Goal: Feedback & Contribution: Submit feedback/report problem

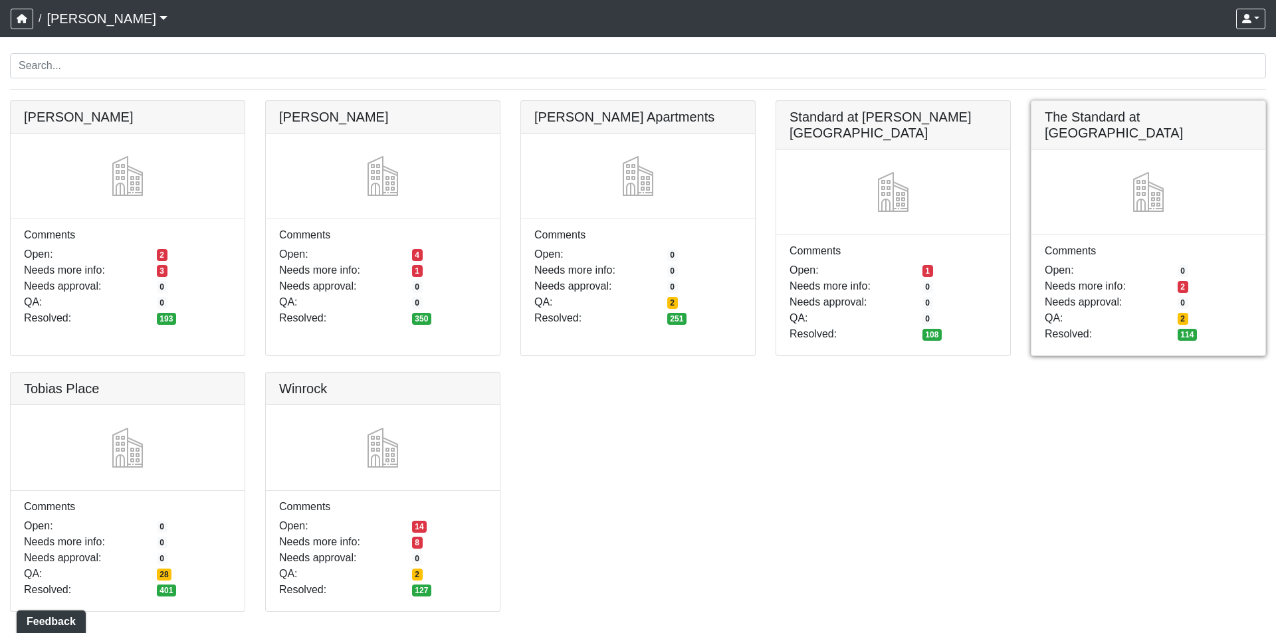
click at [1121, 101] on link at bounding box center [1148, 101] width 234 height 0
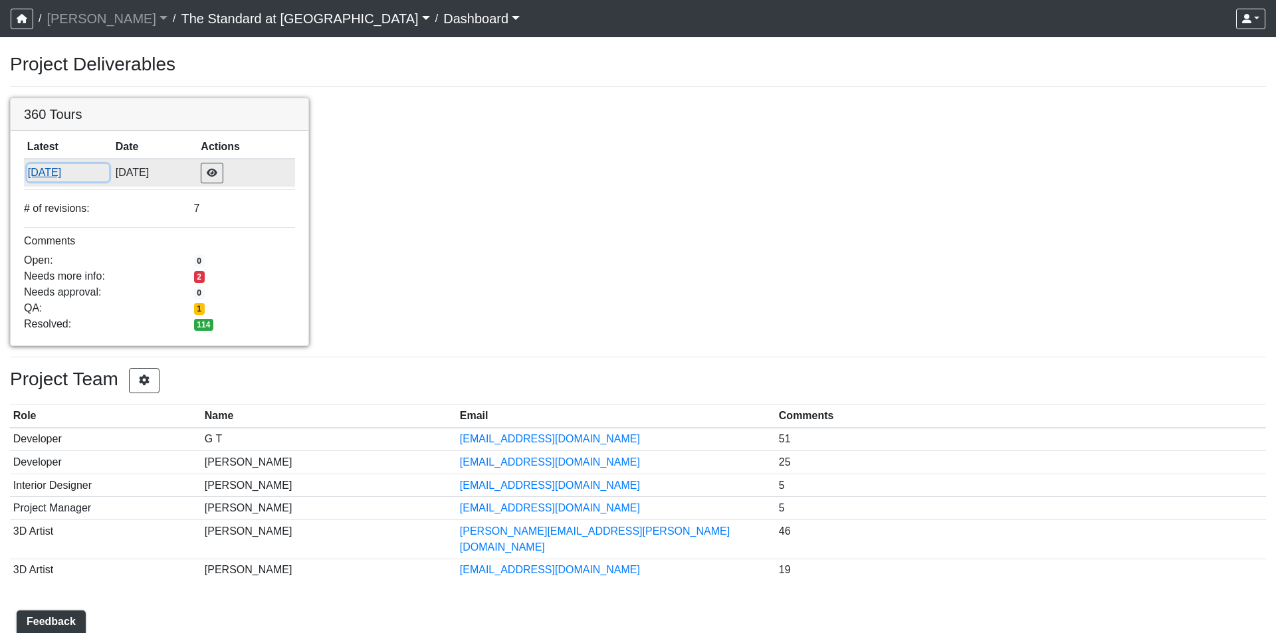
click at [61, 177] on button "8/22/2025" at bounding box center [68, 172] width 82 height 17
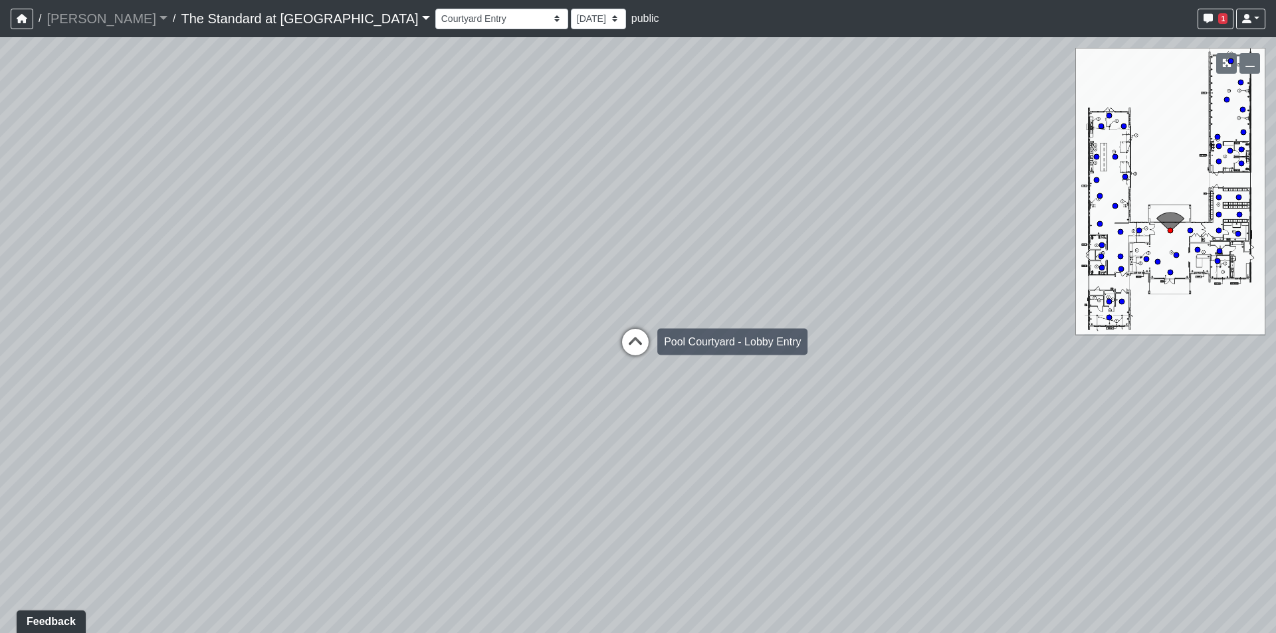
click at [638, 338] on icon at bounding box center [635, 349] width 40 height 40
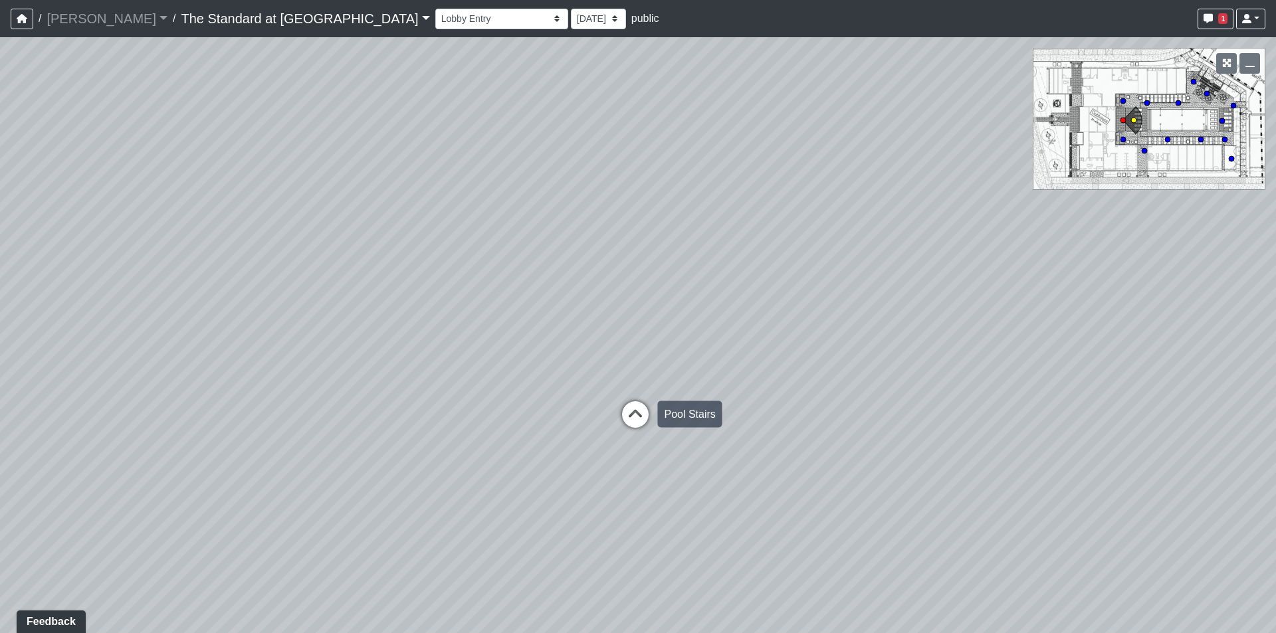
click at [632, 417] on icon at bounding box center [635, 421] width 40 height 40
click at [797, 372] on icon at bounding box center [805, 380] width 40 height 40
click at [649, 415] on icon at bounding box center [648, 424] width 40 height 40
drag, startPoint x: 232, startPoint y: 245, endPoint x: 656, endPoint y: 252, distance: 424.6
click at [642, 253] on div "Loading... Conference Entry Loading... Mailroom - Counter Loading... Co-Work - …" at bounding box center [638, 335] width 1276 height 596
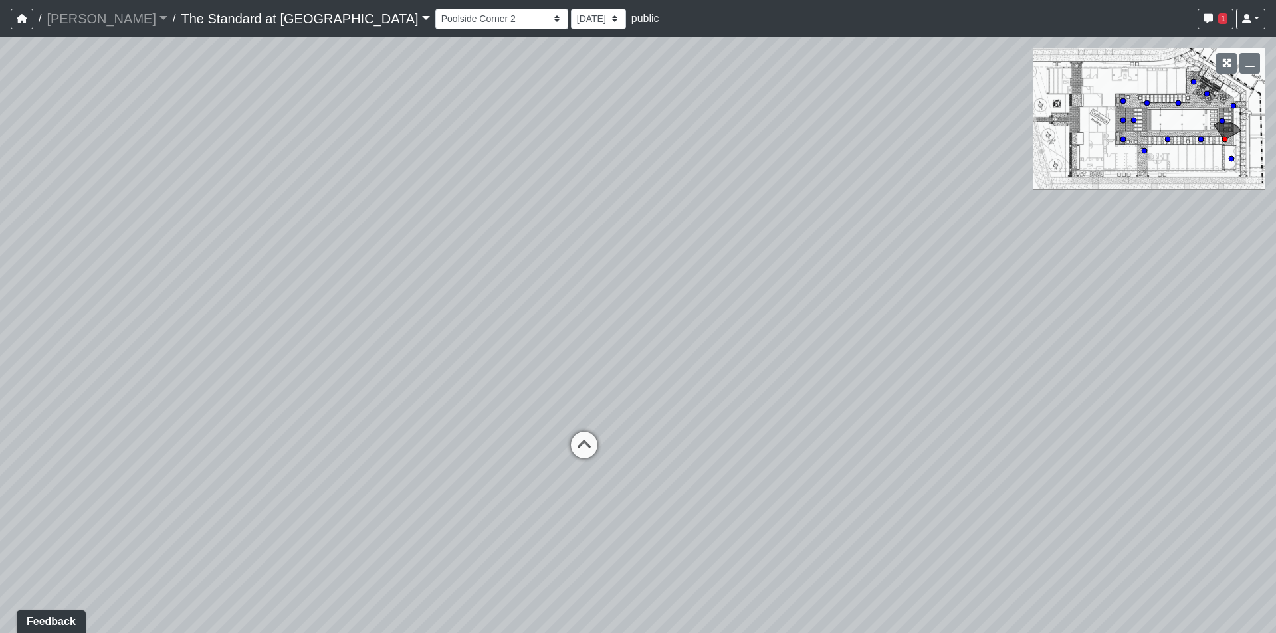
drag, startPoint x: 417, startPoint y: 335, endPoint x: 543, endPoint y: 253, distance: 150.4
click at [542, 255] on div "Loading... Conference Entry Loading... Mailroom - Counter Loading... Co-Work - …" at bounding box center [638, 335] width 1276 height 596
drag, startPoint x: 446, startPoint y: 295, endPoint x: 625, endPoint y: 296, distance: 179.4
click at [618, 299] on div "Loading... Conference Entry Loading... Mailroom - Counter Loading... Co-Work - …" at bounding box center [638, 335] width 1276 height 596
drag, startPoint x: 545, startPoint y: 302, endPoint x: 699, endPoint y: 260, distance: 159.7
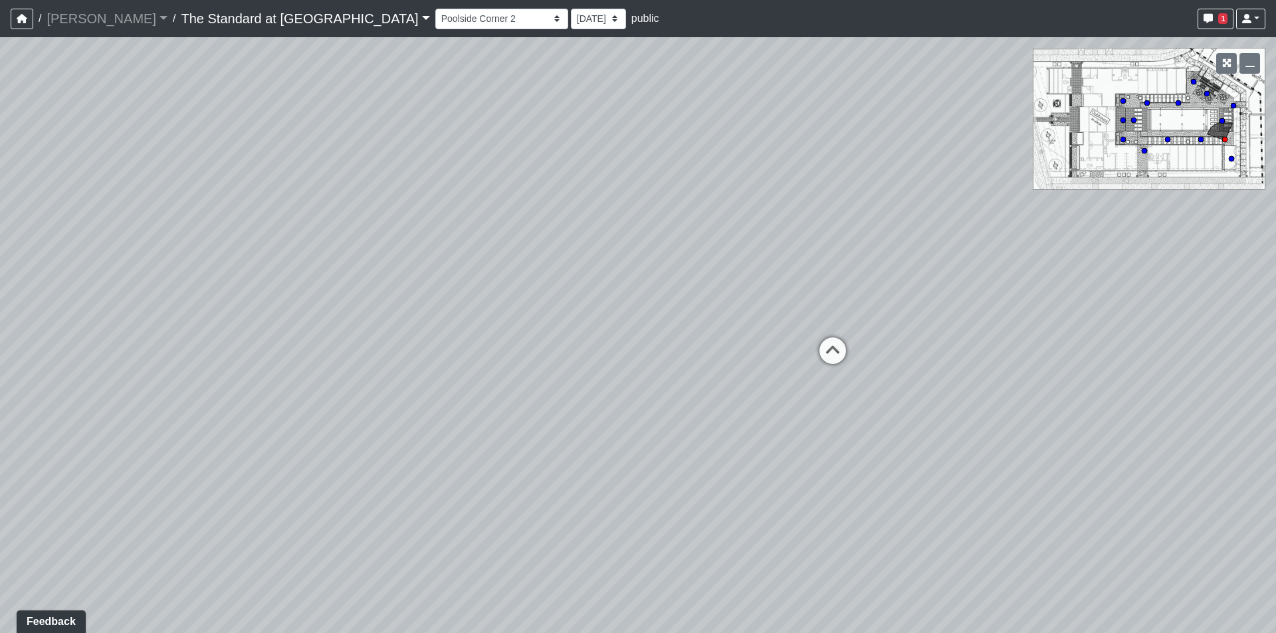
click at [698, 265] on div "Loading... Conference Entry Loading... Mailroom - Counter Loading... Co-Work - …" at bounding box center [638, 335] width 1276 height 596
drag, startPoint x: 732, startPoint y: 312, endPoint x: 778, endPoint y: 340, distance: 53.9
click at [778, 340] on div "Loading... Conference Entry Loading... Mailroom - Counter Loading... Co-Work - …" at bounding box center [638, 335] width 1276 height 596
drag, startPoint x: 718, startPoint y: 305, endPoint x: 674, endPoint y: 336, distance: 54.4
click at [674, 336] on div "Loading... Conference Entry Loading... Mailroom - Counter Loading... Co-Work - …" at bounding box center [638, 335] width 1276 height 596
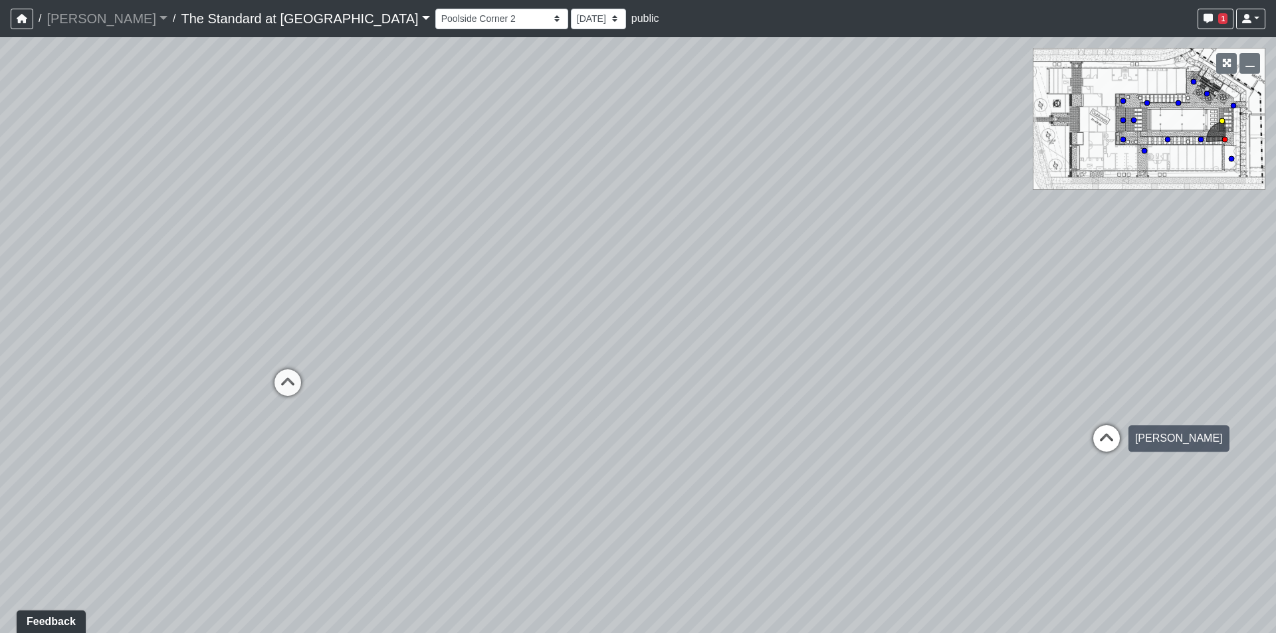
click at [1112, 434] on icon at bounding box center [1106, 445] width 40 height 40
drag, startPoint x: 742, startPoint y: 316, endPoint x: 1001, endPoint y: 255, distance: 265.4
click at [1001, 255] on div "Loading... Conference Entry Loading... Mailroom - Counter Loading... Co-Work - …" at bounding box center [638, 335] width 1276 height 596
drag, startPoint x: 590, startPoint y: 363, endPoint x: 1016, endPoint y: 313, distance: 428.9
click at [1013, 323] on div "Loading... Conference Entry Loading... Mailroom - Counter Loading... Co-Work - …" at bounding box center [638, 335] width 1276 height 596
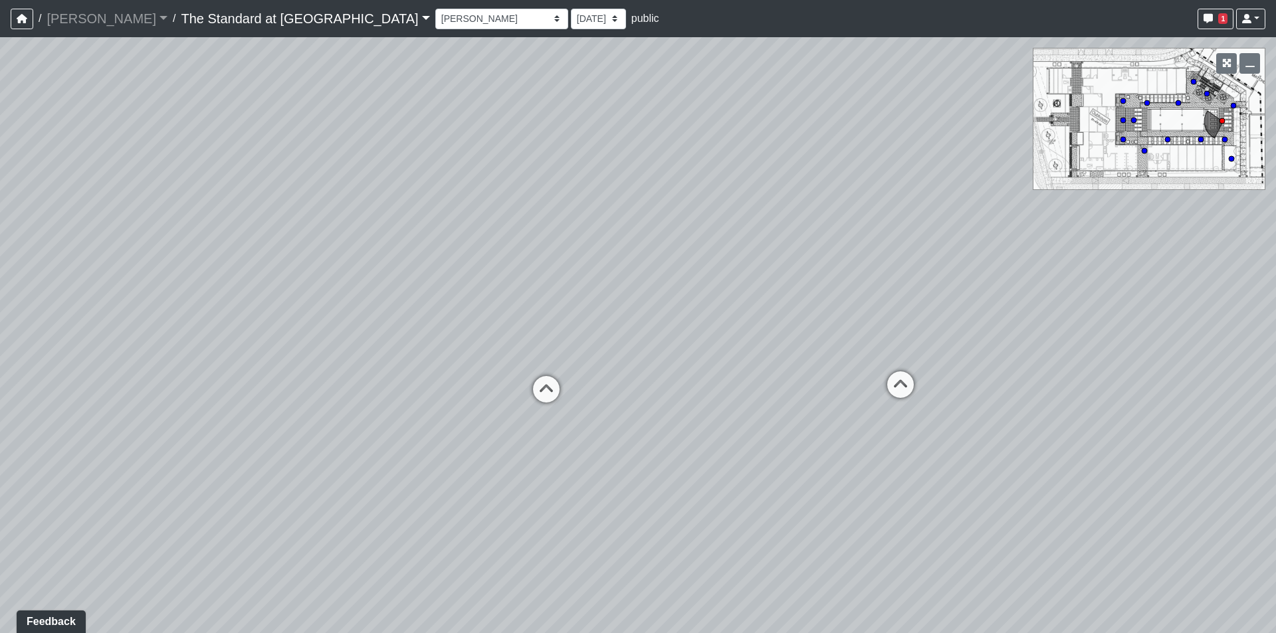
drag, startPoint x: 326, startPoint y: 401, endPoint x: 508, endPoint y: 513, distance: 214.1
click at [508, 513] on div "Loading... Conference Entry Loading... Mailroom - Counter Loading... Co-Work - …" at bounding box center [638, 335] width 1276 height 596
drag, startPoint x: 688, startPoint y: 324, endPoint x: 92, endPoint y: 309, distance: 596.2
click at [92, 309] on div "Loading... Conference Entry Loading... Mailroom - Counter Loading... Co-Work - …" at bounding box center [638, 335] width 1276 height 596
drag, startPoint x: 203, startPoint y: 310, endPoint x: 545, endPoint y: 306, distance: 342.2
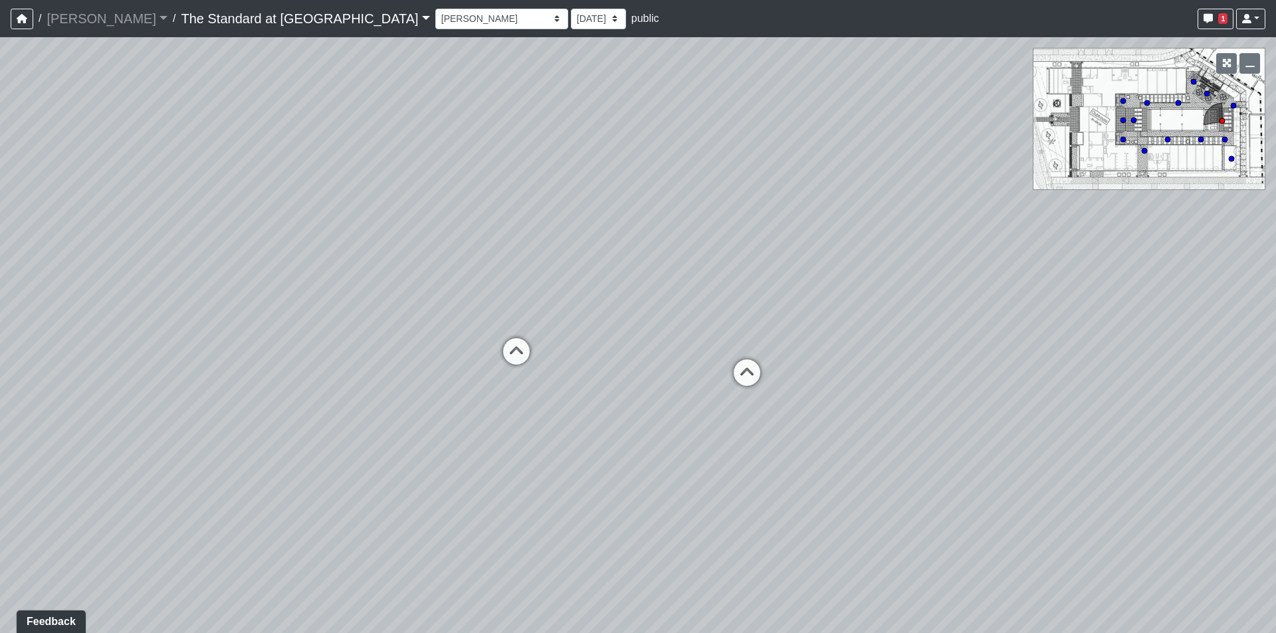
click at [545, 306] on div "Loading... Conference Entry Loading... Mailroom - Counter Loading... Co-Work - …" at bounding box center [638, 335] width 1276 height 596
click at [1123, 118] on circle at bounding box center [1122, 120] width 5 height 5
drag, startPoint x: 716, startPoint y: 339, endPoint x: 715, endPoint y: 331, distance: 8.1
click at [715, 331] on div "Loading... Conference Entry Loading... Mailroom - Counter Loading... Co-Work - …" at bounding box center [638, 335] width 1276 height 596
drag, startPoint x: 360, startPoint y: 369, endPoint x: 910, endPoint y: 363, distance: 549.5
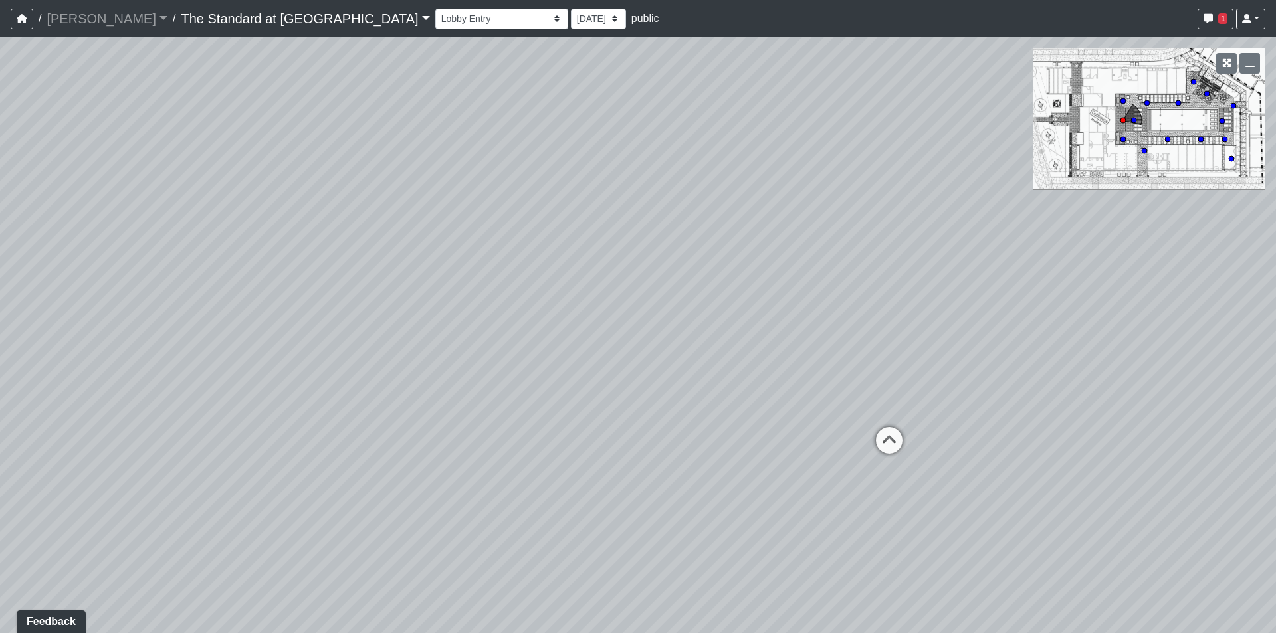
click at [910, 363] on div "Loading... Conference Entry Loading... Mailroom - Counter Loading... Co-Work - …" at bounding box center [638, 335] width 1276 height 596
click at [435, 13] on select "Courtyard Entry Fireplace Kitchen Kitchen Corner Kitchen Island Pool Table Seat…" at bounding box center [501, 19] width 133 height 21
click at [435, 9] on select "Courtyard Entry Fireplace Kitchen Kitchen Corner Kitchen Island Pool Table Seat…" at bounding box center [501, 19] width 133 height 21
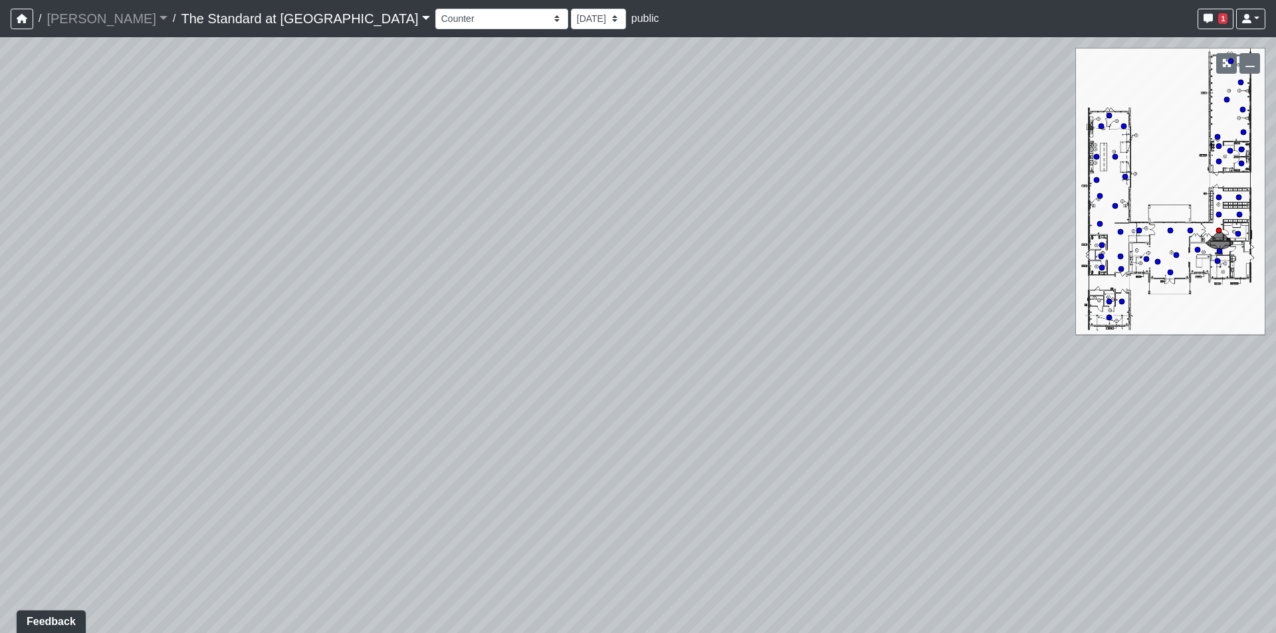
click at [1122, 229] on icon at bounding box center [1120, 232] width 7 height 7
click at [1101, 225] on circle at bounding box center [1099, 223] width 5 height 5
drag, startPoint x: 424, startPoint y: 326, endPoint x: 185, endPoint y: 324, distance: 238.5
click at [185, 324] on div "Loading... Conference Entry Loading... Mailroom - Counter Loading... Co-Work - …" at bounding box center [638, 335] width 1276 height 596
drag, startPoint x: 791, startPoint y: 371, endPoint x: 380, endPoint y: 443, distance: 416.8
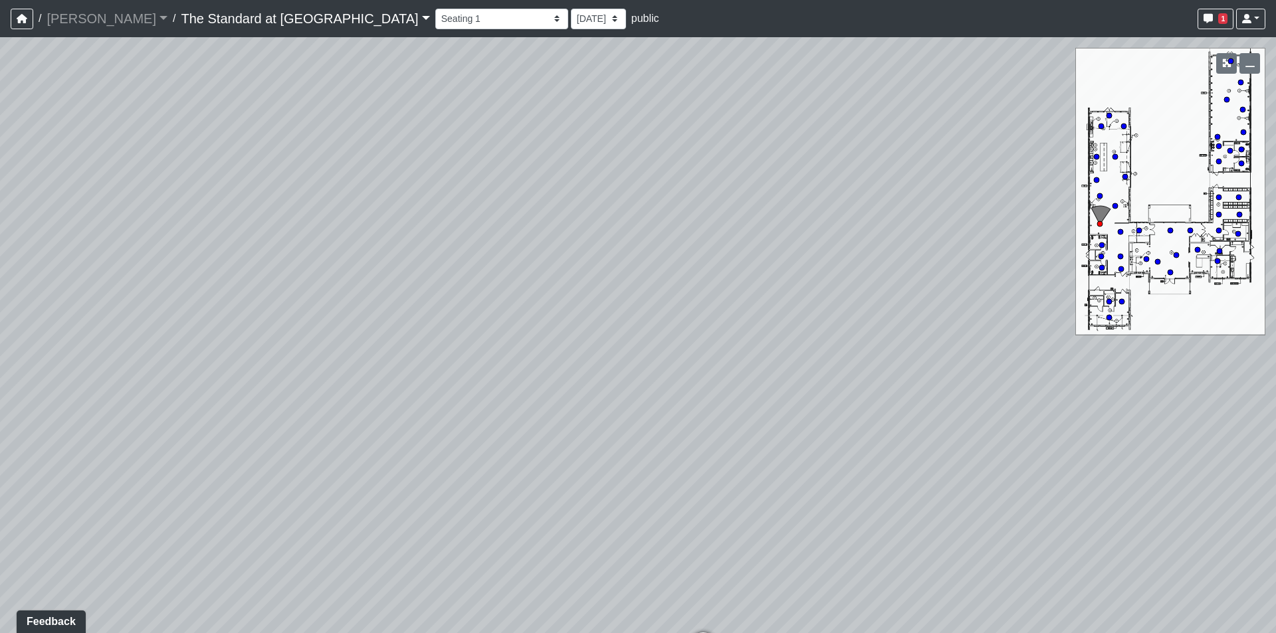
click at [380, 443] on div "Loading... Conference Entry Loading... Mailroom - Counter Loading... Co-Work - …" at bounding box center [638, 335] width 1276 height 596
drag, startPoint x: 699, startPoint y: 397, endPoint x: 724, endPoint y: 161, distance: 237.8
click at [724, 161] on div "Loading... Conference Entry Loading... Mailroom - Counter Loading... Co-Work - …" at bounding box center [638, 335] width 1276 height 596
drag, startPoint x: 452, startPoint y: 259, endPoint x: 466, endPoint y: 280, distance: 24.9
click at [459, 270] on div "Loading... Conference Entry Loading... Mailroom - Counter Loading... Co-Work - …" at bounding box center [638, 335] width 1276 height 596
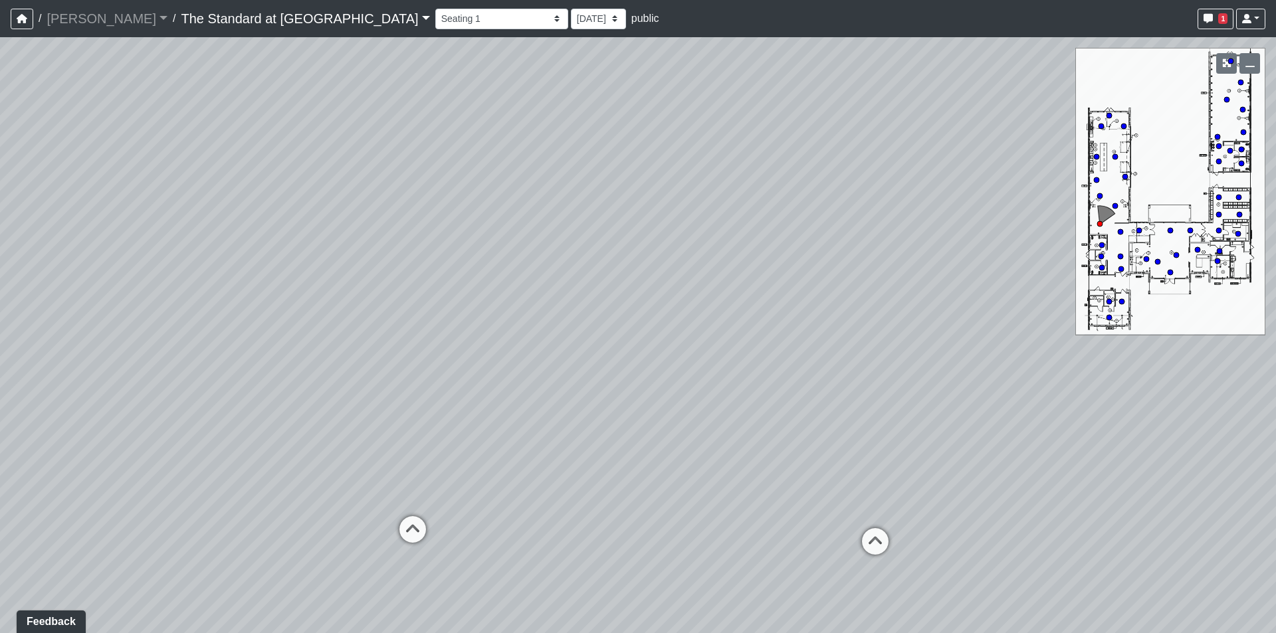
drag, startPoint x: 630, startPoint y: 219, endPoint x: 249, endPoint y: 338, distance: 398.9
click at [249, 338] on div "Loading... Conference Entry Loading... Mailroom - Counter Loading... Co-Work - …" at bounding box center [638, 335] width 1276 height 596
click at [405, 546] on icon at bounding box center [403, 548] width 40 height 40
drag, startPoint x: 673, startPoint y: 344, endPoint x: 376, endPoint y: 233, distance: 317.3
click at [377, 233] on div "Loading... Conference Entry Loading... Mailroom - Counter Loading... Co-Work - …" at bounding box center [638, 335] width 1276 height 596
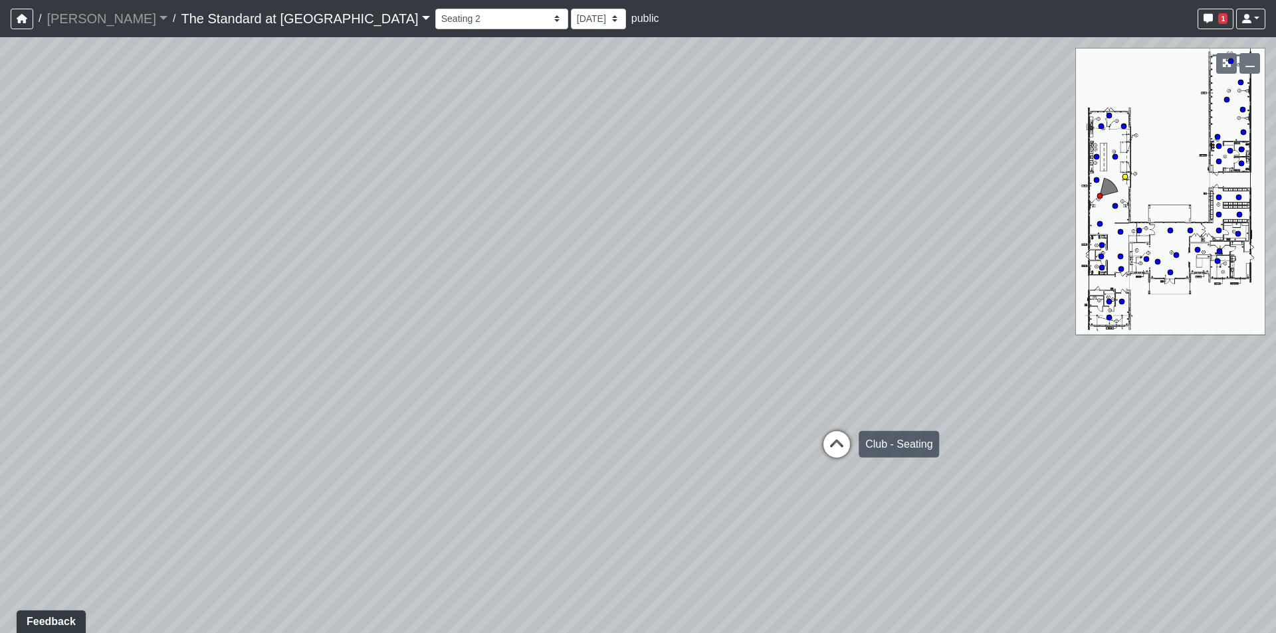
click at [841, 441] on icon at bounding box center [837, 451] width 40 height 40
select select "bNXwo6EmLLFy9GZPs6WpVJ"
drag, startPoint x: 277, startPoint y: 191, endPoint x: 767, endPoint y: 256, distance: 494.7
click at [661, 227] on div "Loading... Conference Entry Loading... Mailroom - Counter Loading... Co-Work - …" at bounding box center [638, 335] width 1276 height 596
drag, startPoint x: 472, startPoint y: 236, endPoint x: 831, endPoint y: 231, distance: 358.8
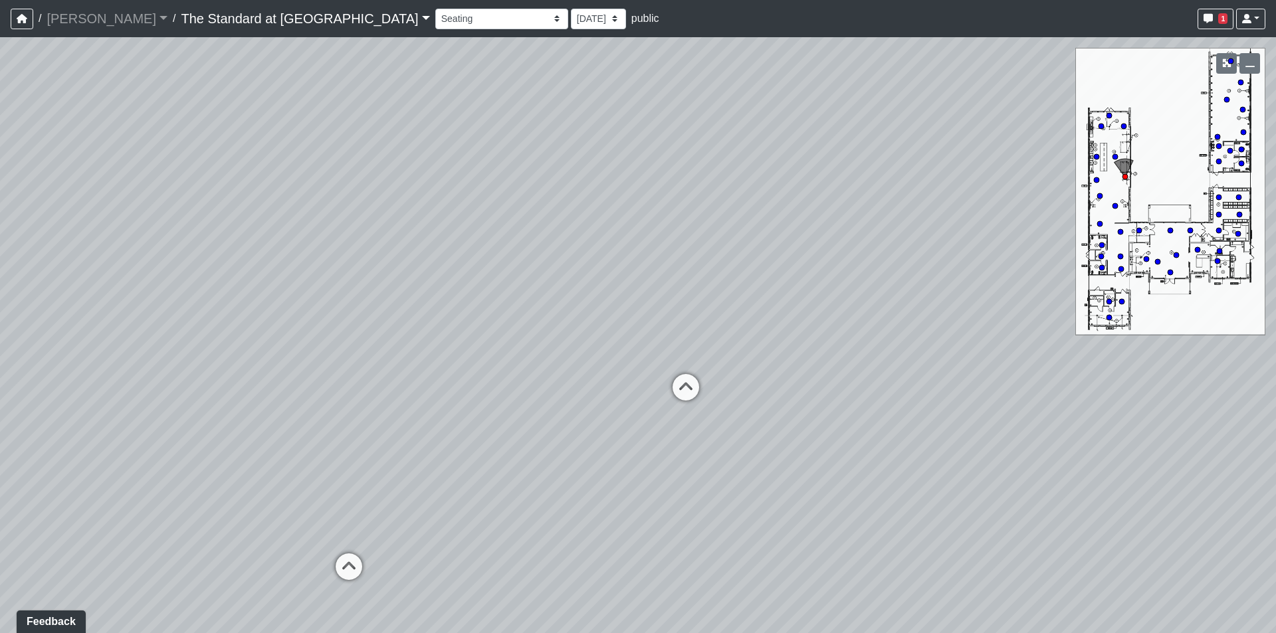
click at [831, 231] on div "Loading... Conference Entry Loading... Mailroom - Counter Loading... Co-Work - …" at bounding box center [638, 335] width 1276 height 596
drag, startPoint x: 370, startPoint y: 220, endPoint x: 783, endPoint y: 253, distance: 414.6
click at [783, 253] on div "Loading... Conference Entry Loading... Mailroom - Counter Loading... Co-Work - …" at bounding box center [638, 335] width 1276 height 596
click at [625, 241] on span "Add comment" at bounding box center [652, 238] width 66 height 11
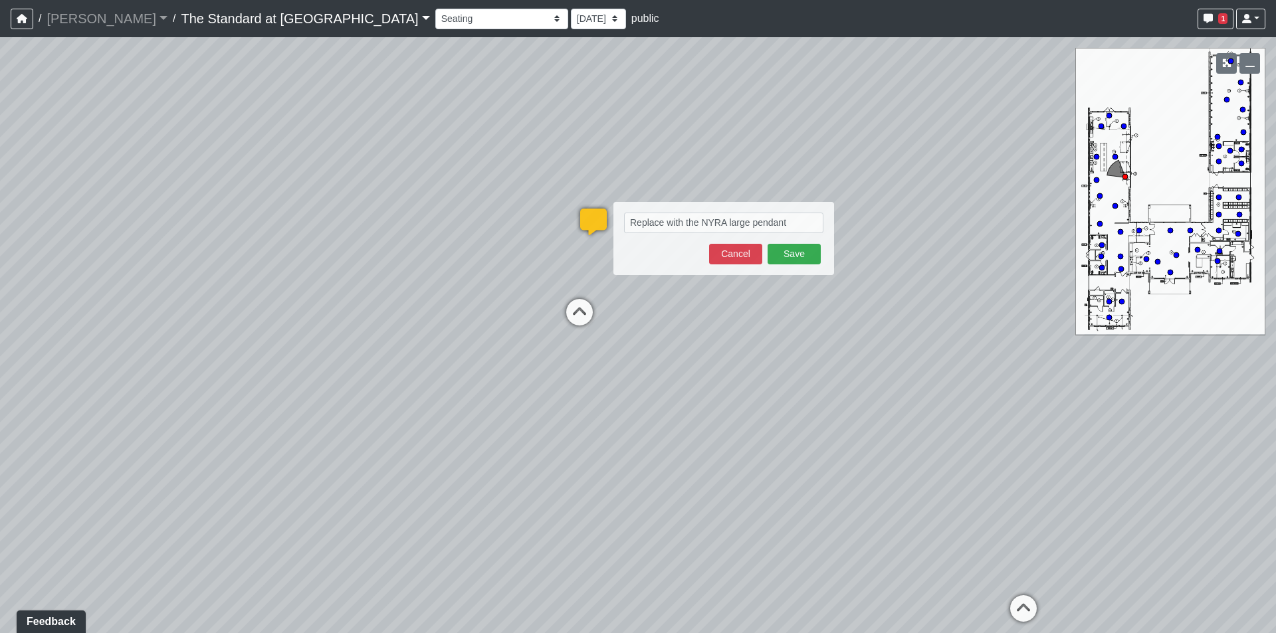
type textarea "Replace with the NYRA large pendant blob:https://sizzle.atlasbayvr.com/a67b98d1…"
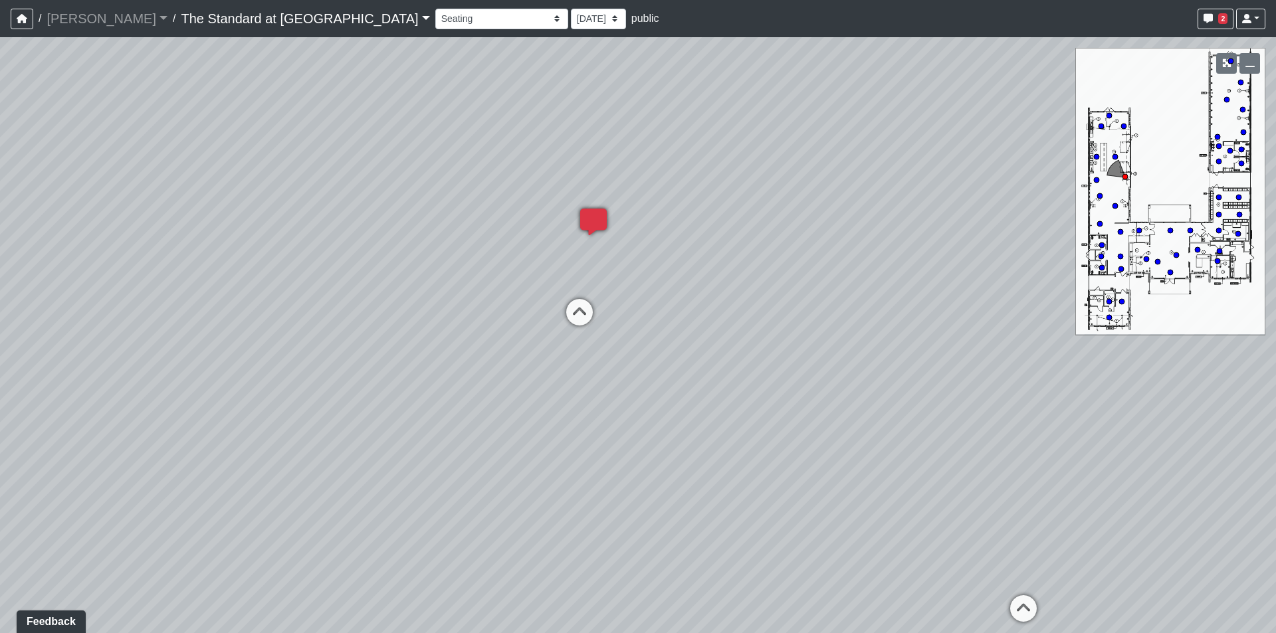
click at [590, 213] on icon at bounding box center [593, 229] width 40 height 40
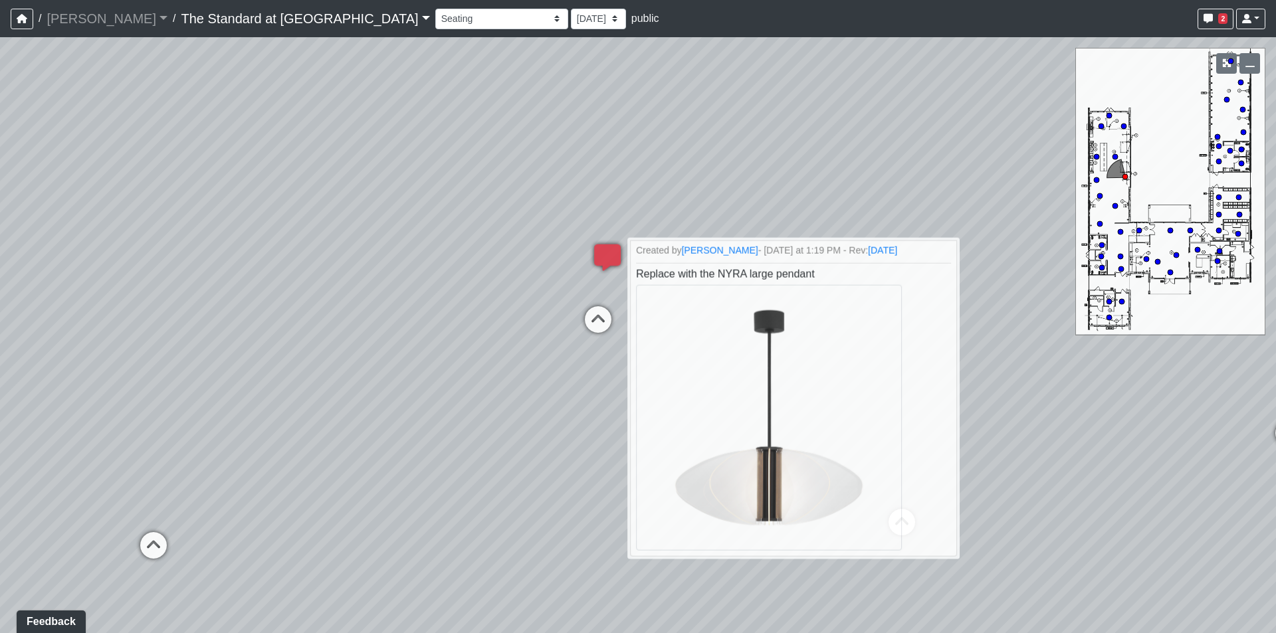
click at [975, 193] on div "Loading... Conference Entry Loading... Mailroom - Counter Loading... Co-Work - …" at bounding box center [638, 335] width 1276 height 596
click at [975, 556] on div "Loading... Conference Entry Loading... Mailroom - Counter Loading... Co-Work - …" at bounding box center [638, 335] width 1276 height 596
drag, startPoint x: 366, startPoint y: 235, endPoint x: 862, endPoint y: 187, distance: 497.9
click at [862, 187] on div "Loading... Conference Entry Loading... Mailroom - Counter Loading... Co-Work - …" at bounding box center [638, 335] width 1276 height 596
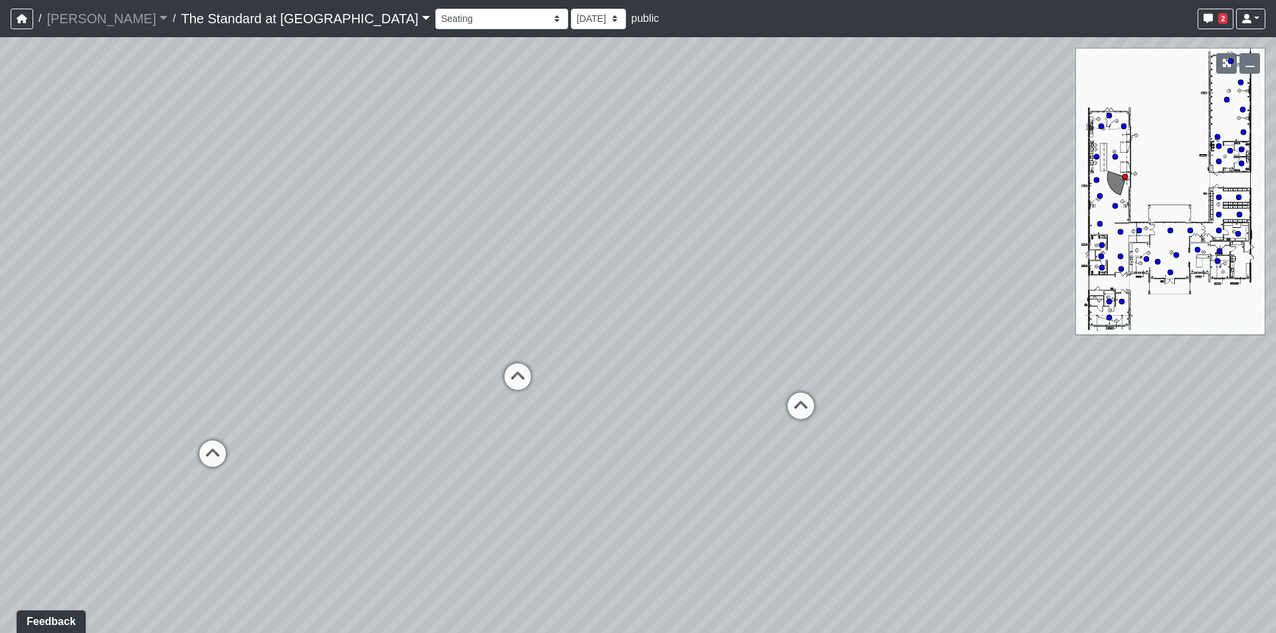
drag, startPoint x: 268, startPoint y: 245, endPoint x: 739, endPoint y: 207, distance: 471.9
click at [700, 207] on div "Loading... Conference Entry Loading... Mailroom - Counter Loading... Co-Work - …" at bounding box center [638, 335] width 1276 height 596
drag, startPoint x: 430, startPoint y: 284, endPoint x: 996, endPoint y: 365, distance: 572.0
click at [996, 365] on div "Loading... Conference Entry Loading... Mailroom - Counter Loading... Co-Work - …" at bounding box center [638, 335] width 1276 height 596
drag, startPoint x: 350, startPoint y: 227, endPoint x: 670, endPoint y: 310, distance: 330.9
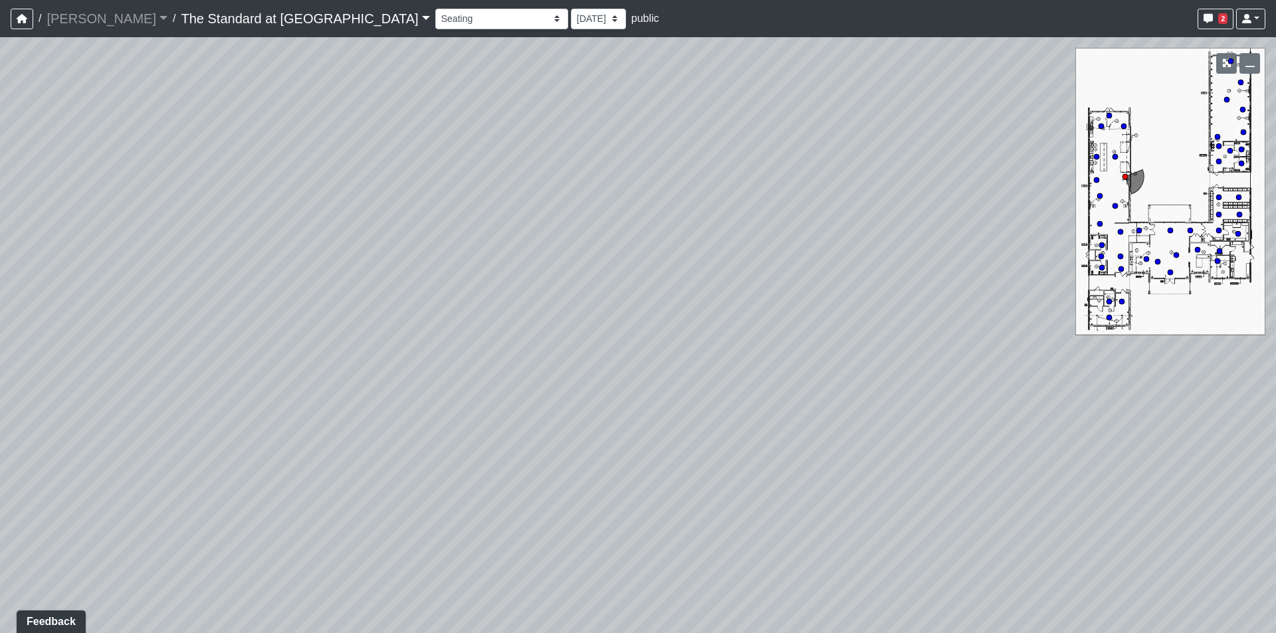
click at [670, 310] on div "Loading... Conference Entry Loading... Mailroom - Counter Loading... Co-Work - …" at bounding box center [638, 335] width 1276 height 596
drag, startPoint x: 919, startPoint y: 364, endPoint x: 221, endPoint y: 327, distance: 699.3
click at [221, 327] on div "Loading... Conference Entry Loading... Mailroom - Counter Loading... Co-Work - …" at bounding box center [638, 335] width 1276 height 596
click at [765, 454] on icon at bounding box center [755, 466] width 40 height 40
click at [996, 493] on icon at bounding box center [997, 502] width 40 height 40
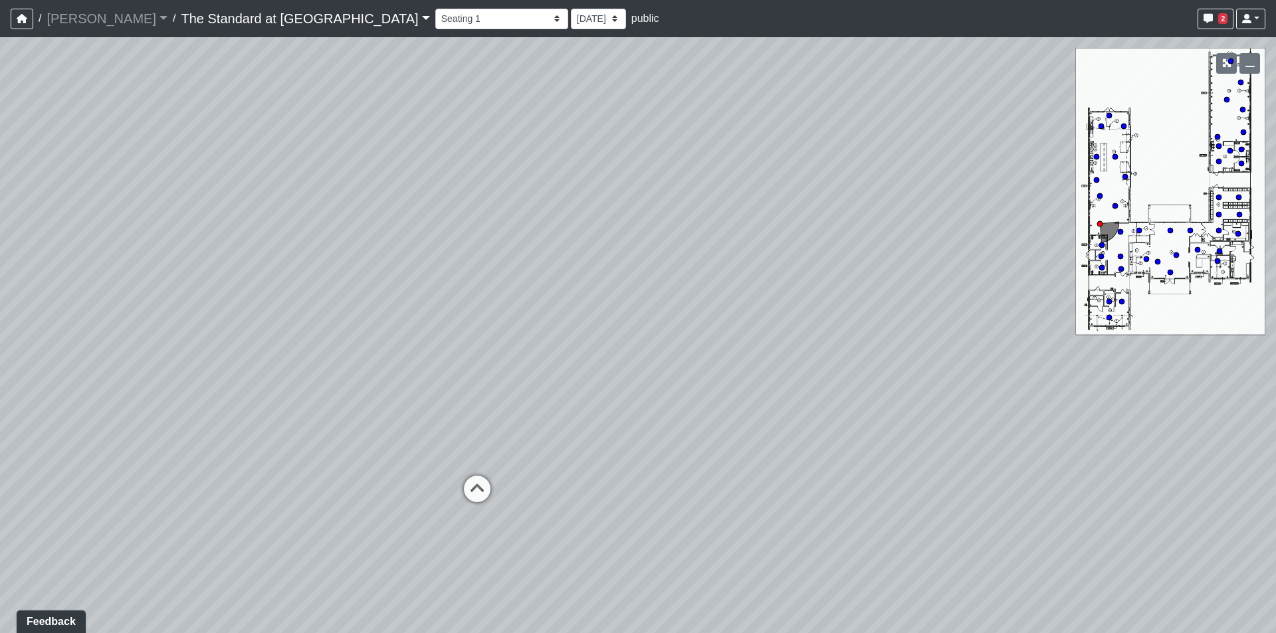
drag, startPoint x: 407, startPoint y: 286, endPoint x: 956, endPoint y: 294, distance: 548.9
click at [956, 294] on div "Loading... Conference Entry Loading... Mailroom - Counter Loading... Co-Work - …" at bounding box center [638, 335] width 1276 height 596
click at [464, 487] on icon at bounding box center [477, 496] width 40 height 40
click at [1216, 133] on div "Loading... Conference Entry Loading... Mailroom - Counter Loading... Co-Work - …" at bounding box center [638, 335] width 1276 height 596
click at [1217, 136] on circle at bounding box center [1217, 136] width 5 height 5
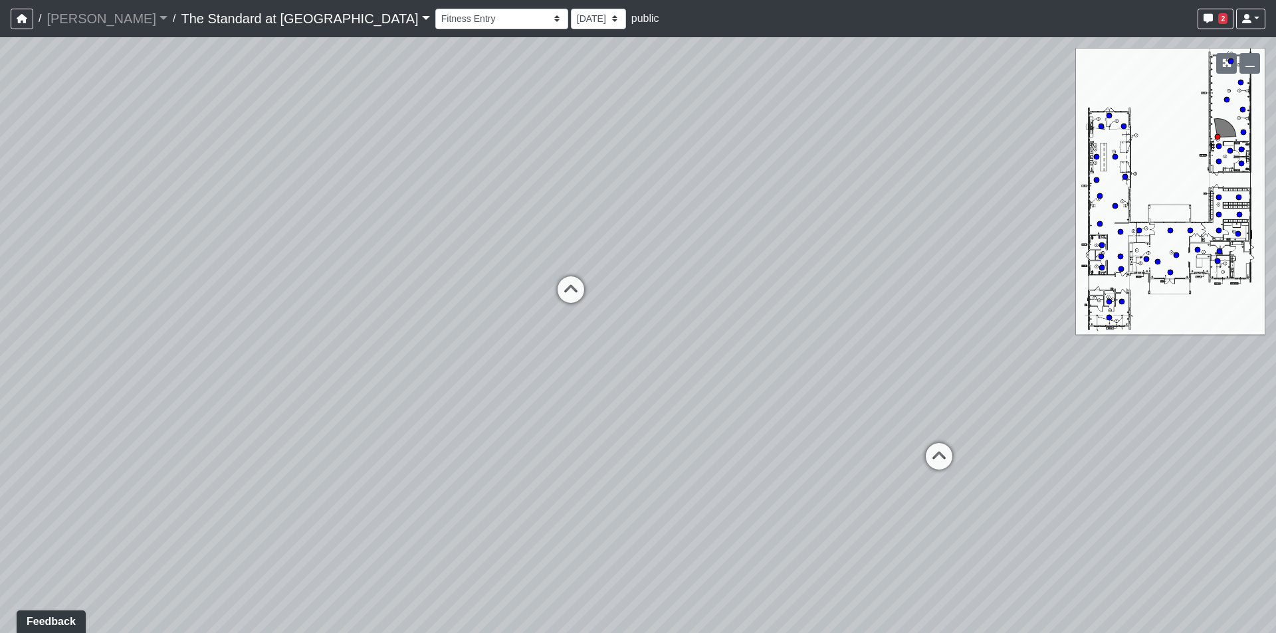
drag, startPoint x: 1045, startPoint y: 424, endPoint x: 617, endPoint y: 373, distance: 431.5
click at [617, 373] on div "Loading... Conference Entry Loading... Mailroom - Counter Loading... Co-Work - …" at bounding box center [638, 335] width 1276 height 596
drag, startPoint x: 895, startPoint y: 473, endPoint x: 326, endPoint y: 420, distance: 571.2
click at [326, 420] on div "Loading... Conference Entry Loading... Mailroom - Counter Loading... Co-Work - …" at bounding box center [638, 335] width 1276 height 596
drag, startPoint x: 835, startPoint y: 454, endPoint x: 293, endPoint y: 454, distance: 542.2
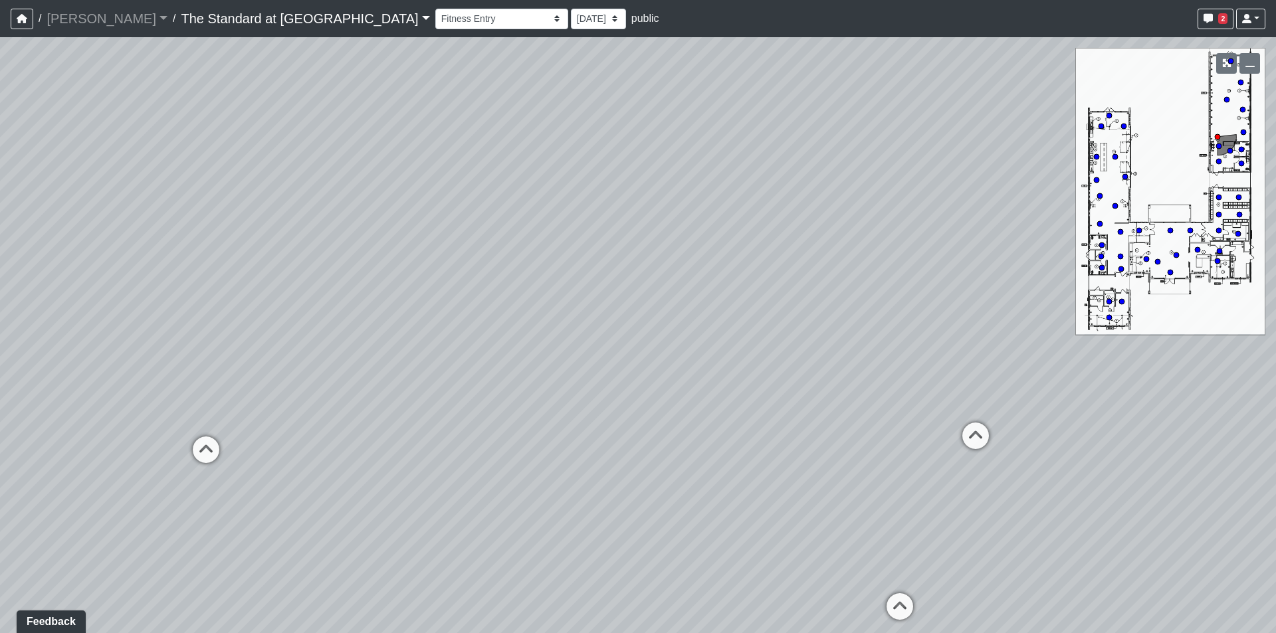
click at [293, 454] on div "Loading... Conference Entry Loading... Mailroom - Counter Loading... Co-Work - …" at bounding box center [638, 335] width 1276 height 596
click at [864, 413] on icon at bounding box center [868, 411] width 40 height 40
drag, startPoint x: 537, startPoint y: 158, endPoint x: 243, endPoint y: 177, distance: 294.3
click at [243, 177] on div "Loading... Conference Entry Loading... Mailroom - Counter Loading... Co-Work - …" at bounding box center [638, 335] width 1276 height 596
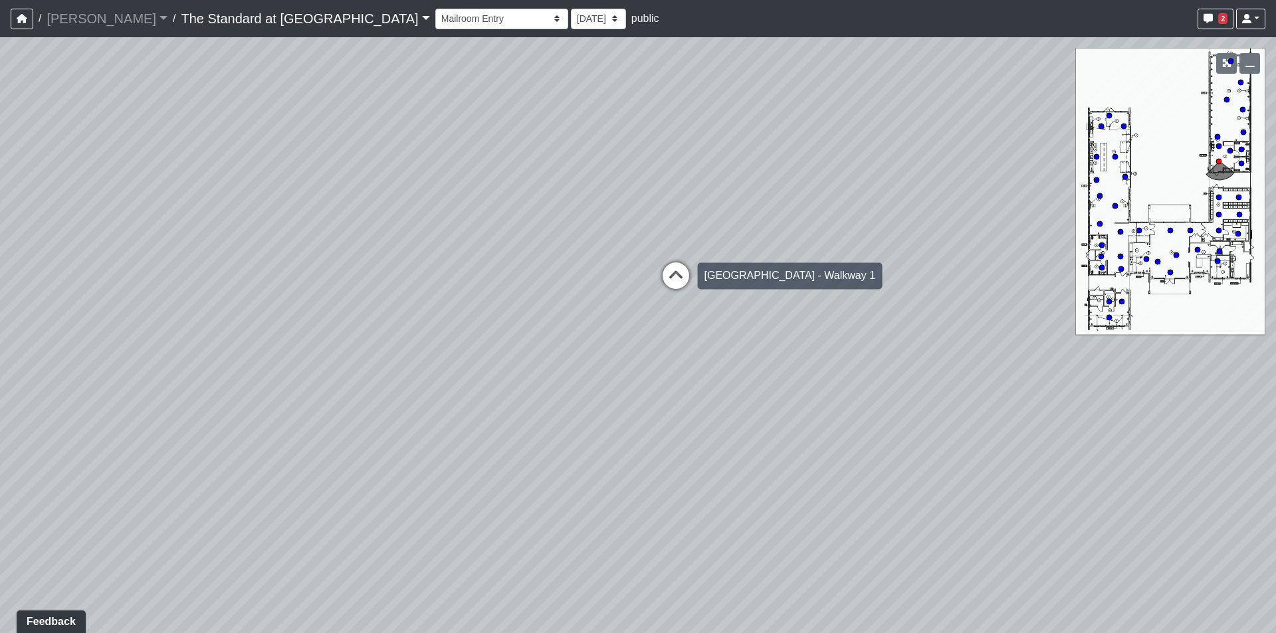
click at [676, 280] on icon at bounding box center [676, 282] width 40 height 40
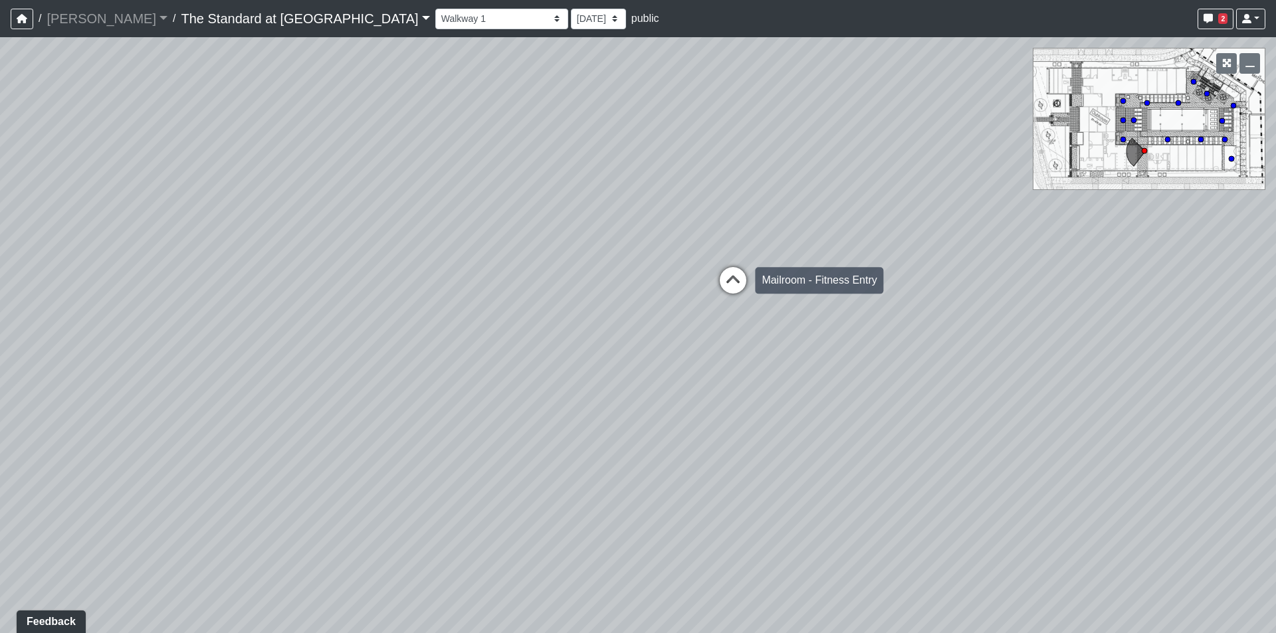
click at [724, 272] on icon at bounding box center [733, 287] width 40 height 40
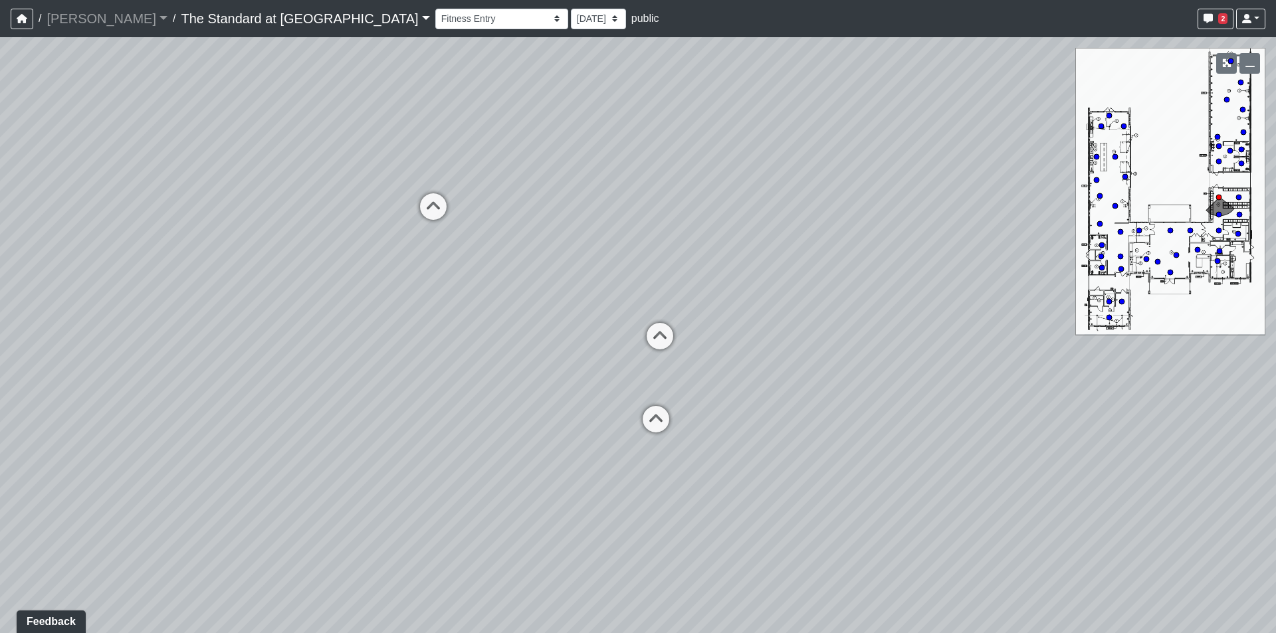
click at [724, 272] on div "Loading... Conference Entry Loading... Mailroom - Counter Loading... Co-Work - …" at bounding box center [638, 335] width 1276 height 596
drag, startPoint x: 367, startPoint y: 375, endPoint x: 266, endPoint y: 445, distance: 121.8
click at [266, 445] on div "Loading... Conference Entry Loading... Mailroom - Counter Loading... Co-Work - …" at bounding box center [638, 335] width 1276 height 596
click at [613, 393] on icon at bounding box center [607, 405] width 40 height 40
drag, startPoint x: 421, startPoint y: 372, endPoint x: 134, endPoint y: 285, distance: 299.9
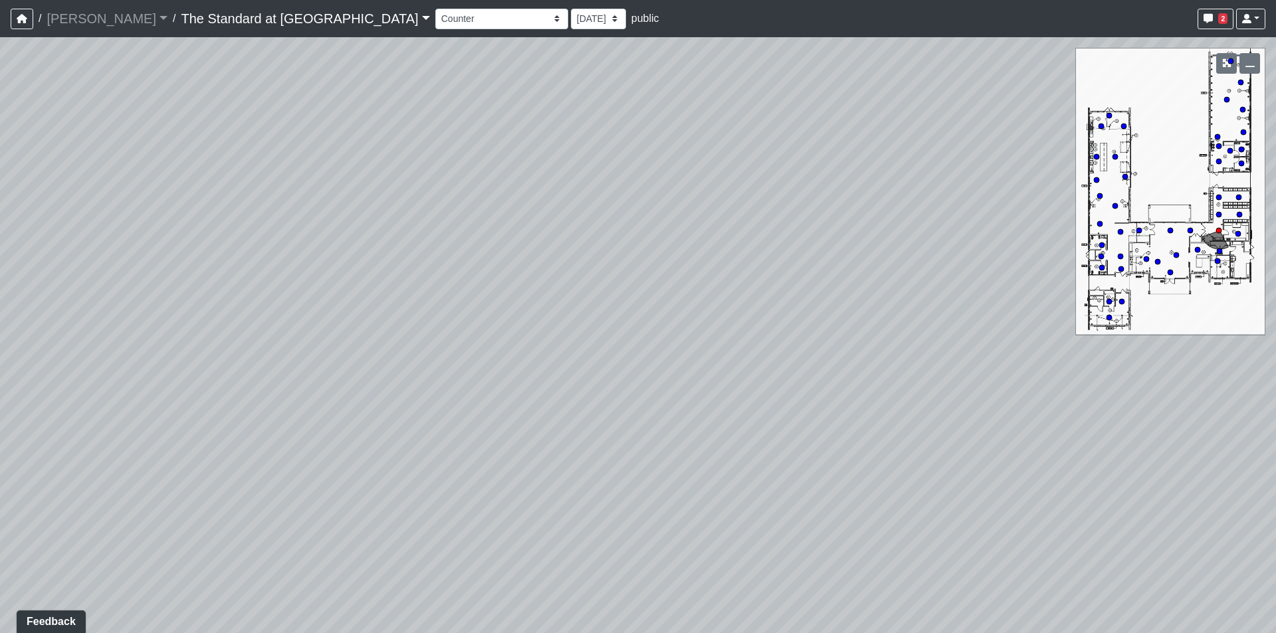
click at [135, 283] on div "Loading... Conference Entry Loading... Mailroom - Counter Loading... Co-Work - …" at bounding box center [638, 335] width 1276 height 596
drag, startPoint x: 891, startPoint y: 308, endPoint x: 331, endPoint y: 415, distance: 570.1
click at [331, 415] on div "Loading... Conference Entry Loading... Mailroom - Counter Loading... Co-Work - …" at bounding box center [638, 335] width 1276 height 596
click at [629, 395] on icon at bounding box center [647, 397] width 40 height 40
drag, startPoint x: 518, startPoint y: 341, endPoint x: 171, endPoint y: 277, distance: 352.0
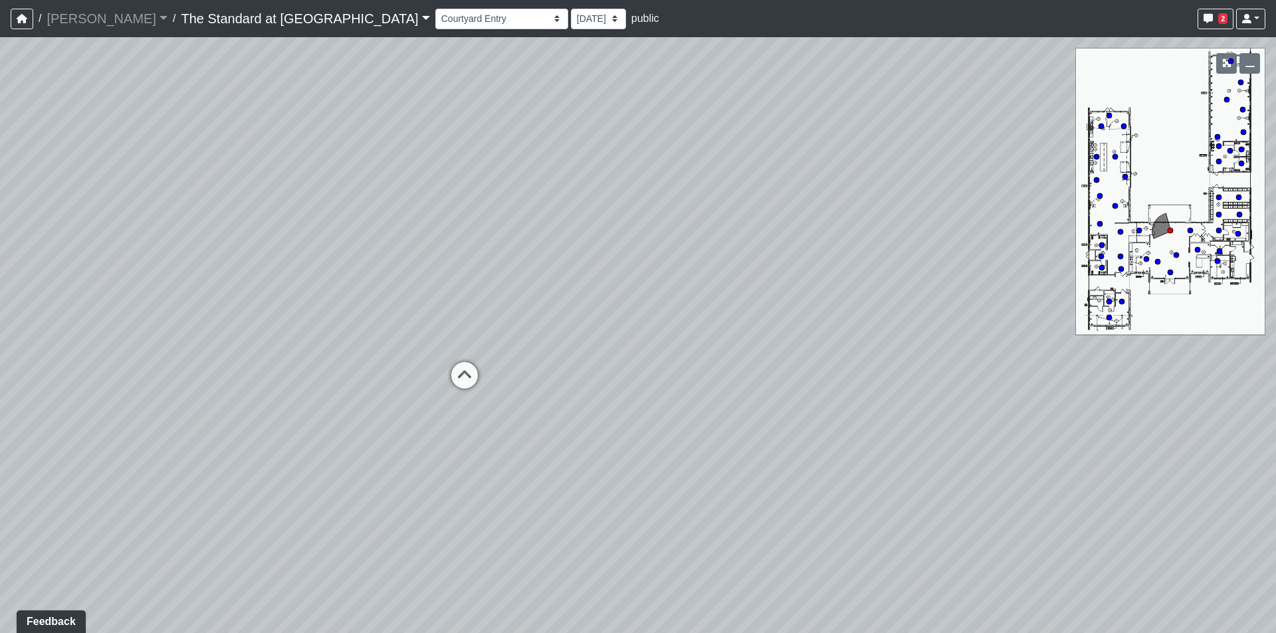
click at [172, 277] on div "Loading... Conference Entry Loading... Mailroom - Counter Loading... Co-Work - …" at bounding box center [638, 335] width 1276 height 596
drag, startPoint x: 716, startPoint y: 313, endPoint x: 318, endPoint y: 304, distance: 398.1
click at [318, 304] on div "Loading... Conference Entry Loading... Mailroom - Counter Loading... Co-Work - …" at bounding box center [638, 335] width 1276 height 596
click at [805, 278] on icon at bounding box center [816, 290] width 40 height 40
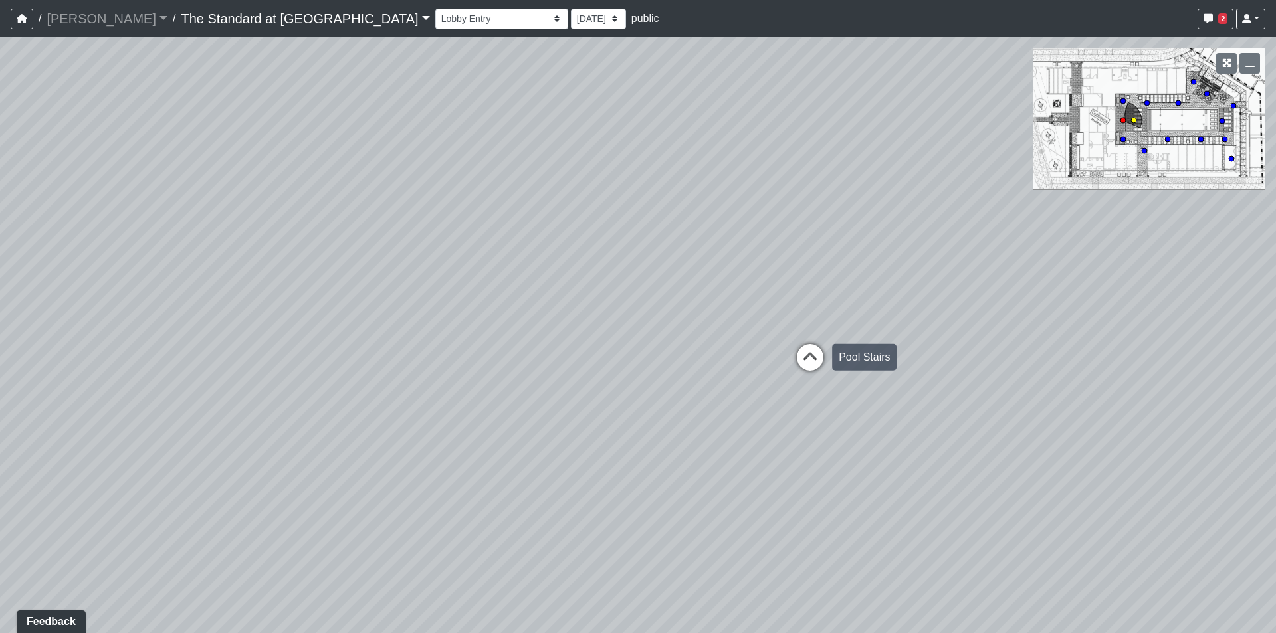
click at [813, 357] on icon at bounding box center [810, 364] width 40 height 40
click at [615, 329] on icon at bounding box center [615, 329] width 40 height 40
select select "cMcjJXuJWh9V16HeDKXnBC"
drag, startPoint x: 820, startPoint y: 328, endPoint x: 561, endPoint y: 290, distance: 261.9
click at [561, 290] on div "Loading... Conference Entry Loading... Mailroom - Counter Loading... Co-Work - …" at bounding box center [638, 335] width 1276 height 596
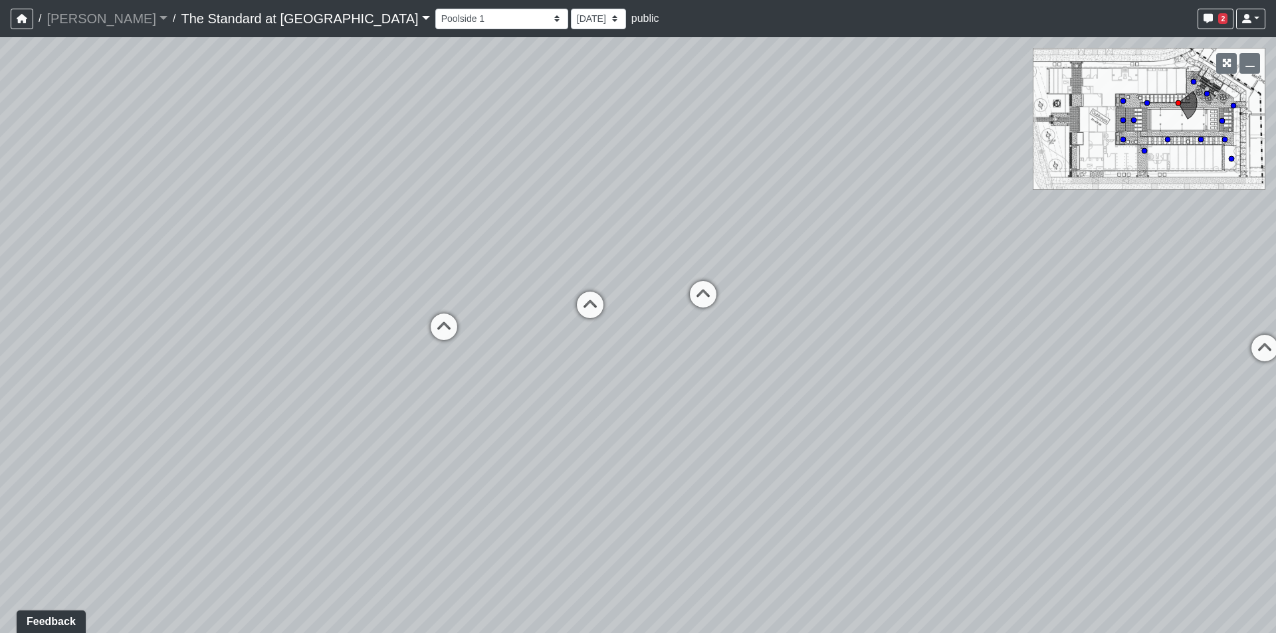
drag, startPoint x: 793, startPoint y: 250, endPoint x: 442, endPoint y: 234, distance: 351.2
click at [442, 234] on div "Loading... Conference Entry Loading... Mailroom - Counter Loading... Co-Work - …" at bounding box center [638, 335] width 1276 height 596
click at [601, 209] on span "Add comment" at bounding box center [601, 214] width 66 height 11
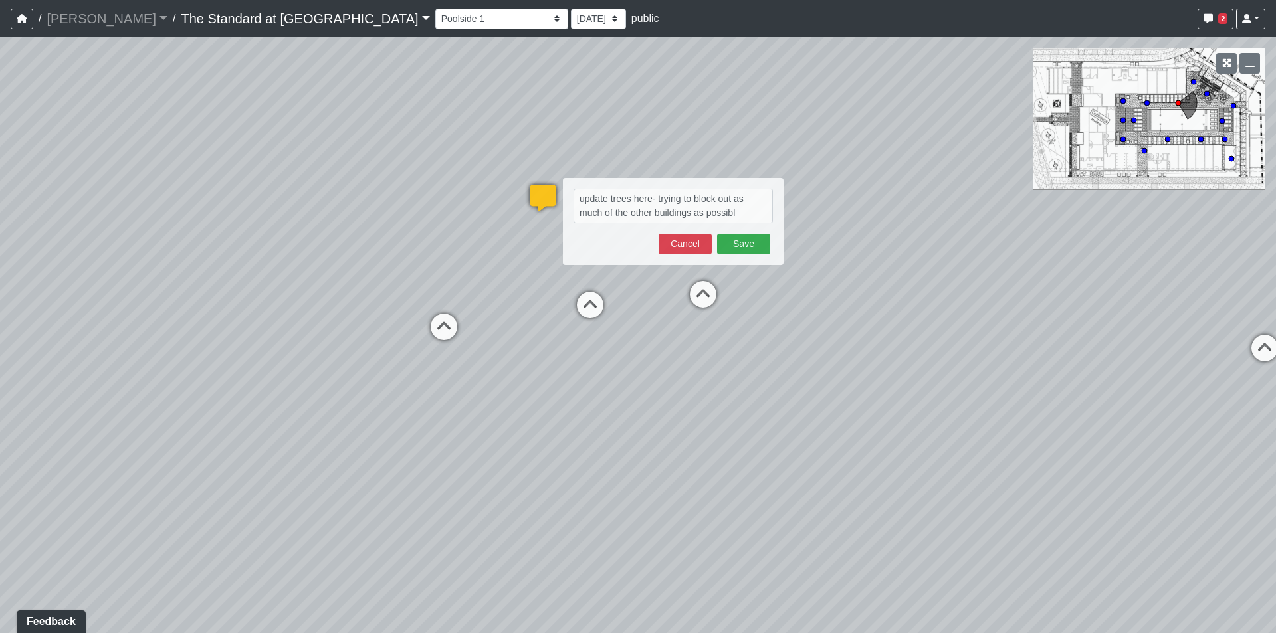
type textarea "update trees here- trying to block out as much of the other buildings as possib…"
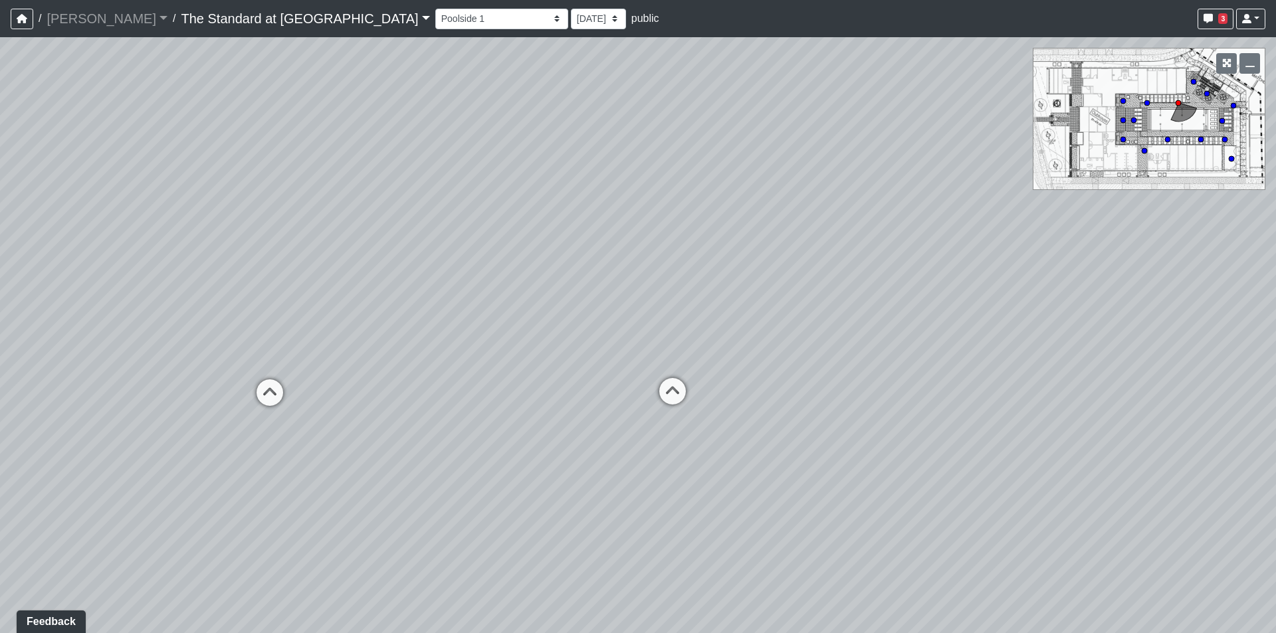
drag, startPoint x: 976, startPoint y: 289, endPoint x: 399, endPoint y: 417, distance: 590.8
click at [399, 417] on div "Loading... Conference Entry Loading... Mailroom - Counter Loading... Co-Work - …" at bounding box center [638, 335] width 1276 height 596
drag, startPoint x: 888, startPoint y: 312, endPoint x: 279, endPoint y: 310, distance: 609.3
click at [279, 310] on div "Loading... Conference Entry Loading... Mailroom - Counter Loading... Co-Work - …" at bounding box center [638, 335] width 1276 height 596
drag, startPoint x: 840, startPoint y: 371, endPoint x: 212, endPoint y: 245, distance: 640.3
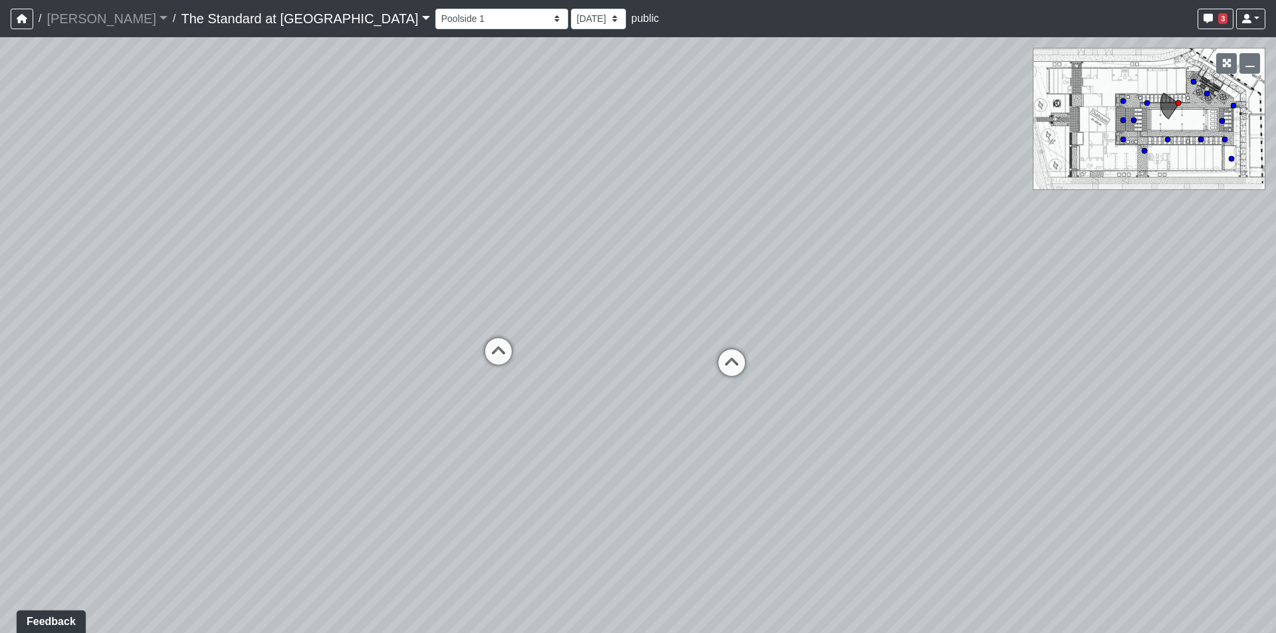
click at [212, 245] on div "Loading... Conference Entry Loading... Mailroom - Counter Loading... Co-Work - …" at bounding box center [638, 335] width 1276 height 596
drag, startPoint x: 596, startPoint y: 476, endPoint x: 167, endPoint y: 461, distance: 428.8
click at [167, 461] on div "Loading... Conference Entry Loading... Mailroom - Counter Loading... Co-Work - …" at bounding box center [638, 335] width 1276 height 596
drag, startPoint x: 714, startPoint y: 275, endPoint x: 995, endPoint y: 474, distance: 344.7
click at [996, 474] on div "Loading... Conference Entry Loading... Mailroom - Counter Loading... Co-Work - …" at bounding box center [638, 335] width 1276 height 596
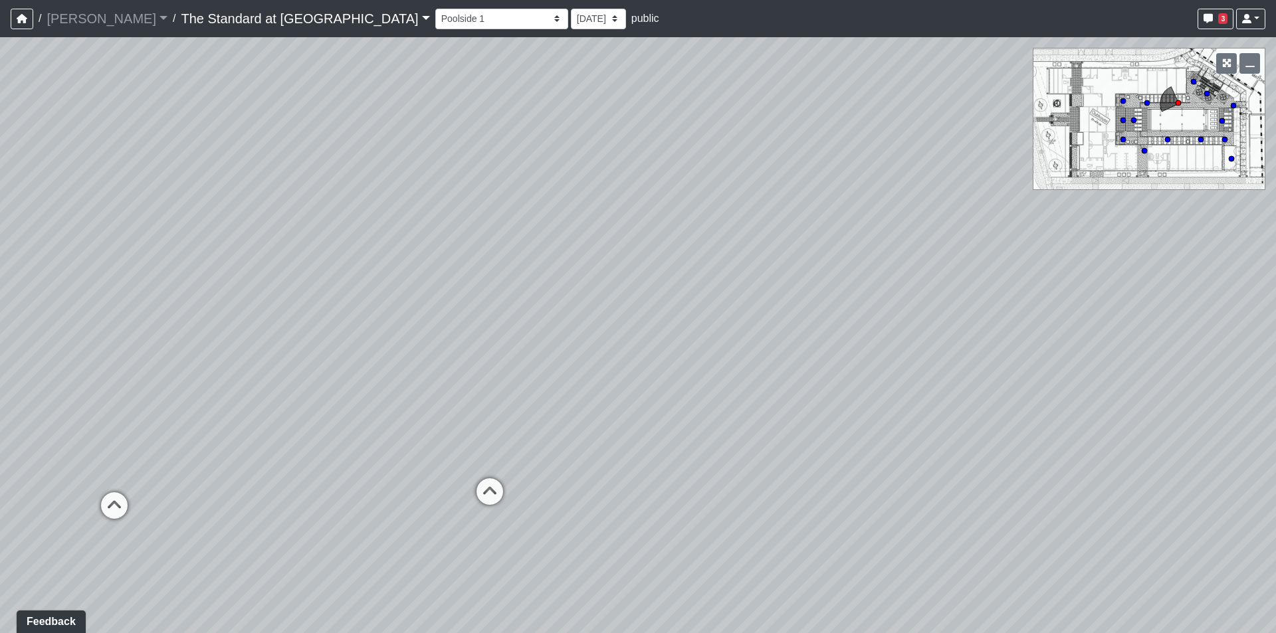
drag, startPoint x: 391, startPoint y: 315, endPoint x: 1054, endPoint y: 278, distance: 663.4
click at [1054, 278] on div "Loading... Conference Entry Loading... Mailroom - Counter Loading... Co-Work - …" at bounding box center [638, 335] width 1276 height 596
click at [1054, 114] on div "Loading... Conference Entry Loading... Mailroom - Counter Loading... Co-Work - …" at bounding box center [638, 335] width 1276 height 596
click at [1058, 120] on div "Loading... Conference Entry Loading... Mailroom - Counter Loading... Co-Work - …" at bounding box center [638, 335] width 1276 height 596
drag, startPoint x: 756, startPoint y: 439, endPoint x: 763, endPoint y: 436, distance: 7.4
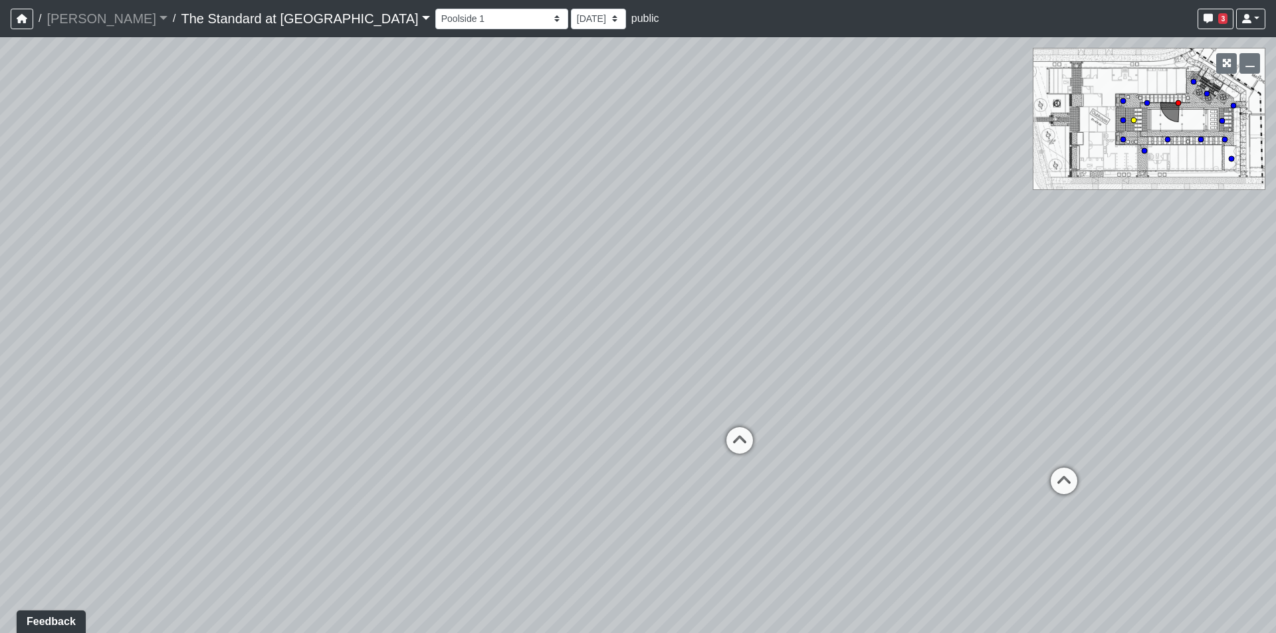
click at [756, 439] on icon at bounding box center [740, 447] width 40 height 40
click at [1031, 424] on icon at bounding box center [1030, 433] width 40 height 40
click at [435, 21] on select "Courtyard Entry Fireplace Kitchen Kitchen Corner Kitchen Island Pool Table Seat…" at bounding box center [501, 19] width 133 height 21
click at [435, 9] on select "Courtyard Entry Fireplace Kitchen Kitchen Corner Kitchen Island Pool Table Seat…" at bounding box center [501, 19] width 133 height 21
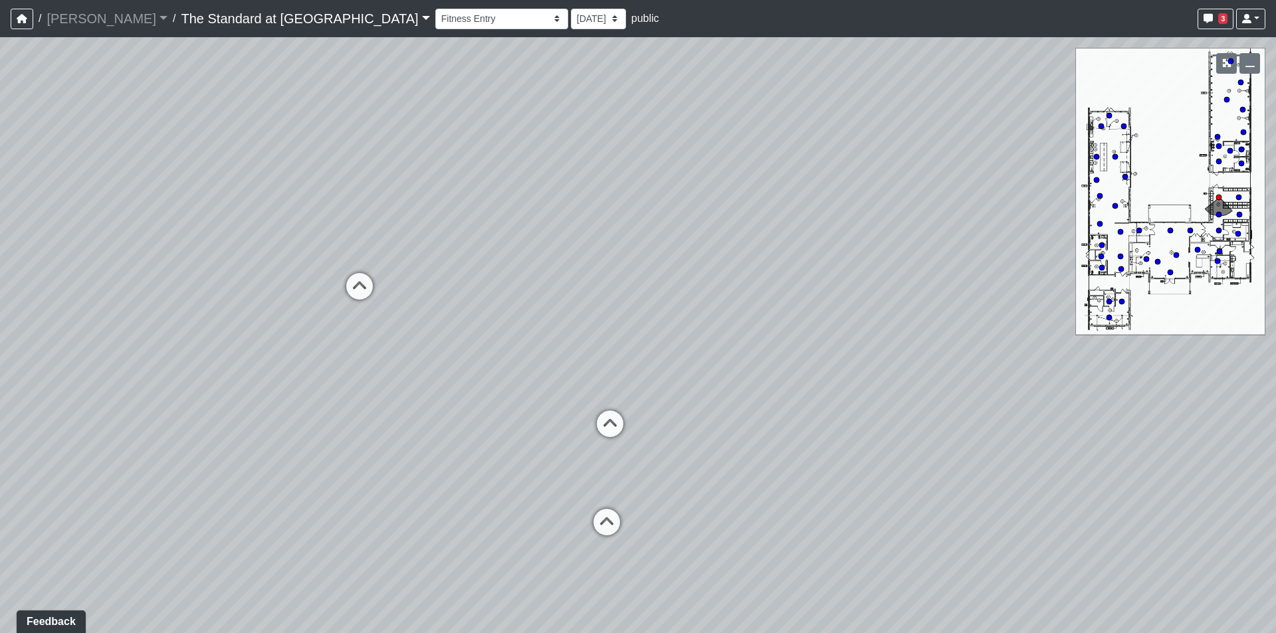
click at [1165, 229] on div "Loading... Conference Entry Loading... Mailroom - Counter Loading... Co-Work - …" at bounding box center [638, 335] width 1276 height 596
click at [1170, 231] on circle at bounding box center [1169, 230] width 5 height 5
click at [1177, 256] on circle at bounding box center [1175, 254] width 5 height 5
select select "soSJexVMKWRssZV1Cw4TpN"
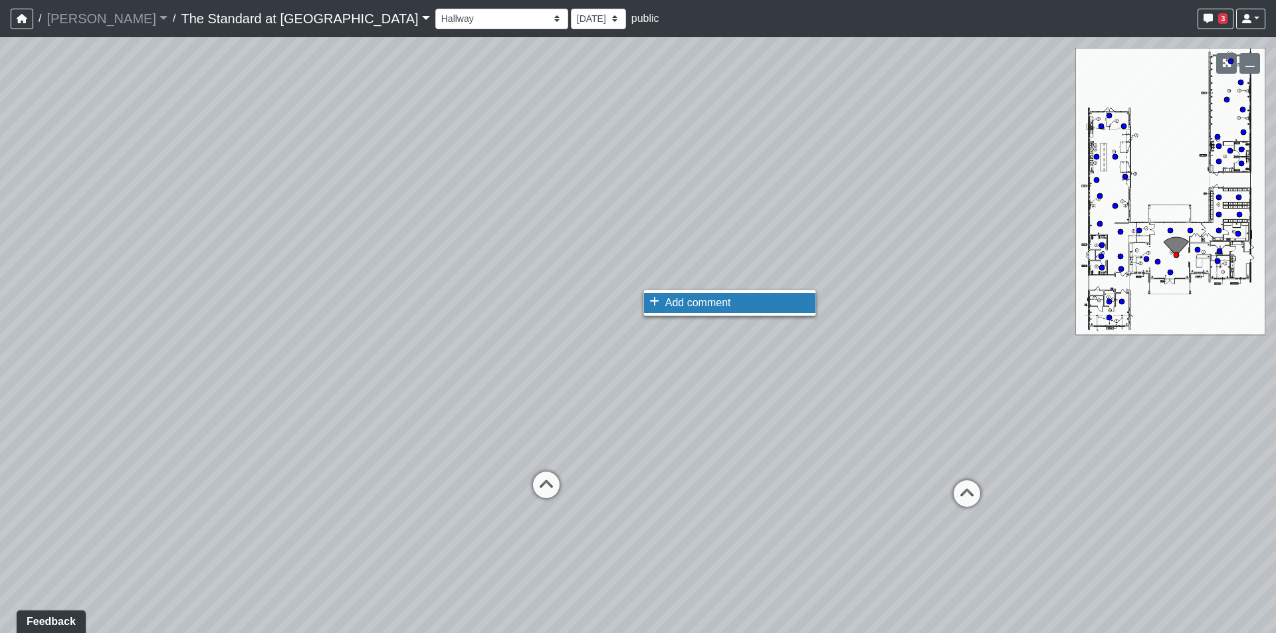
click at [682, 302] on span "Add comment" at bounding box center [698, 302] width 66 height 11
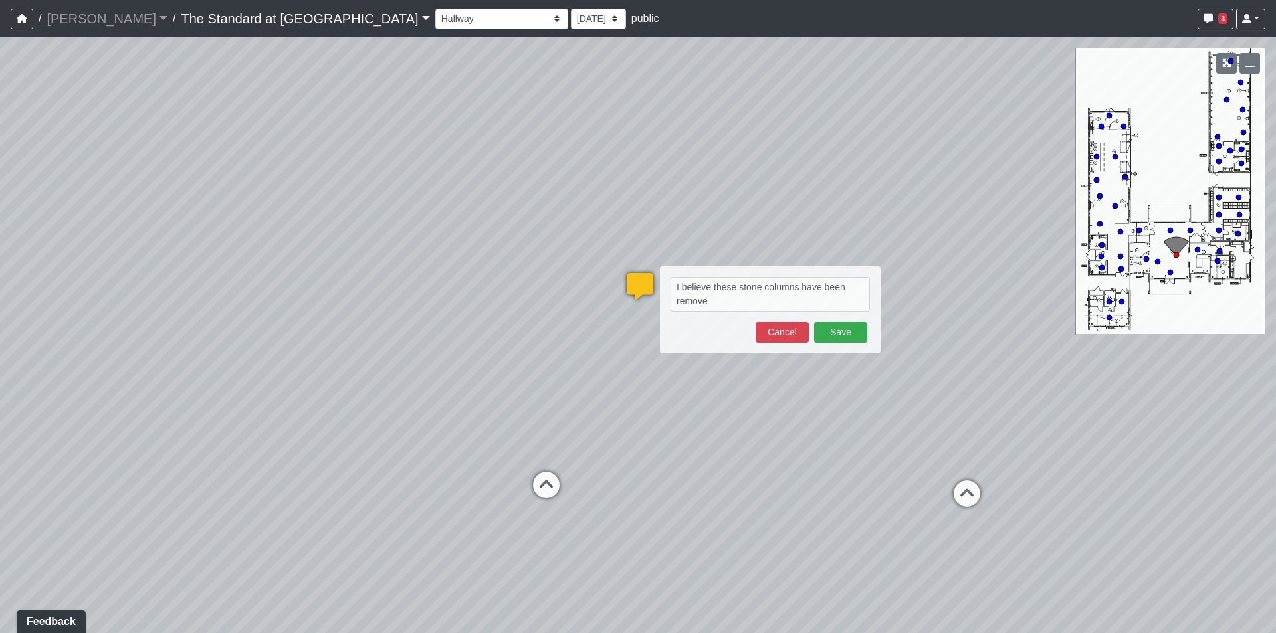
type textarea "I believe these stone columns have been removed"
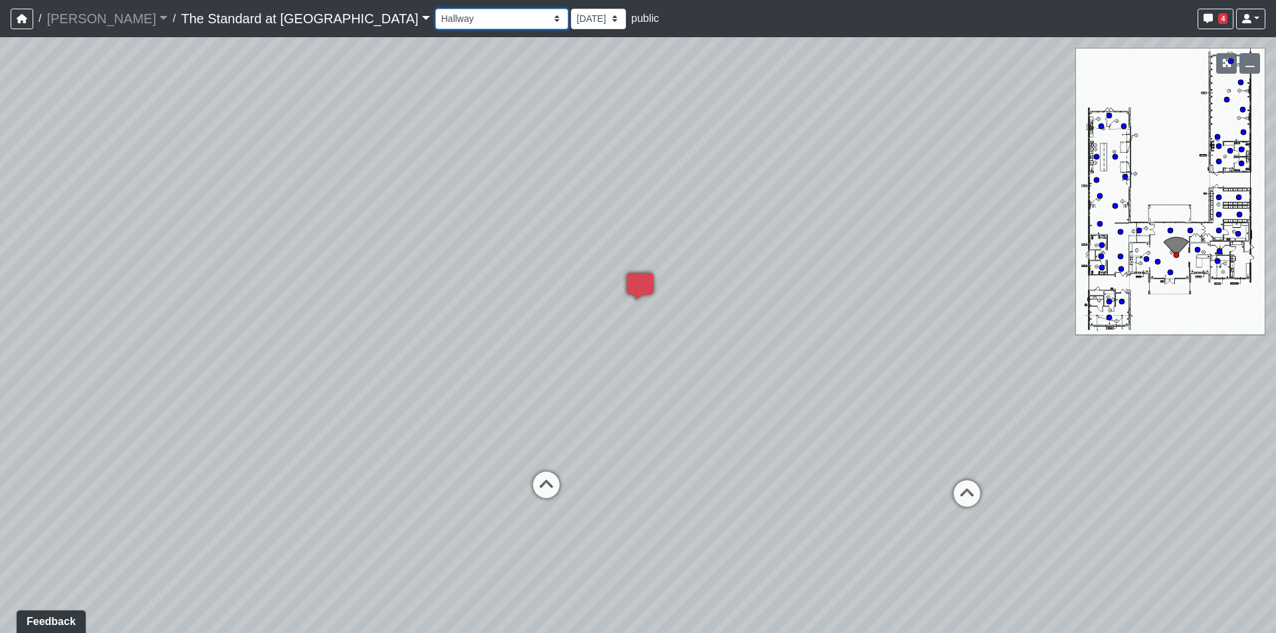
click at [435, 17] on select "Courtyard Entry Fireplace Kitchen Kitchen Corner Kitchen Island Pool Table Seat…" at bounding box center [501, 19] width 133 height 21
click at [435, 9] on select "Courtyard Entry Fireplace Kitchen Kitchen Corner Kitchen Island Pool Table Seat…" at bounding box center [501, 19] width 133 height 21
select select "qapashtLctLn7gh2udxgwh"
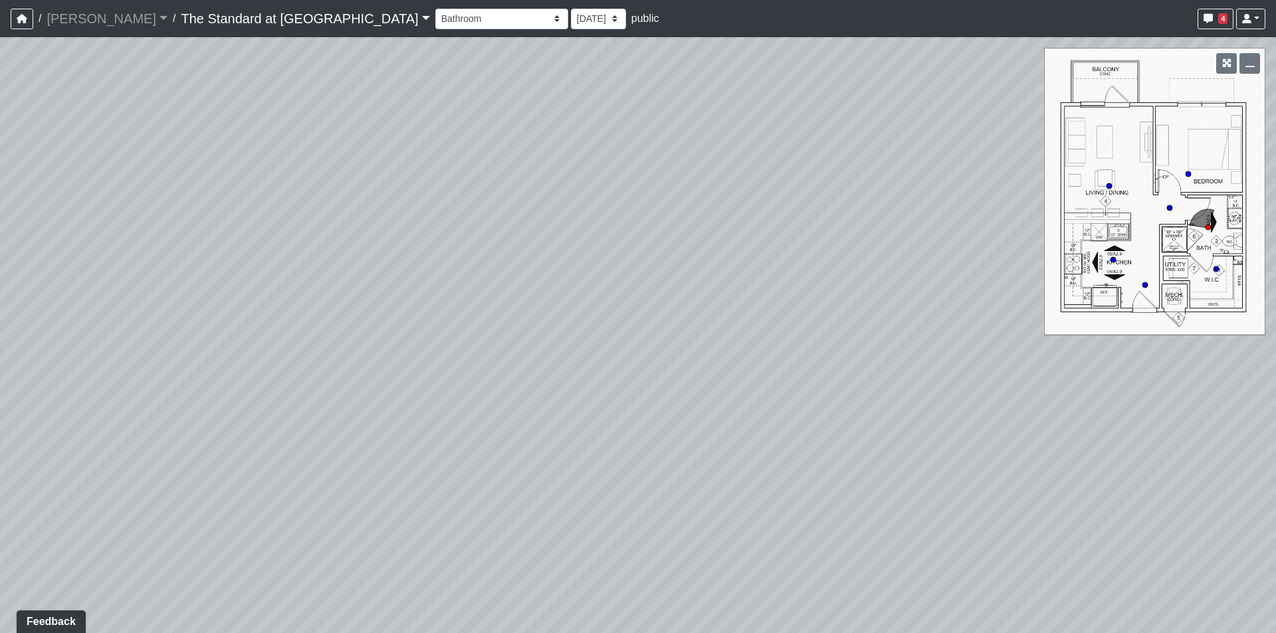
drag, startPoint x: 831, startPoint y: 411, endPoint x: 284, endPoint y: 308, distance: 555.8
click at [287, 308] on div "Loading... Conference Entry Loading... Mailroom - Counter Loading... Co-Work - …" at bounding box center [638, 335] width 1276 height 596
click at [672, 268] on span "Add comment" at bounding box center [701, 268] width 66 height 11
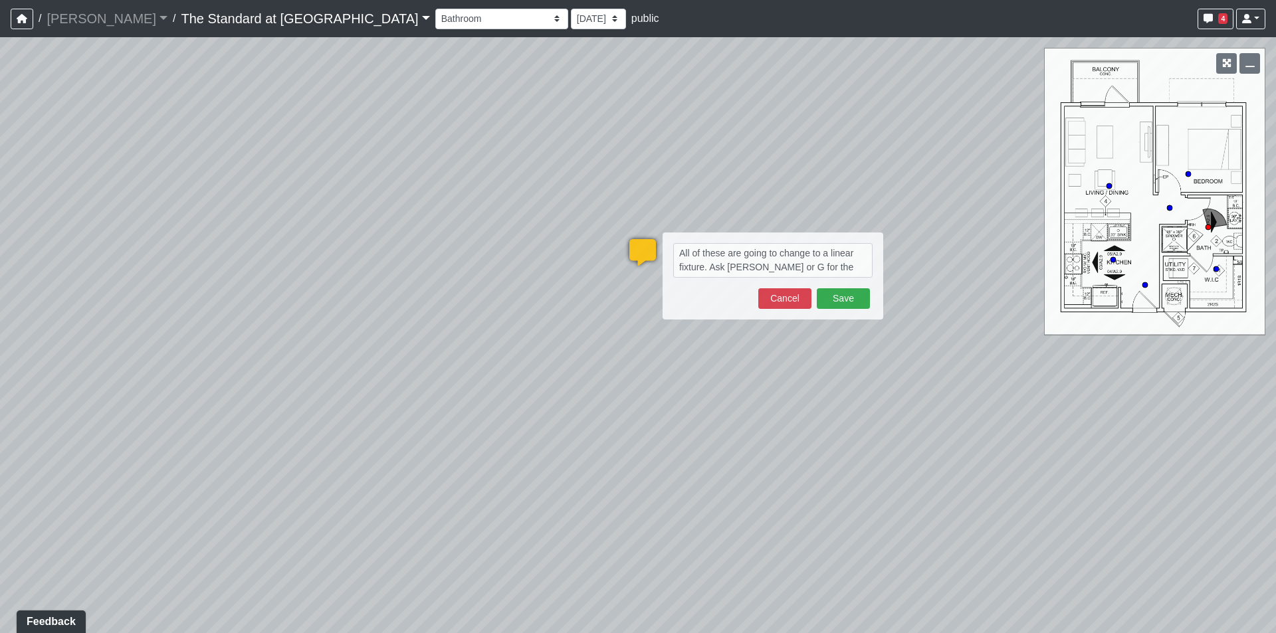
type textarea "All of these are going to change to a linear fixture. Ask Kelly or G for the sp…"
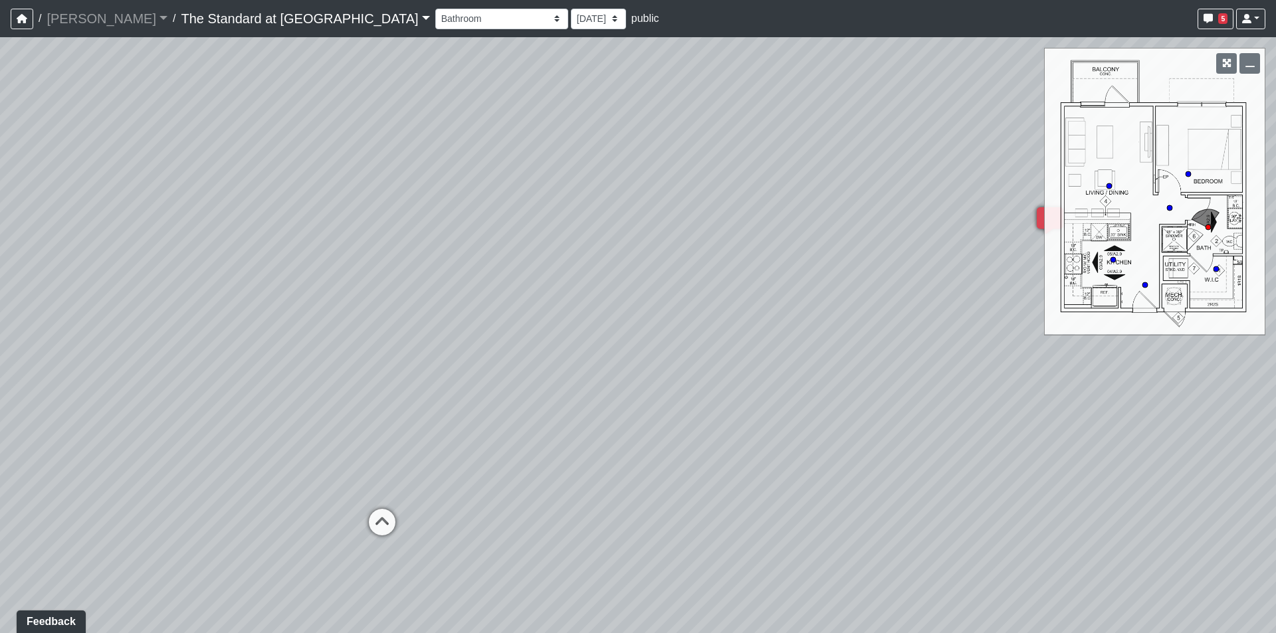
drag, startPoint x: 673, startPoint y: 317, endPoint x: 1377, endPoint y: 258, distance: 706.1
click at [1275, 258] on html "/ Ojala Ojala Loading... / The Standard at Old Town The Standard at Old Town Lo…" at bounding box center [638, 316] width 1276 height 633
click at [498, 458] on icon at bounding box center [501, 475] width 40 height 40
drag, startPoint x: 452, startPoint y: 241, endPoint x: 1101, endPoint y: 255, distance: 649.3
click at [1101, 255] on div "Loading... Conference Entry Loading... Mailroom - Counter Loading... Co-Work - …" at bounding box center [638, 335] width 1276 height 596
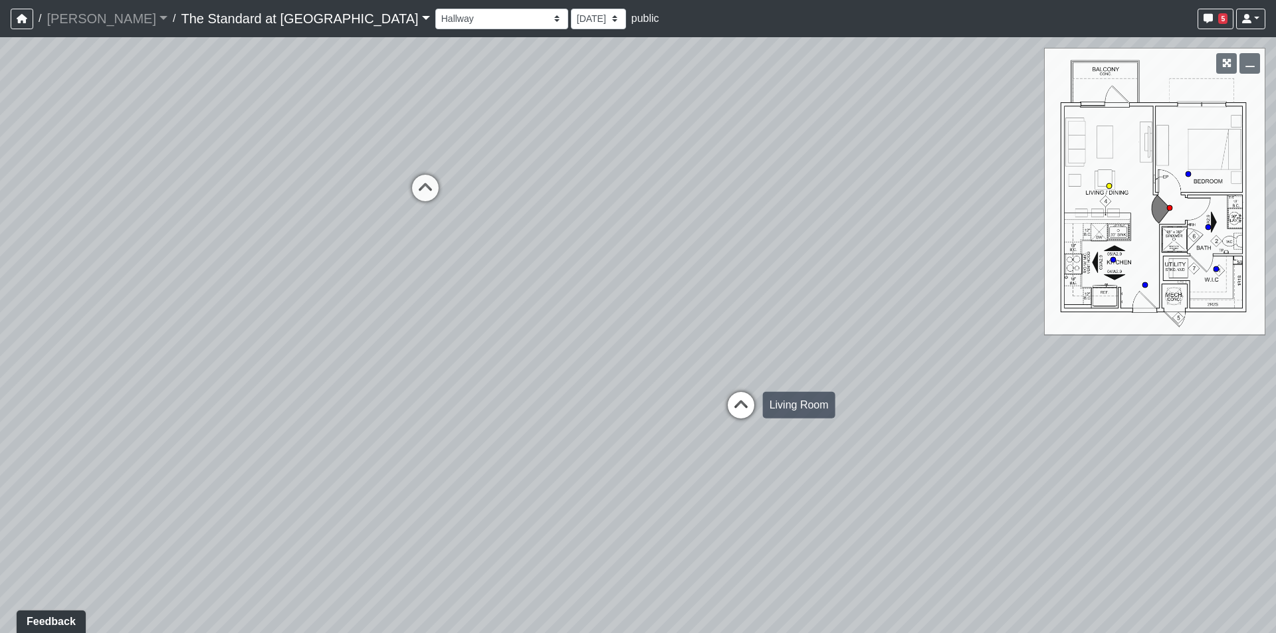
click at [739, 405] on icon at bounding box center [741, 412] width 40 height 40
select select "vtptrwKtU1J34HJHGFig76"
drag, startPoint x: 416, startPoint y: 170, endPoint x: 787, endPoint y: 186, distance: 371.8
click at [787, 186] on div "Loading... Conference Entry Loading... Mailroom - Counter Loading... Co-Work - …" at bounding box center [638, 335] width 1276 height 596
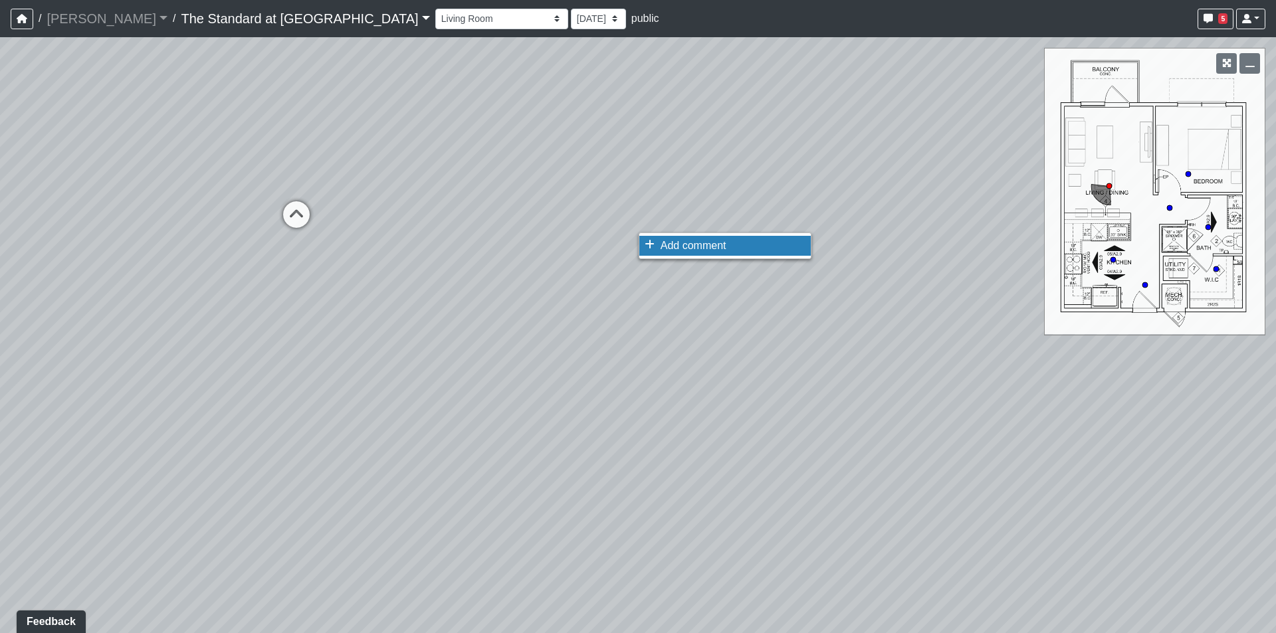
click at [677, 245] on span "Add comment" at bounding box center [693, 245] width 66 height 11
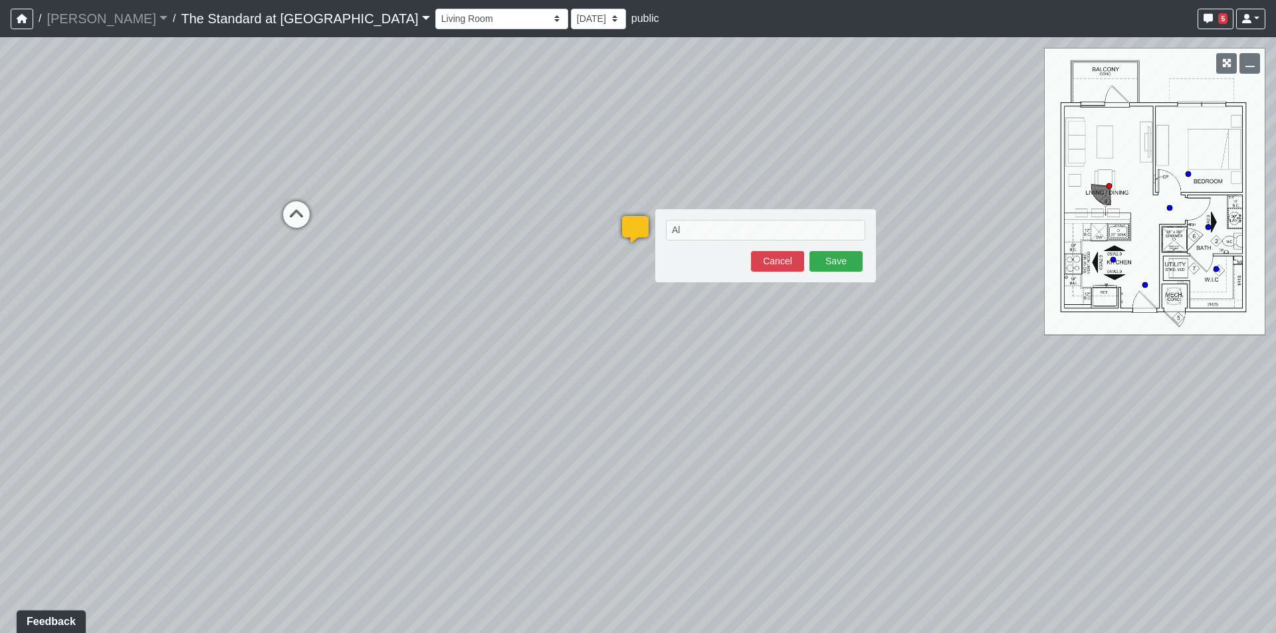
type textarea "A"
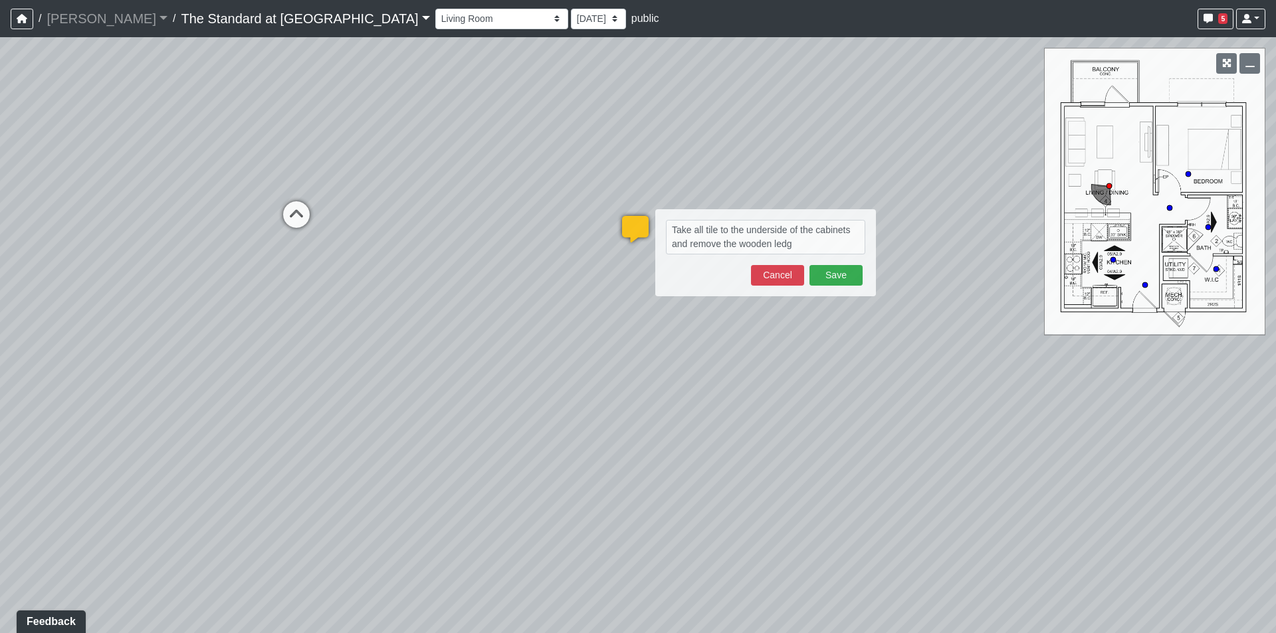
type textarea "Take all tile to the underside of the cabinets and remove the wooden ledge"
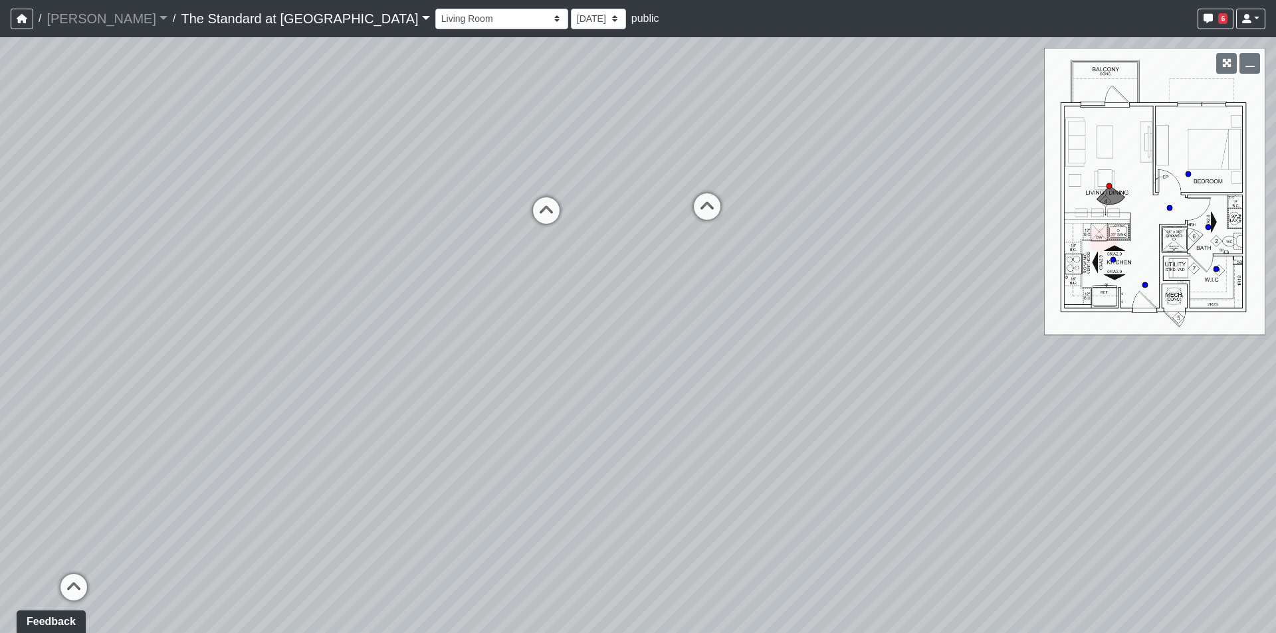
drag, startPoint x: 386, startPoint y: 403, endPoint x: 888, endPoint y: 397, distance: 501.7
click at [888, 397] on div "Loading... Conference Entry Loading... Mailroom - Counter Loading... Co-Work - …" at bounding box center [638, 335] width 1276 height 596
click at [539, 207] on icon at bounding box center [546, 217] width 40 height 40
select select "bTahimwRq1JEv9gMjjTX6M"
drag, startPoint x: 688, startPoint y: 211, endPoint x: 1, endPoint y: 195, distance: 686.6
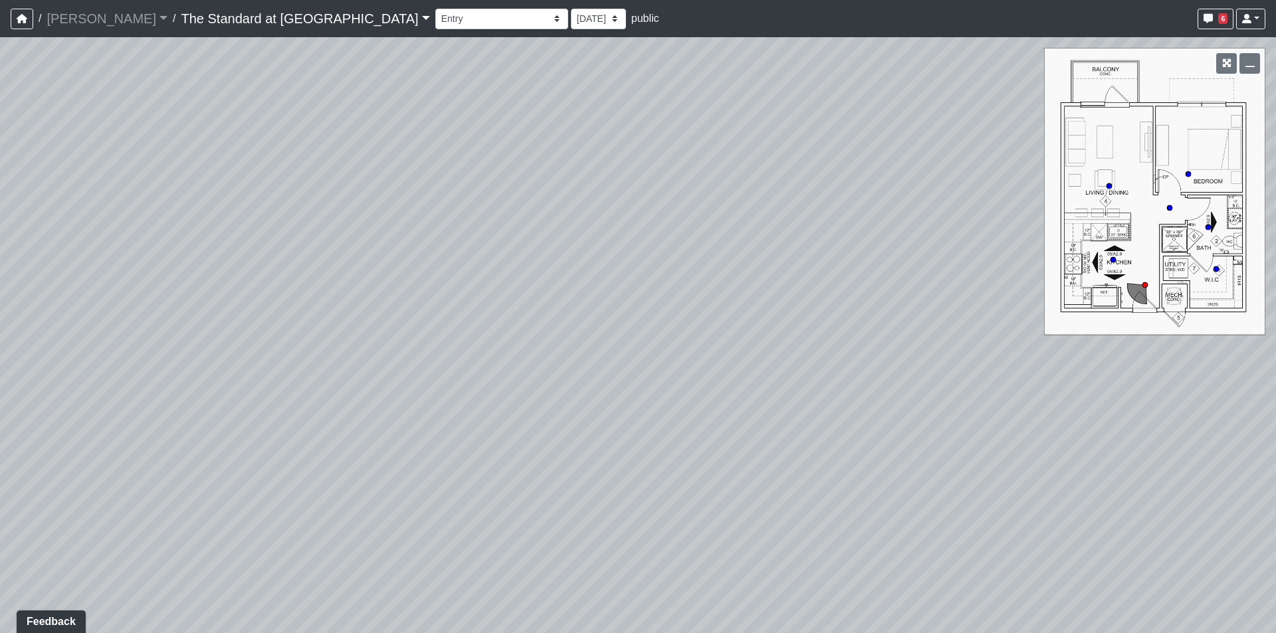
click at [0, 195] on div "Loading... Conference Entry Loading... Mailroom - Counter Loading... Co-Work - …" at bounding box center [638, 335] width 1276 height 596
click at [842, 156] on span "Add comment" at bounding box center [866, 151] width 66 height 11
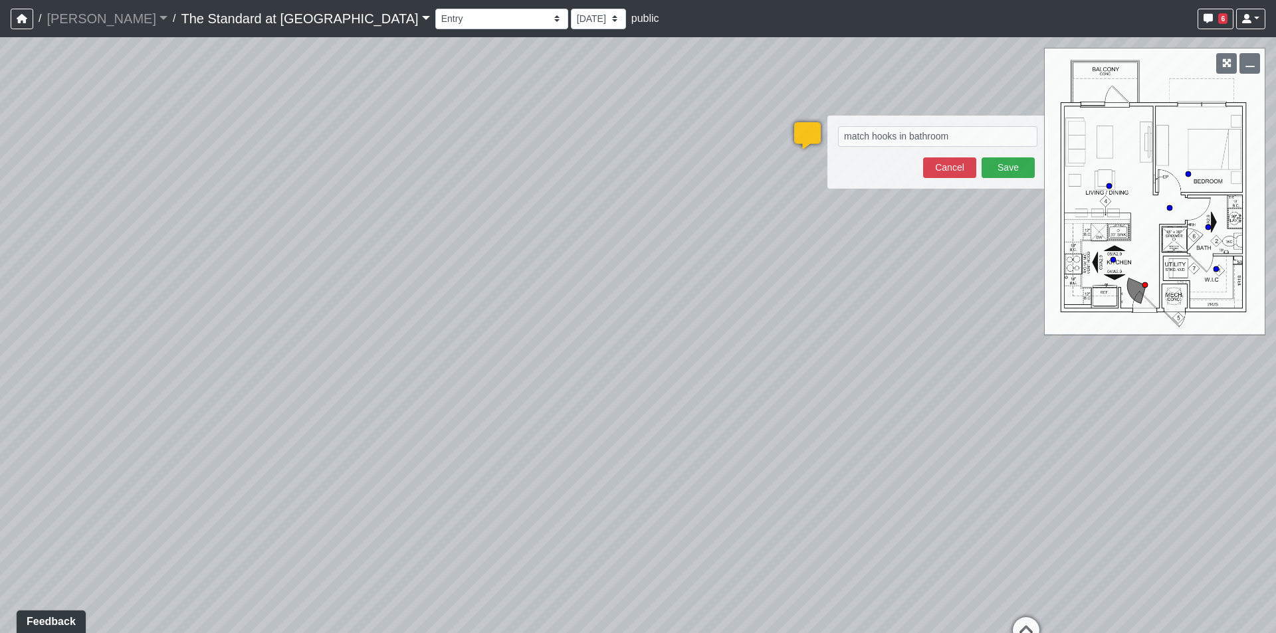
type textarea "match hooks in bathrooms"
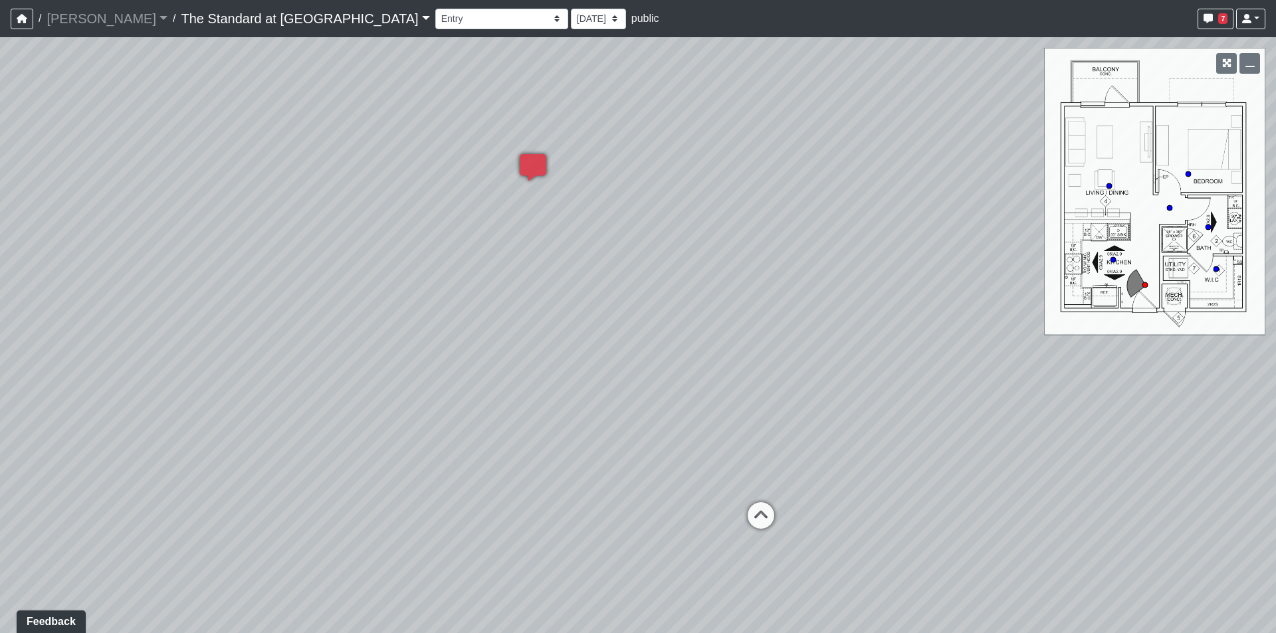
drag, startPoint x: 1201, startPoint y: 414, endPoint x: 771, endPoint y: 447, distance: 431.8
click at [771, 447] on div "Loading... Conference Entry Loading... Mailroom - Counter Loading... Co-Work - …" at bounding box center [638, 335] width 1276 height 596
drag, startPoint x: 1175, startPoint y: 411, endPoint x: 765, endPoint y: 482, distance: 416.7
click at [765, 482] on div "Loading... Conference Entry Loading... Mailroom - Counter Loading... Co-Work - …" at bounding box center [638, 335] width 1276 height 596
drag, startPoint x: 858, startPoint y: 429, endPoint x: 695, endPoint y: 444, distance: 163.5
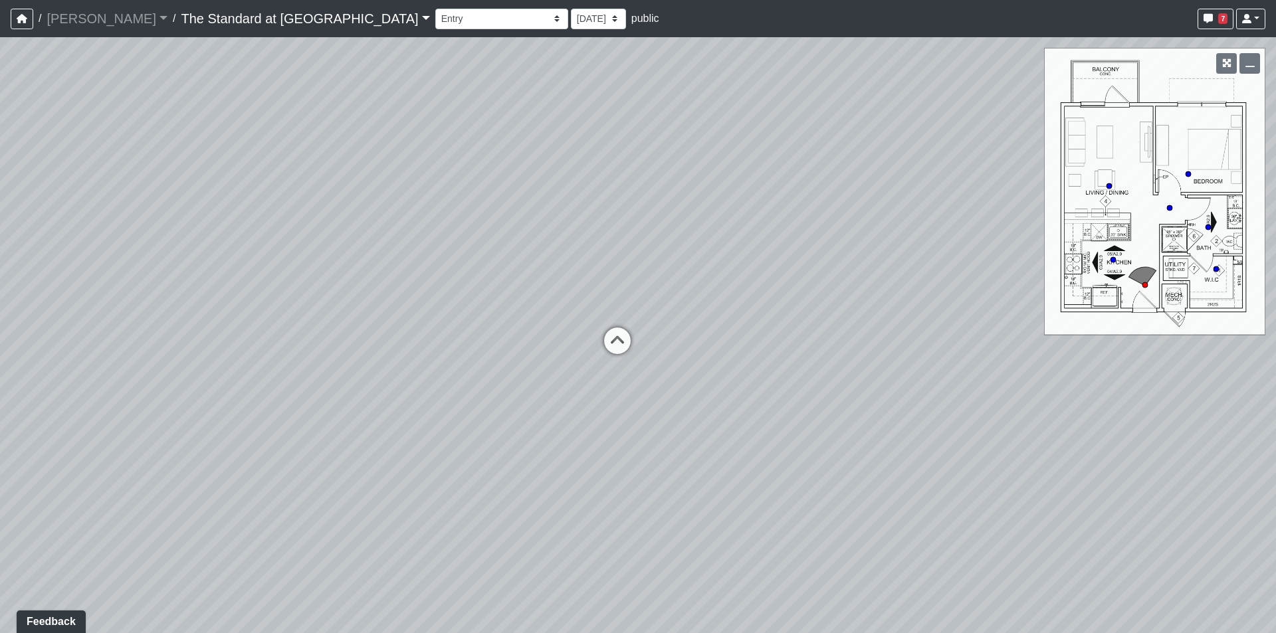
click at [702, 450] on div "Loading... Conference Entry Loading... Mailroom - Counter Loading... Co-Work - …" at bounding box center [638, 335] width 1276 height 596
click at [587, 334] on icon at bounding box center [589, 350] width 40 height 40
drag, startPoint x: 714, startPoint y: 407, endPoint x: 348, endPoint y: 351, distance: 370.3
click at [348, 351] on div "Loading... Conference Entry Loading... Mailroom - Counter Loading... Co-Work - …" at bounding box center [638, 335] width 1276 height 596
click at [435, 17] on select "Courtyard Entry Fireplace Kitchen Kitchen Corner Kitchen Island Pool Table Seat…" at bounding box center [501, 19] width 133 height 21
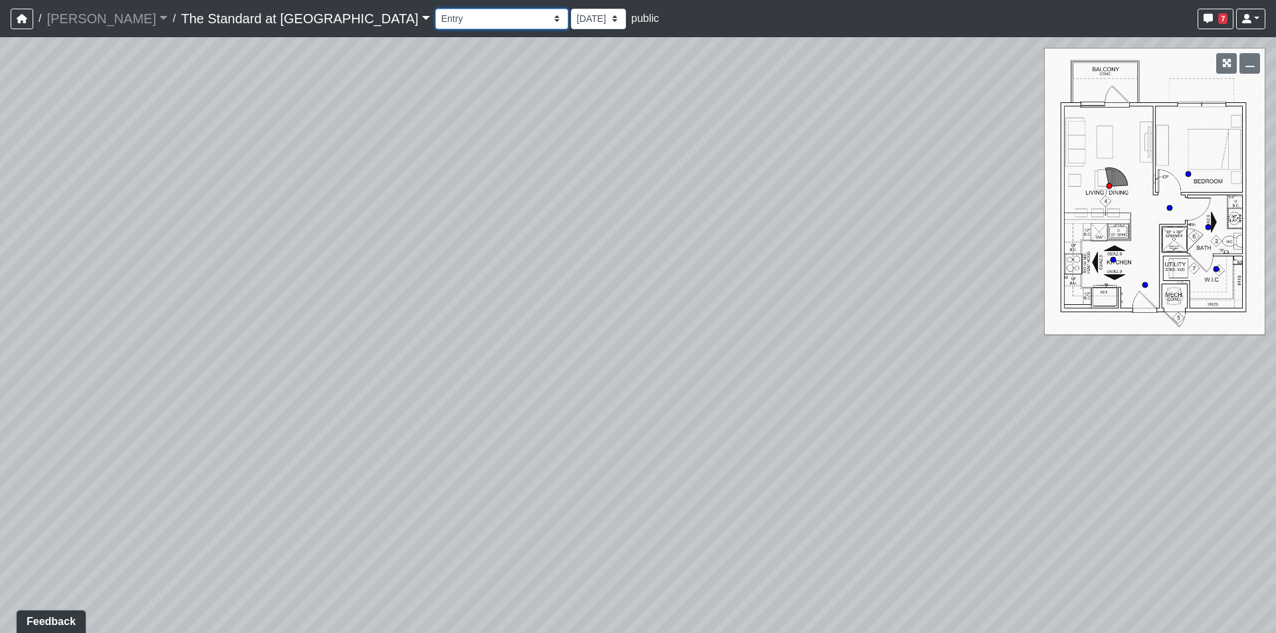
click at [435, 9] on select "Courtyard Entry Fireplace Kitchen Kitchen Corner Kitchen Island Pool Table Seat…" at bounding box center [501, 19] width 133 height 21
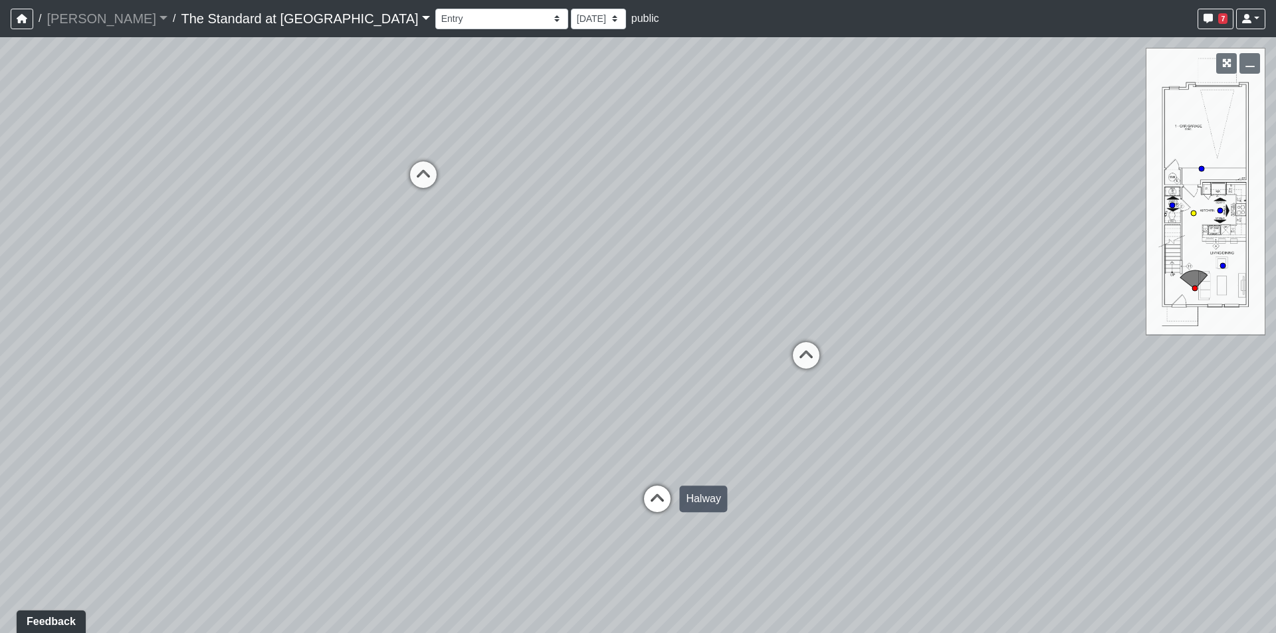
click at [655, 500] on icon at bounding box center [657, 506] width 40 height 40
click at [688, 534] on icon at bounding box center [688, 544] width 40 height 40
drag, startPoint x: 806, startPoint y: 367, endPoint x: 332, endPoint y: 355, distance: 474.6
click at [332, 355] on div "Loading... Conference Entry Loading... Mailroom - Counter Loading... Co-Work - …" at bounding box center [638, 335] width 1276 height 596
drag, startPoint x: 772, startPoint y: 408, endPoint x: 0, endPoint y: 328, distance: 776.2
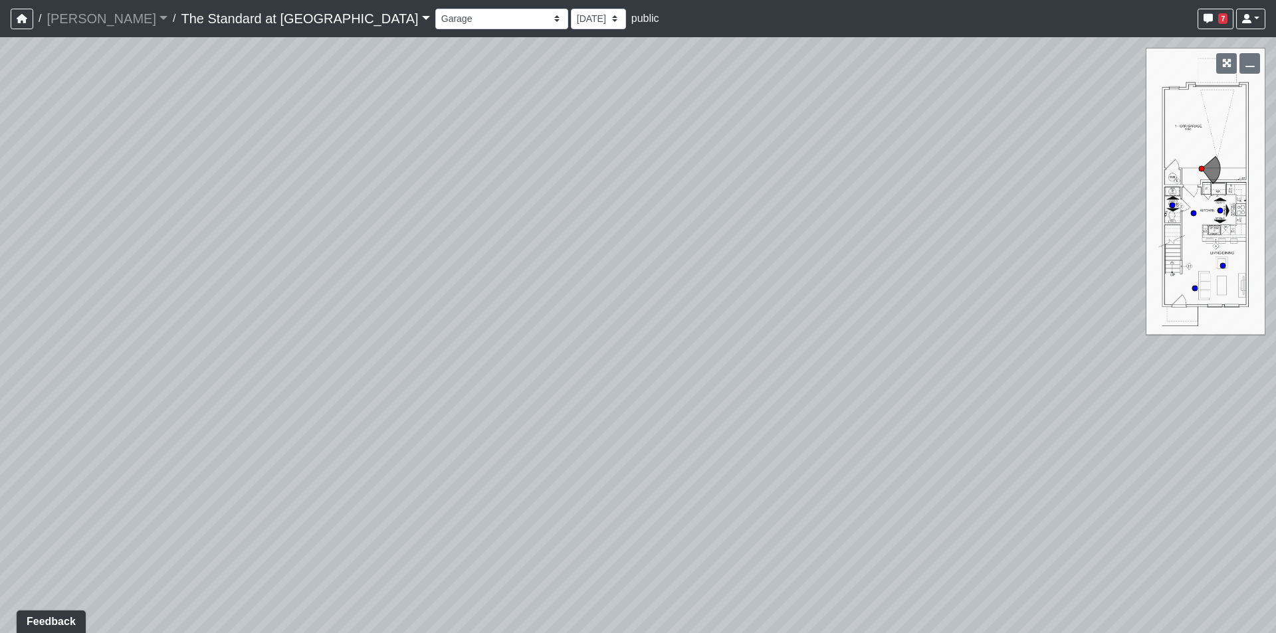
click at [0, 328] on div "Loading... Conference Entry Loading... Mailroom - Counter Loading... Co-Work - …" at bounding box center [638, 335] width 1276 height 596
drag, startPoint x: 874, startPoint y: 359, endPoint x: 100, endPoint y: 330, distance: 773.9
click at [101, 330] on div "Loading... Conference Entry Loading... Mailroom - Counter Loading... Co-Work - …" at bounding box center [638, 335] width 1276 height 596
click at [600, 486] on icon at bounding box center [601, 496] width 40 height 40
select select "3aY4rMXd8fY6vnvA42YUUZ"
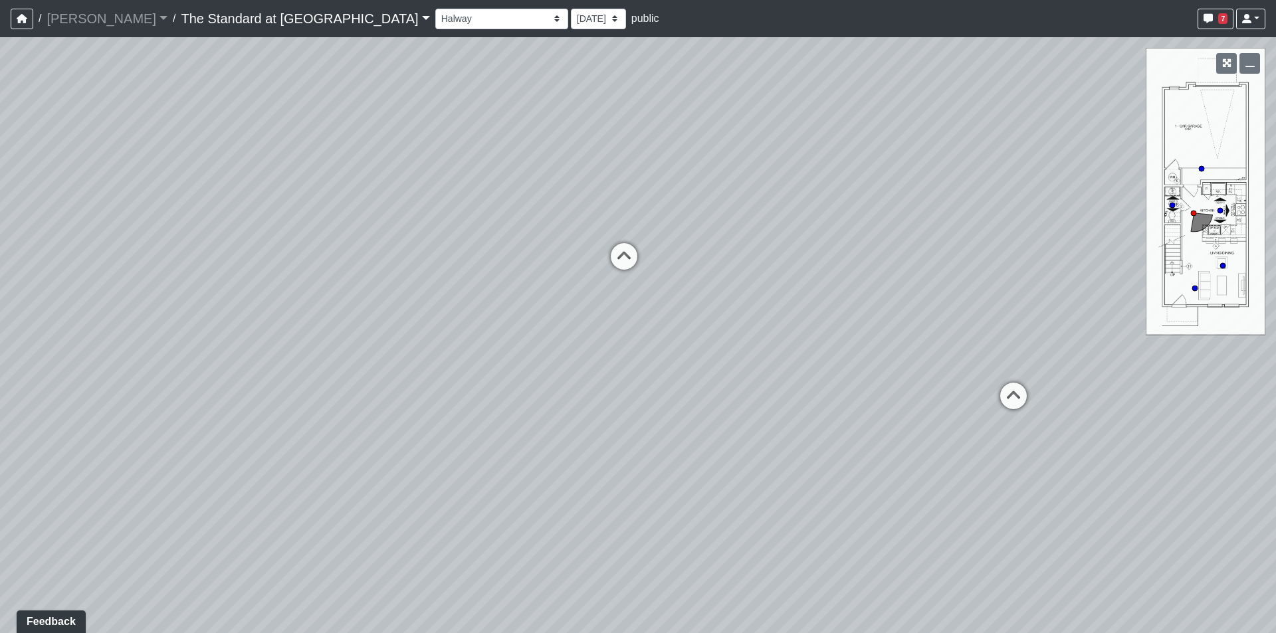
drag, startPoint x: 344, startPoint y: 371, endPoint x: 1045, endPoint y: 359, distance: 701.1
click at [1045, 359] on div "Loading... Conference Entry Loading... Mailroom - Counter Loading... Co-Work - …" at bounding box center [638, 335] width 1276 height 596
drag, startPoint x: 308, startPoint y: 302, endPoint x: 602, endPoint y: 324, distance: 295.1
click at [613, 323] on div "Loading... Conference Entry Loading... Mailroom - Counter Loading... Co-Work - …" at bounding box center [638, 335] width 1276 height 596
click at [516, 290] on span "Add comment" at bounding box center [529, 294] width 66 height 11
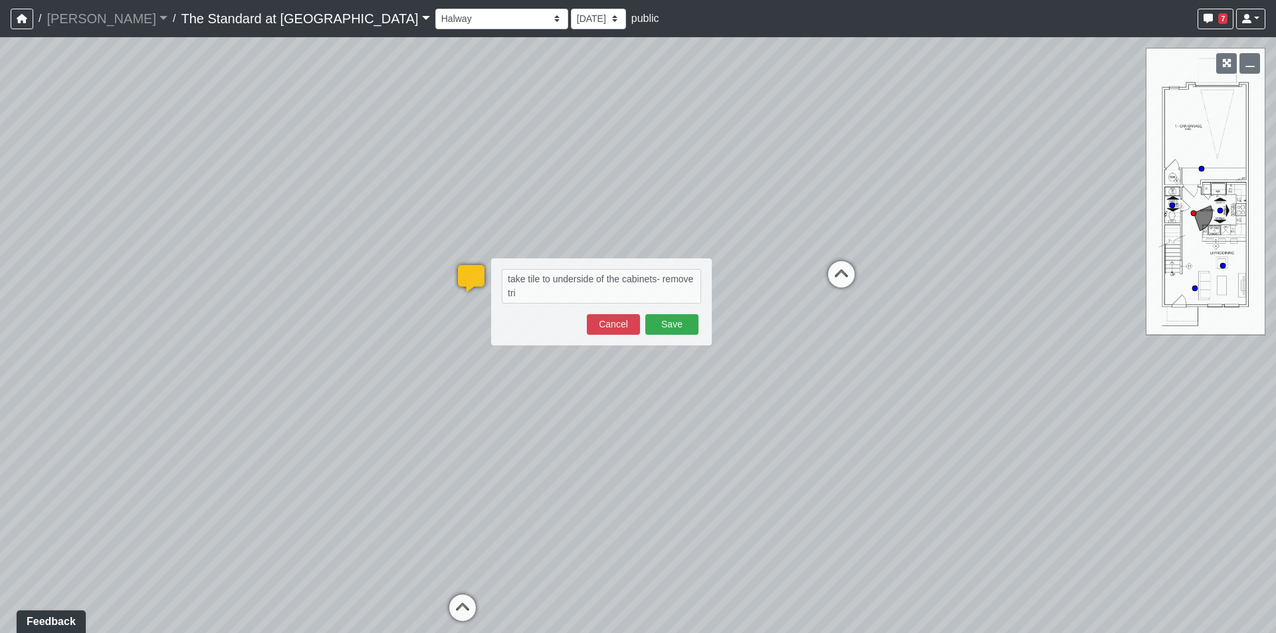
type textarea "take tile to underside of the cabinets- remove trim"
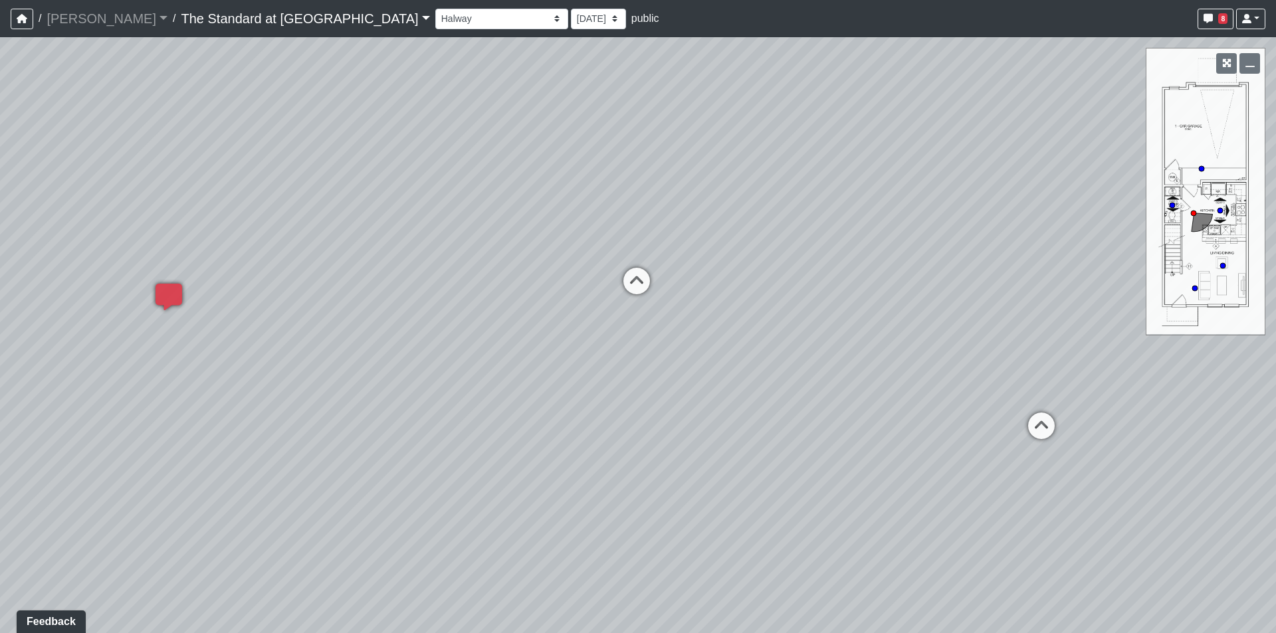
drag, startPoint x: 957, startPoint y: 319, endPoint x: 293, endPoint y: 358, distance: 664.9
click at [280, 361] on div "Loading... Conference Entry Loading... Mailroom - Counter Loading... Co-Work - …" at bounding box center [638, 335] width 1276 height 596
click at [662, 397] on icon at bounding box center [667, 413] width 40 height 40
select select "chBE1Hd8DmL4uXe1mcj6C1"
drag, startPoint x: 692, startPoint y: 377, endPoint x: 74, endPoint y: 359, distance: 618.2
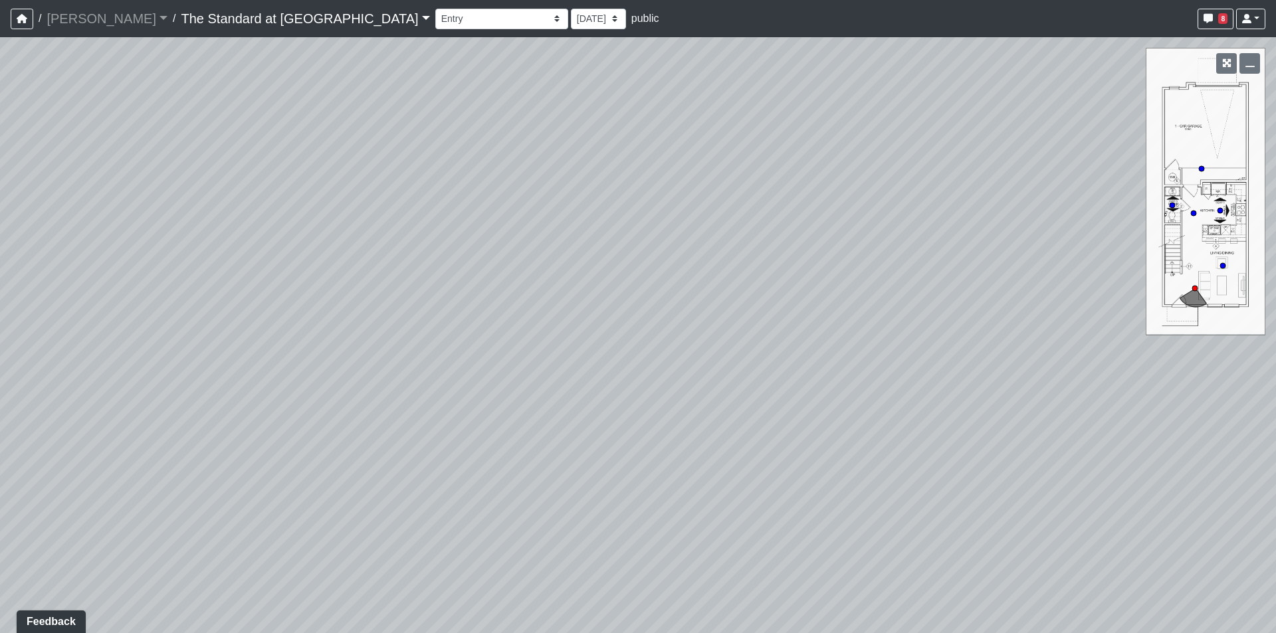
click at [72, 359] on div "Loading... Conference Entry Loading... Mailroom - Counter Loading... Co-Work - …" at bounding box center [638, 335] width 1276 height 596
drag, startPoint x: 883, startPoint y: 422, endPoint x: 247, endPoint y: 410, distance: 636.6
click at [247, 410] on div "Loading... Conference Entry Loading... Mailroom - Counter Loading... Co-Work - …" at bounding box center [638, 335] width 1276 height 596
click at [596, 288] on span "Add comment" at bounding box center [618, 292] width 66 height 11
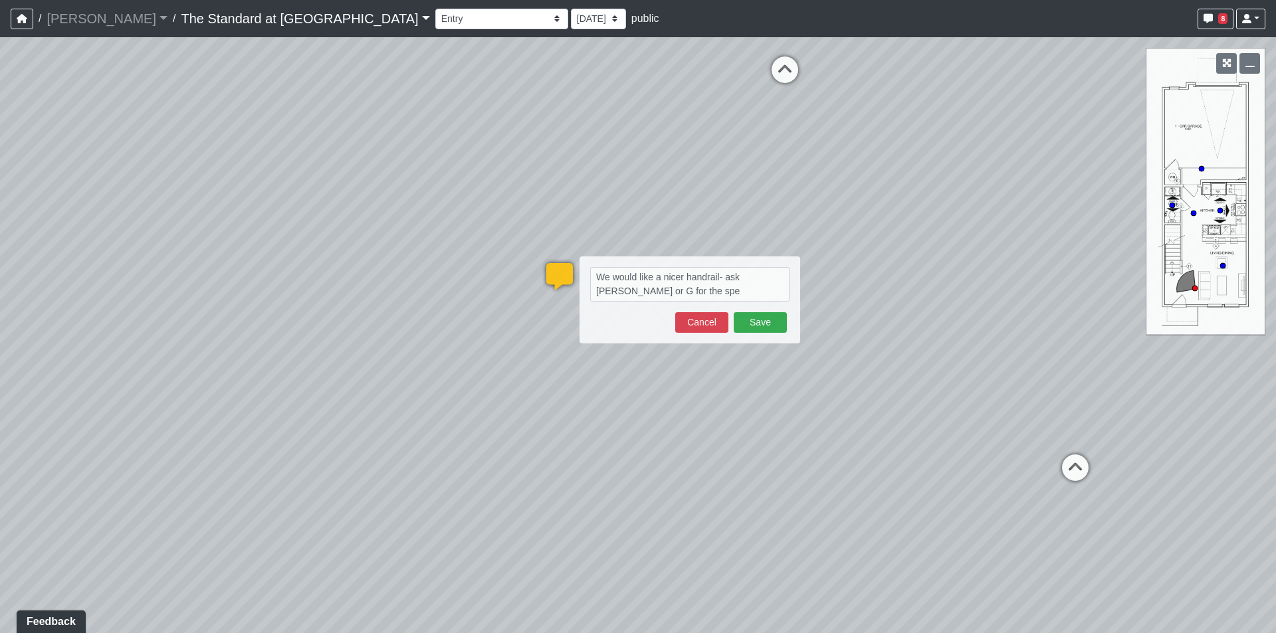
type textarea "We would like a nicer handrail- ask kelly or G for the spec"
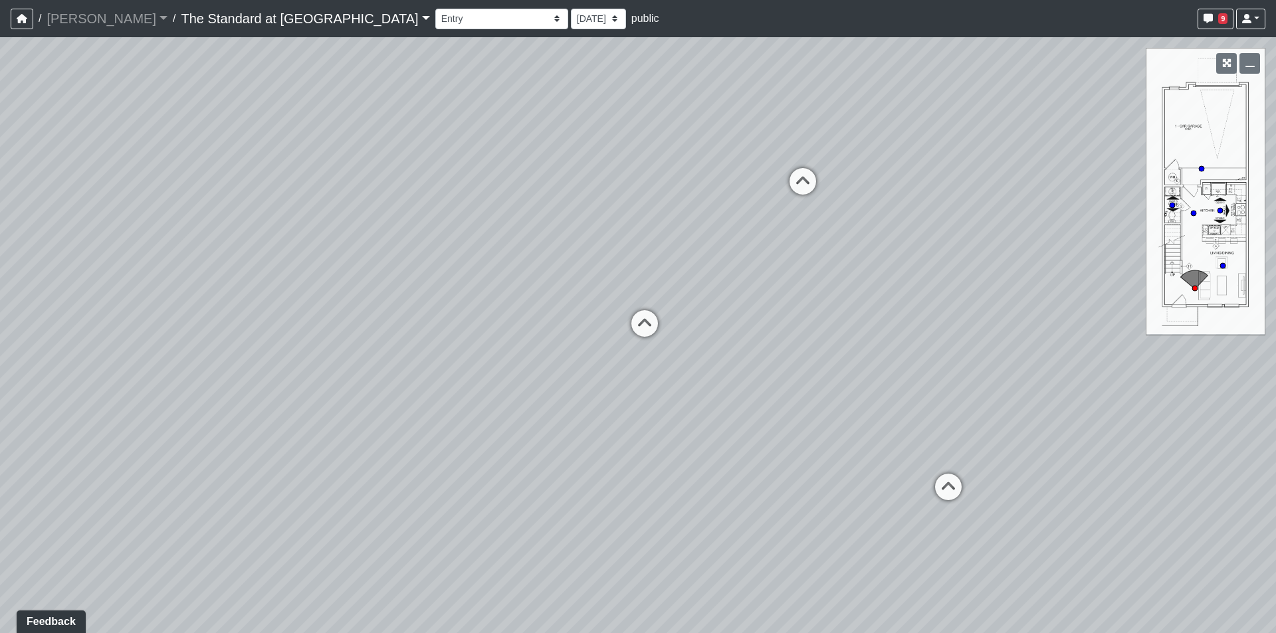
drag, startPoint x: 1145, startPoint y: 466, endPoint x: 413, endPoint y: 386, distance: 736.6
click at [413, 387] on div "Loading... Conference Entry Loading... Mailroom - Counter Loading... Co-Work - …" at bounding box center [638, 335] width 1276 height 596
drag, startPoint x: 653, startPoint y: 242, endPoint x: 1132, endPoint y: 317, distance: 484.2
click at [1132, 317] on div "Loading... Conference Entry Loading... Mailroom - Counter Loading... Co-Work - …" at bounding box center [638, 335] width 1276 height 596
click at [257, 18] on link "The Standard at [GEOGRAPHIC_DATA]" at bounding box center [305, 18] width 248 height 27
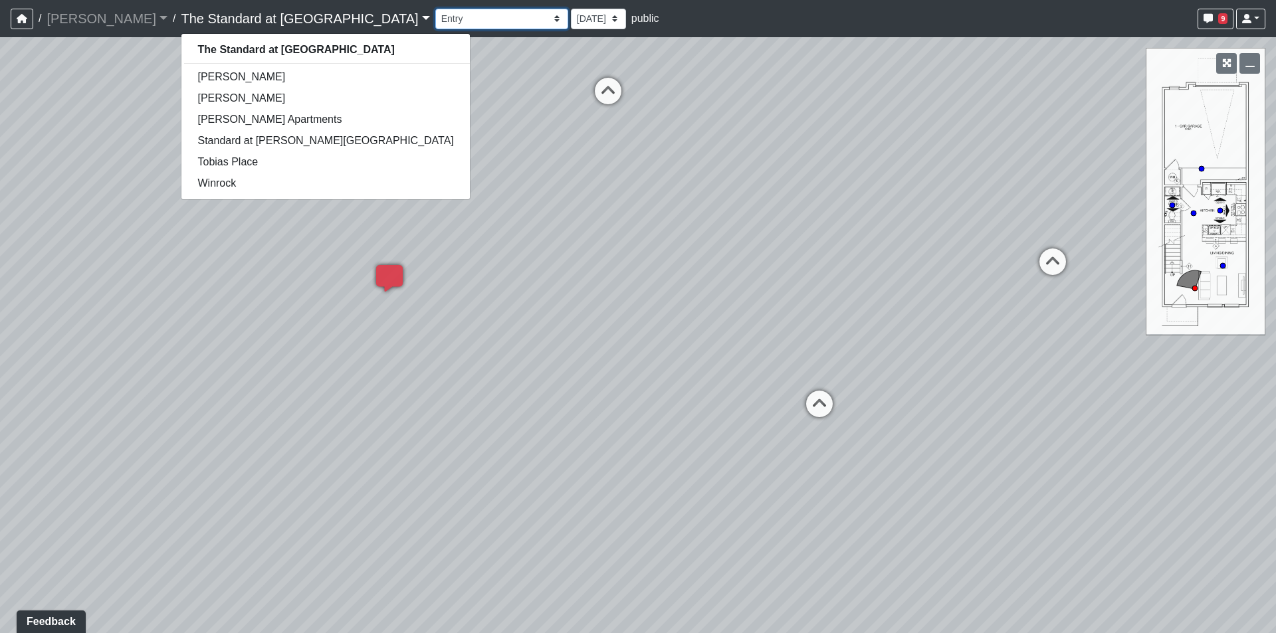
click at [435, 15] on select "Courtyard Entry Fireplace Kitchen Kitchen Corner Kitchen Island Pool Table Seat…" at bounding box center [501, 19] width 133 height 21
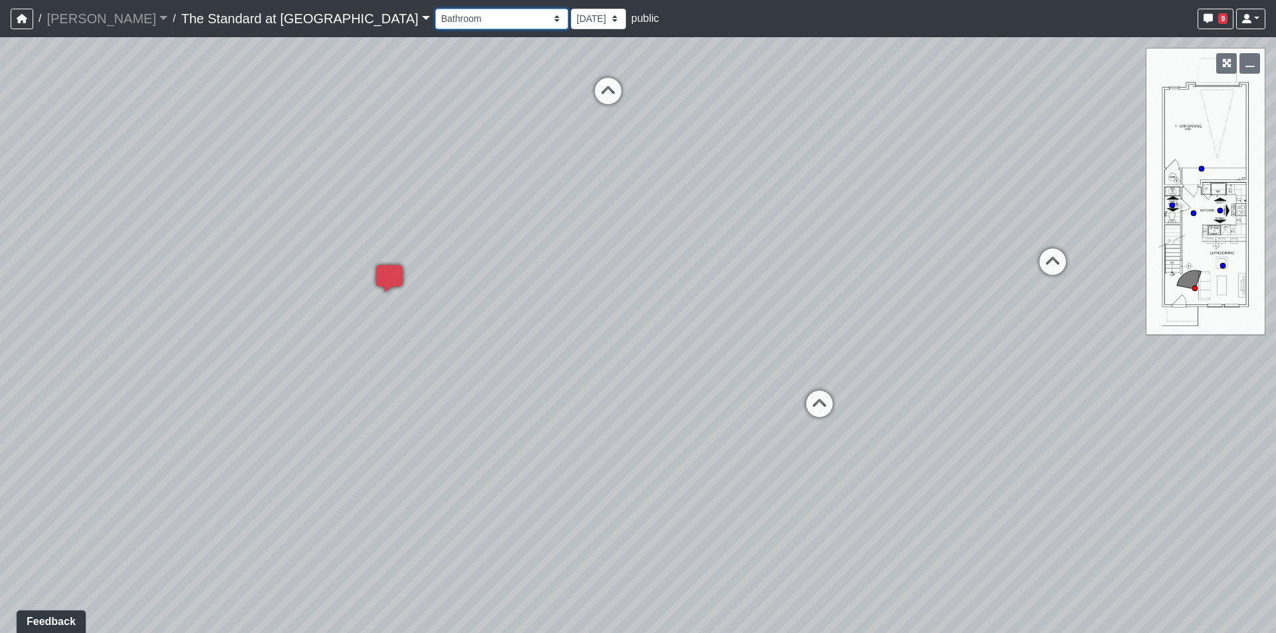
click at [435, 9] on select "Courtyard Entry Fireplace Kitchen Kitchen Corner Kitchen Island Pool Table Seat…" at bounding box center [501, 19] width 133 height 21
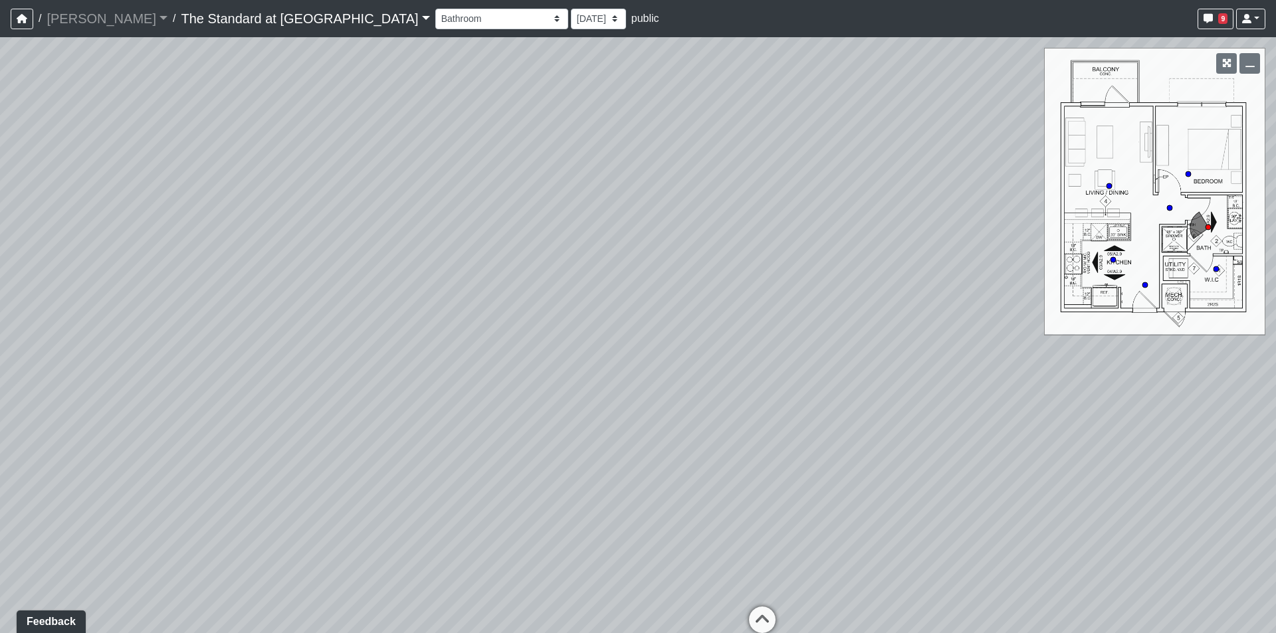
drag, startPoint x: 514, startPoint y: 323, endPoint x: 968, endPoint y: 284, distance: 455.5
click at [968, 284] on div "Loading... Conference Entry Loading... Mailroom - Counter Loading... Co-Work - …" at bounding box center [638, 335] width 1276 height 596
drag, startPoint x: 418, startPoint y: 276, endPoint x: 991, endPoint y: 262, distance: 572.9
click at [991, 262] on div "Loading... Conference Entry Loading... Mailroom - Counter Loading... Co-Work - …" at bounding box center [638, 335] width 1276 height 596
drag, startPoint x: 542, startPoint y: 178, endPoint x: 1274, endPoint y: 143, distance: 732.4
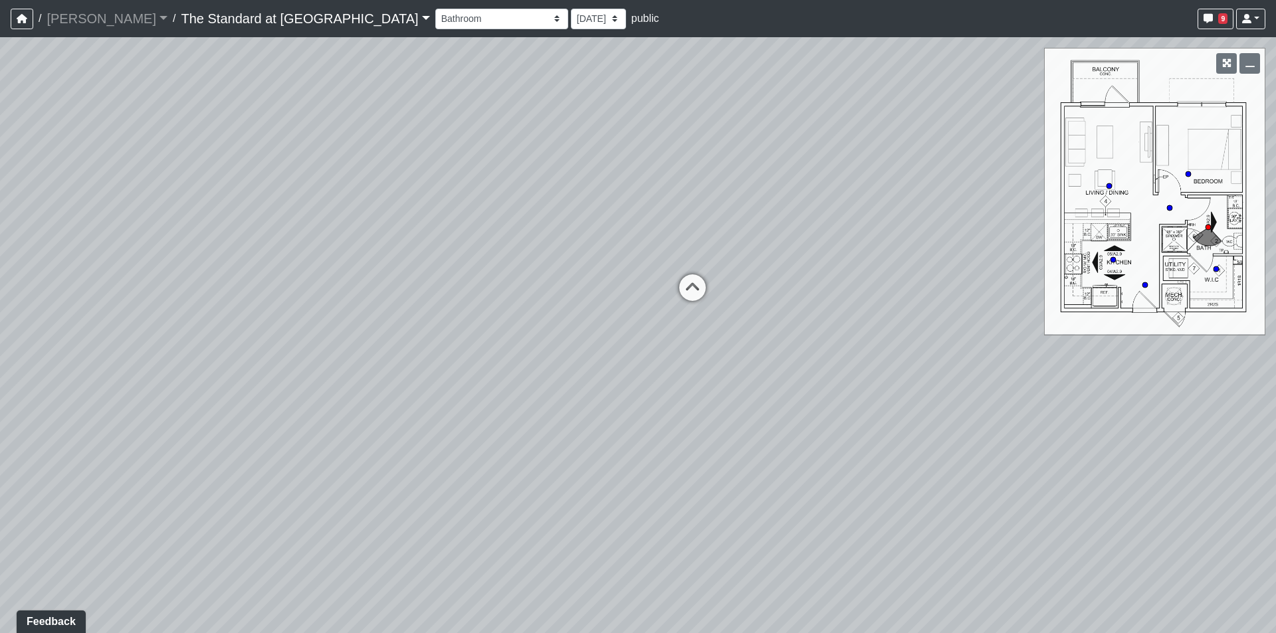
click at [1274, 143] on div "Loading... Conference Entry Loading... Mailroom - Counter Loading... Co-Work - …" at bounding box center [638, 335] width 1276 height 596
drag, startPoint x: 466, startPoint y: 210, endPoint x: 1213, endPoint y: 204, distance: 747.5
click at [1213, 204] on div "Loading... Conference Entry Loading... Mailroom - Counter Loading... Co-Work - …" at bounding box center [638, 335] width 1276 height 596
drag, startPoint x: 543, startPoint y: 183, endPoint x: 1176, endPoint y: 218, distance: 634.2
click at [1176, 218] on div "Loading... Conference Entry Loading... Mailroom - Counter Loading... Co-Work - …" at bounding box center [638, 335] width 1276 height 596
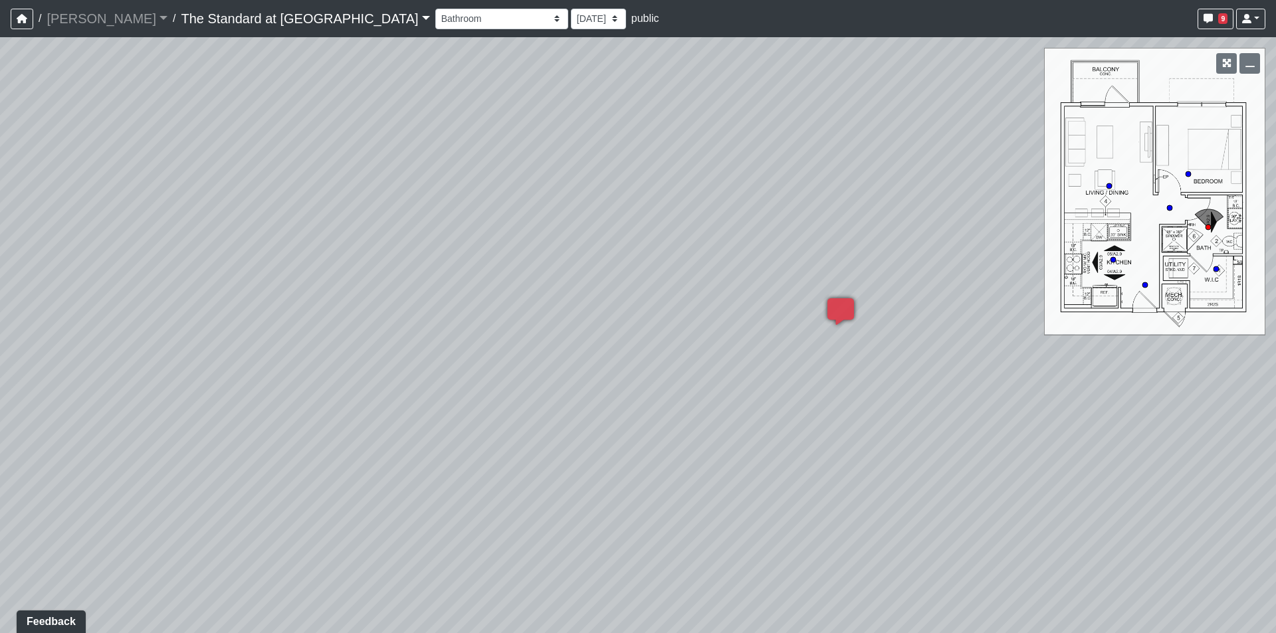
drag, startPoint x: 772, startPoint y: 268, endPoint x: 1241, endPoint y: 272, distance: 469.1
click at [1243, 272] on div "Loading... Conference Entry Loading... Mailroom - Counter Loading... Co-Work - …" at bounding box center [638, 335] width 1276 height 596
click at [439, 606] on icon at bounding box center [428, 617] width 40 height 40
drag, startPoint x: 536, startPoint y: 397, endPoint x: 955, endPoint y: 416, distance: 419.7
click at [955, 416] on div "Loading... Conference Entry Loading... Mailroom - Counter Loading... Co-Work - …" at bounding box center [638, 335] width 1276 height 596
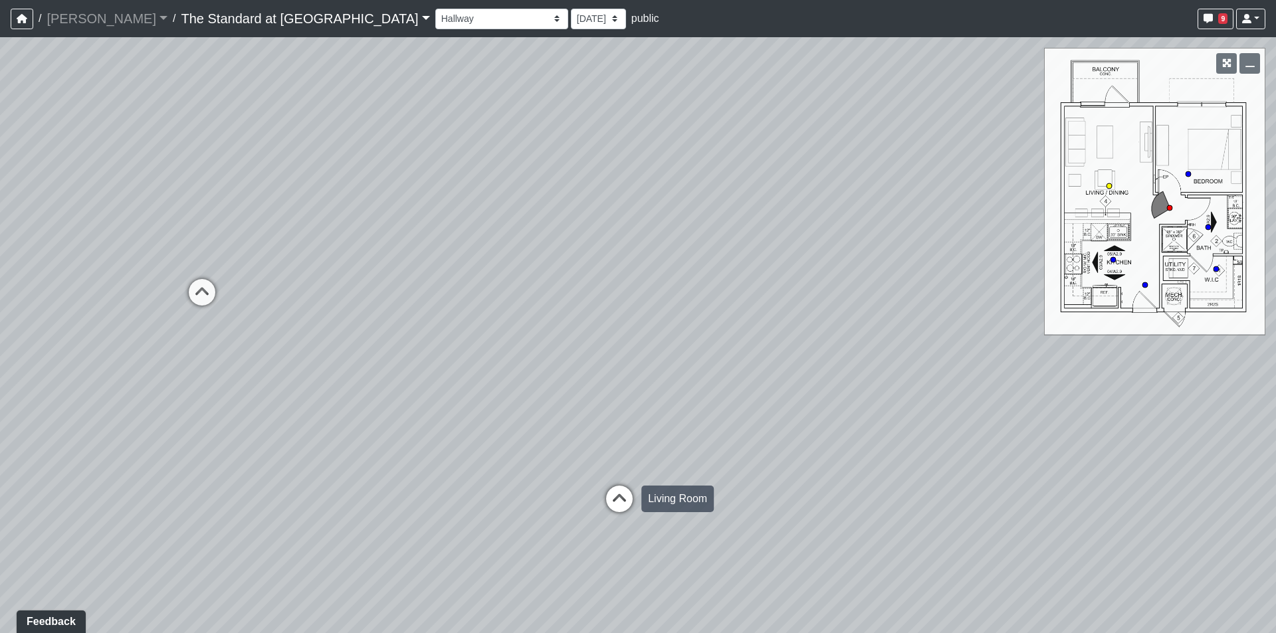
click at [621, 496] on icon at bounding box center [619, 506] width 40 height 40
drag, startPoint x: 458, startPoint y: 237, endPoint x: 1082, endPoint y: 251, distance: 624.7
click at [1075, 252] on div "Loading... Conference Entry Loading... Mailroom - Counter Loading... Co-Work - …" at bounding box center [638, 335] width 1276 height 596
drag, startPoint x: 821, startPoint y: 411, endPoint x: 270, endPoint y: 179, distance: 597.6
click at [264, 197] on div "Loading... Conference Entry Loading... Mailroom - Counter Loading... Co-Work - …" at bounding box center [638, 335] width 1276 height 596
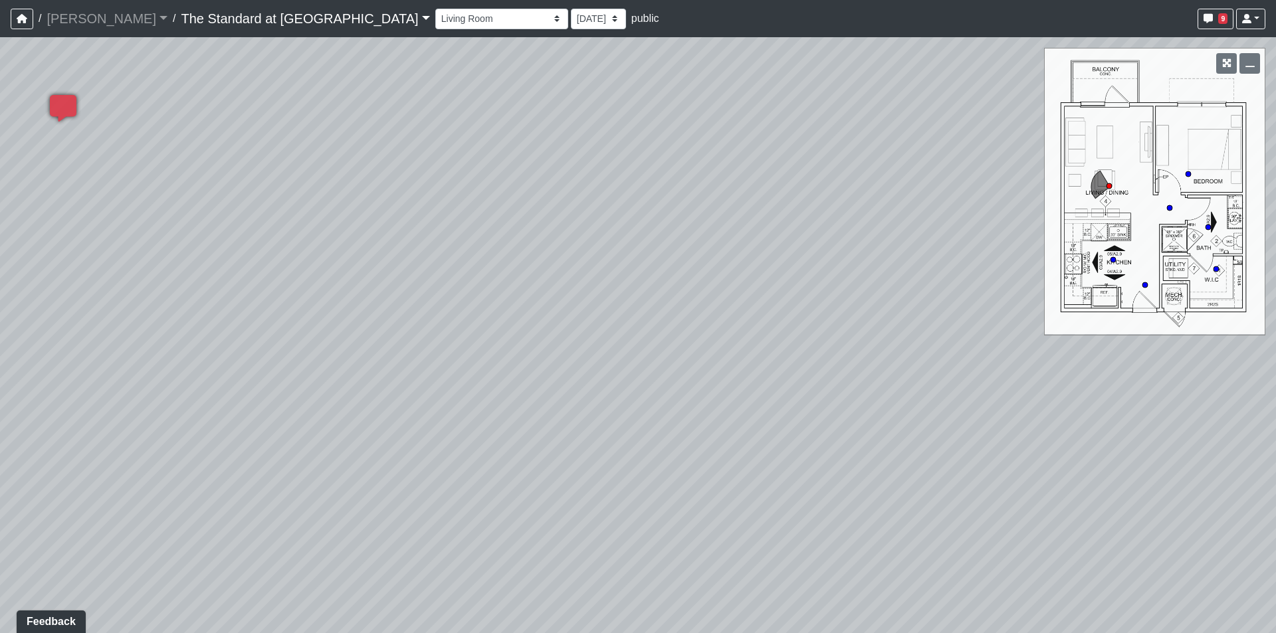
drag, startPoint x: 737, startPoint y: 403, endPoint x: 112, endPoint y: 298, distance: 633.3
click at [112, 298] on div "Loading... Conference Entry Loading... Mailroom - Counter Loading... Co-Work - …" at bounding box center [638, 335] width 1276 height 596
drag, startPoint x: 772, startPoint y: 230, endPoint x: 319, endPoint y: 553, distance: 556.4
click at [319, 553] on div "Loading... Conference Entry Loading... Mailroom - Counter Loading... Co-Work - …" at bounding box center [638, 335] width 1276 height 596
click at [257, 21] on link "The Standard at [GEOGRAPHIC_DATA]" at bounding box center [305, 18] width 248 height 27
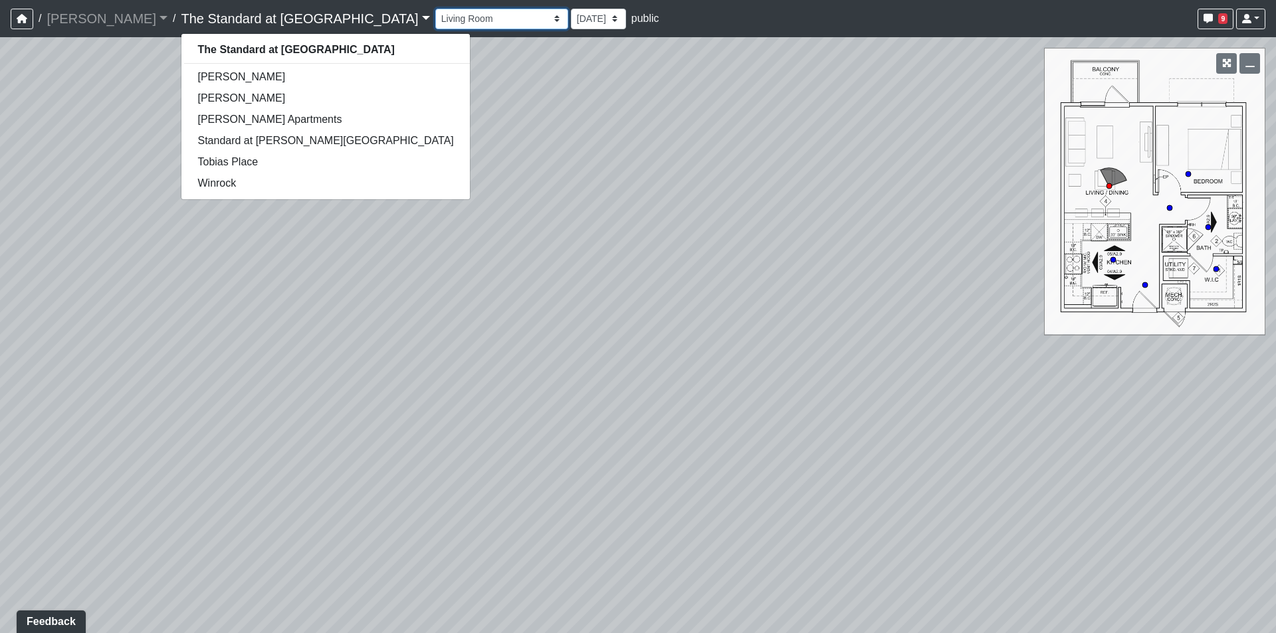
click at [435, 15] on select "Courtyard Entry Fireplace Kitchen Kitchen Corner Kitchen Island Pool Table Seat…" at bounding box center [501, 19] width 133 height 21
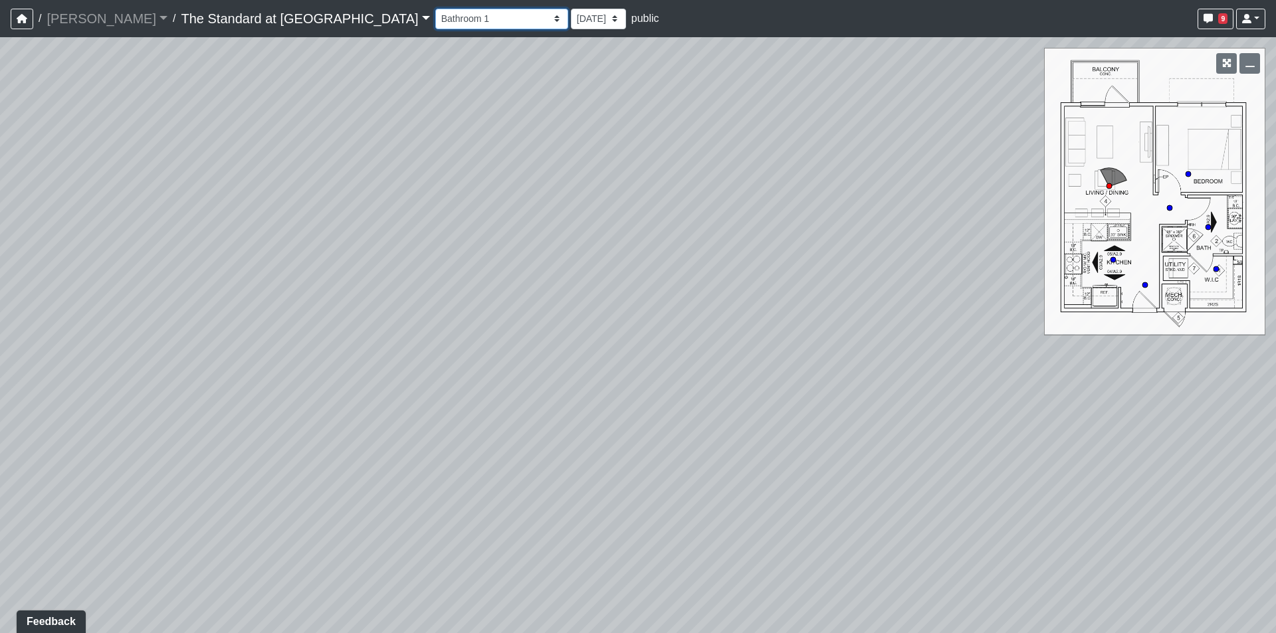
click at [435, 9] on select "Courtyard Entry Fireplace Kitchen Kitchen Corner Kitchen Island Pool Table Seat…" at bounding box center [501, 19] width 133 height 21
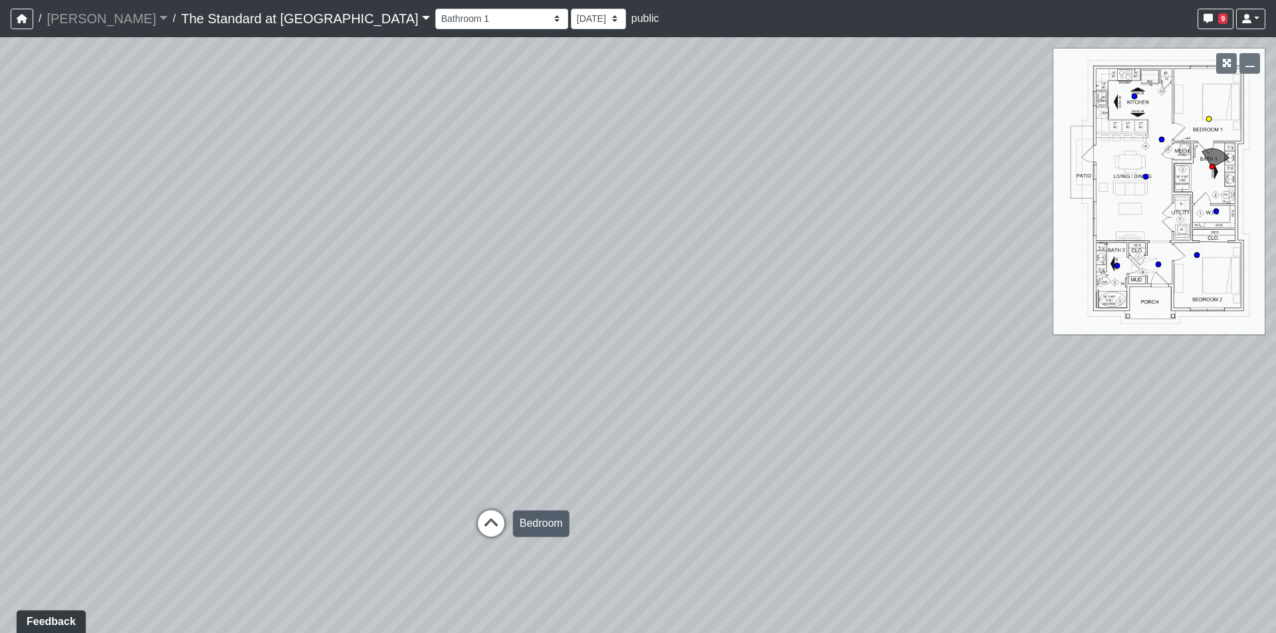
click at [488, 524] on icon at bounding box center [491, 530] width 40 height 40
drag, startPoint x: 812, startPoint y: 411, endPoint x: 33, endPoint y: 340, distance: 782.7
click at [60, 340] on div "Loading... Conference Entry Loading... Mailroom - Counter Loading... Co-Work - …" at bounding box center [638, 335] width 1276 height 596
drag, startPoint x: 936, startPoint y: 449, endPoint x: 110, endPoint y: 464, distance: 826.0
click at [135, 452] on div "Loading... Conference Entry Loading... Mailroom - Counter Loading... Co-Work - …" at bounding box center [638, 335] width 1276 height 596
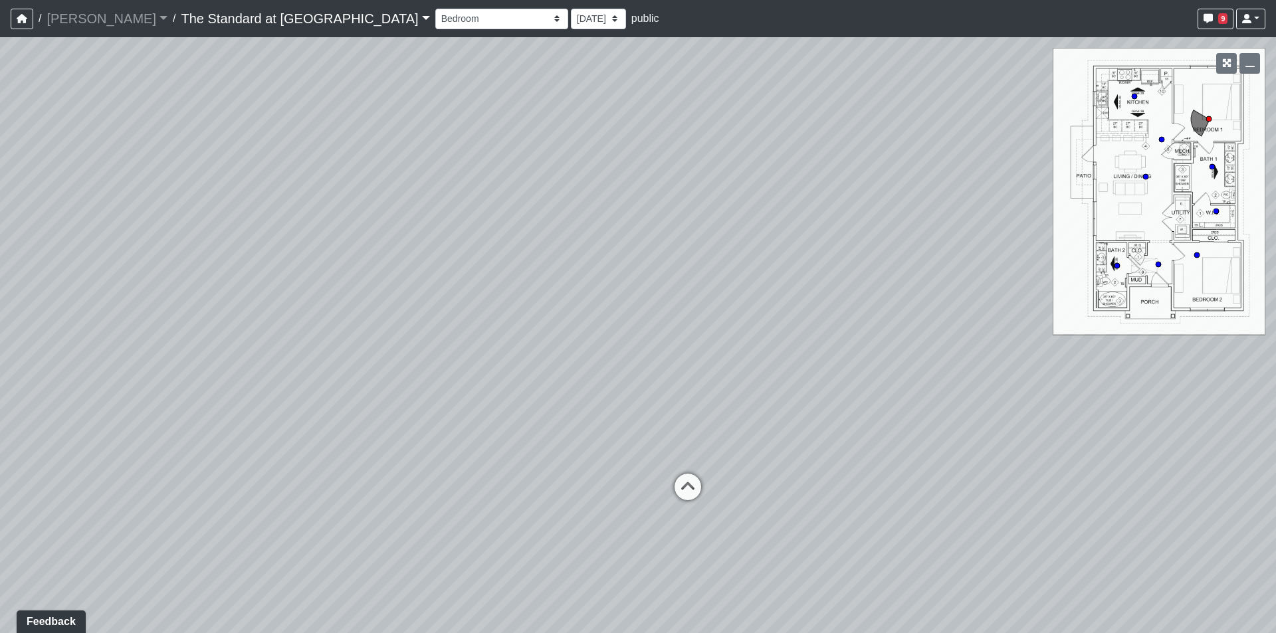
drag, startPoint x: 943, startPoint y: 390, endPoint x: 476, endPoint y: 407, distance: 467.4
click at [476, 407] on div "Loading... Conference Entry Loading... Mailroom - Counter Loading... Co-Work - …" at bounding box center [638, 335] width 1276 height 596
click at [1145, 179] on circle at bounding box center [1145, 176] width 5 height 5
select select "4W62venfWdJVMFr4uo4Ak8"
drag, startPoint x: 249, startPoint y: 378, endPoint x: 892, endPoint y: 301, distance: 647.1
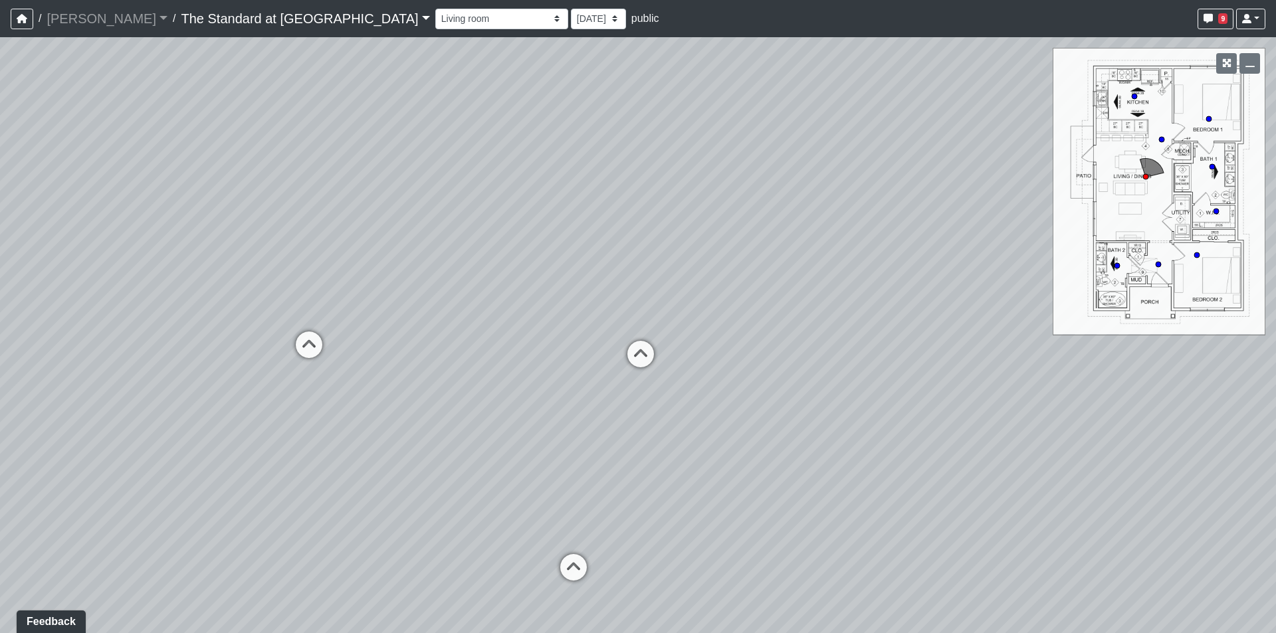
click at [872, 303] on div "Loading... Conference Entry Loading... Mailroom - Counter Loading... Co-Work - …" at bounding box center [638, 335] width 1276 height 596
drag, startPoint x: 417, startPoint y: 331, endPoint x: 889, endPoint y: 383, distance: 474.7
click at [889, 383] on div "Loading... Conference Entry Loading... Mailroom - Counter Loading... Co-Work - …" at bounding box center [638, 335] width 1276 height 596
click at [756, 401] on span "Add comment" at bounding box center [779, 400] width 66 height 11
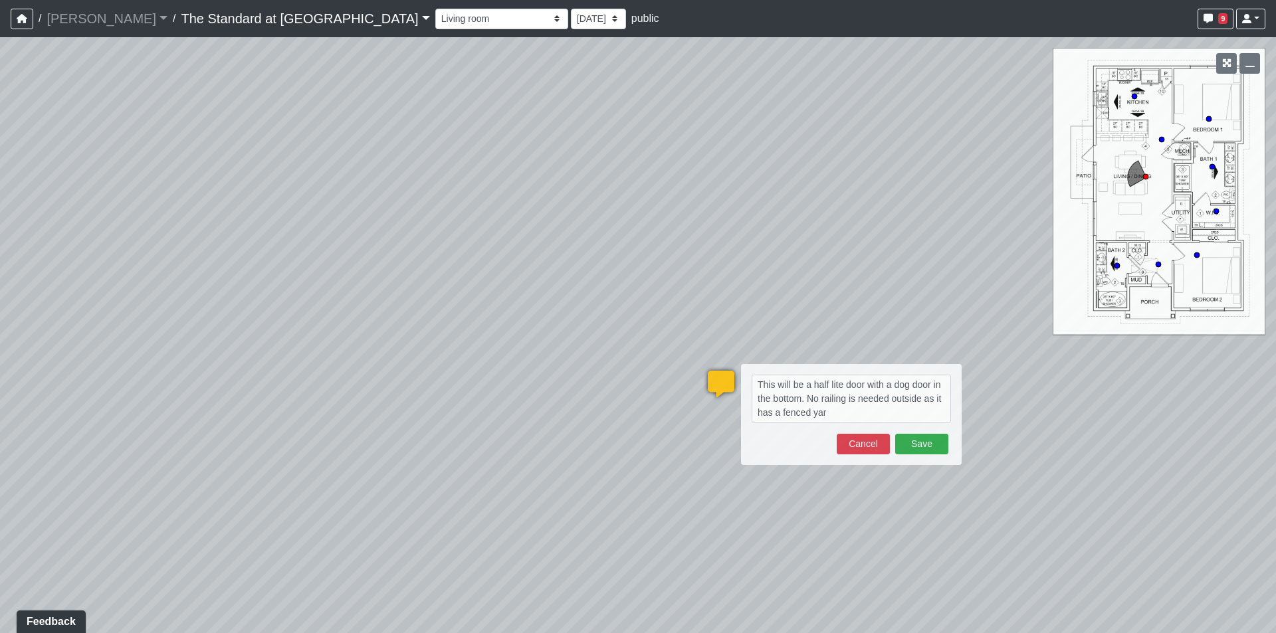
type textarea "This will be a half lite door with a dog door in the bottom. No railing is need…"
select select "4W62venfWdJVMFr4uo4Ak8"
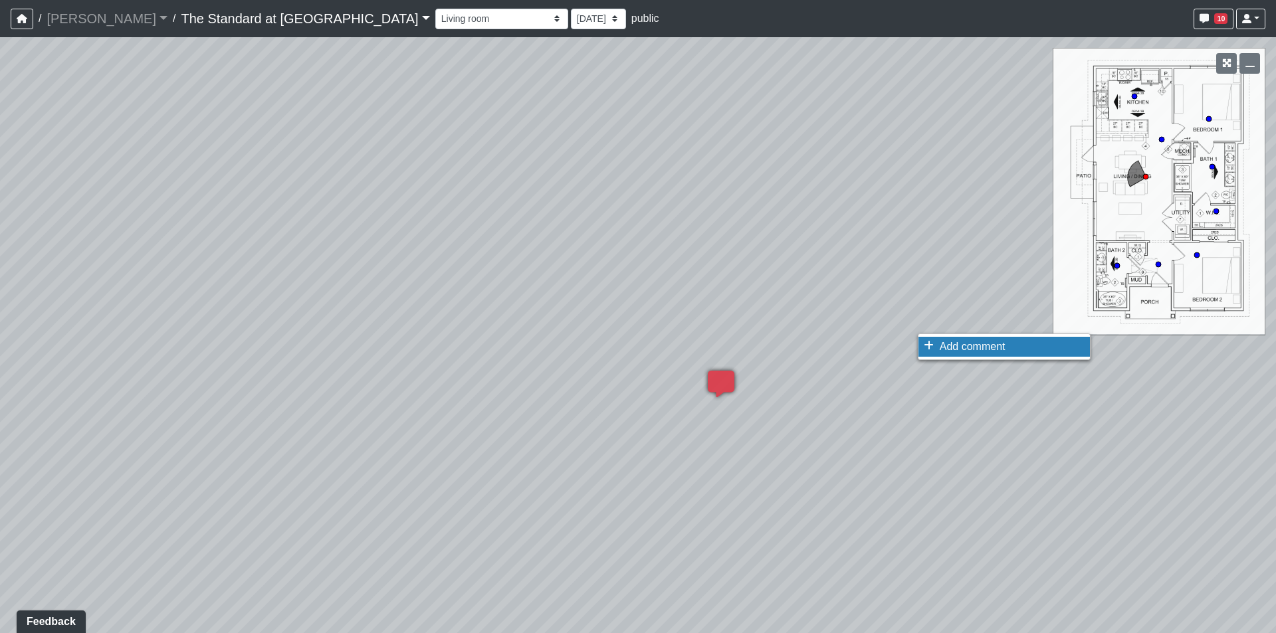
click at [943, 341] on span "Add comment" at bounding box center [973, 346] width 66 height 11
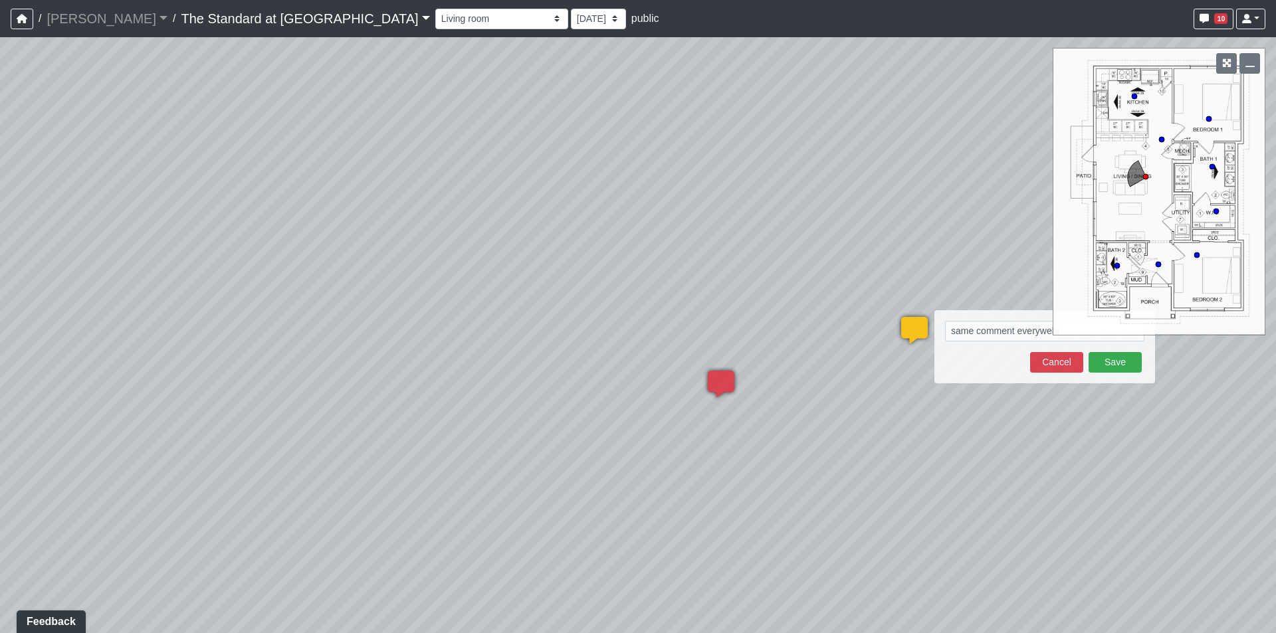
type textarea "same comment everywehre"
select select "4W62venfWdJVMFr4uo4Ak8"
